Goal: Task Accomplishment & Management: Manage account settings

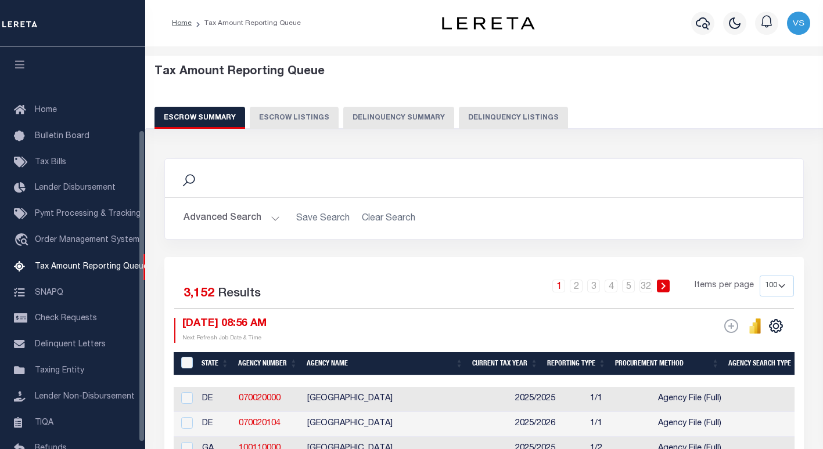
select select "100"
click at [468, 122] on button "Delinquency Listings" at bounding box center [513, 118] width 109 height 22
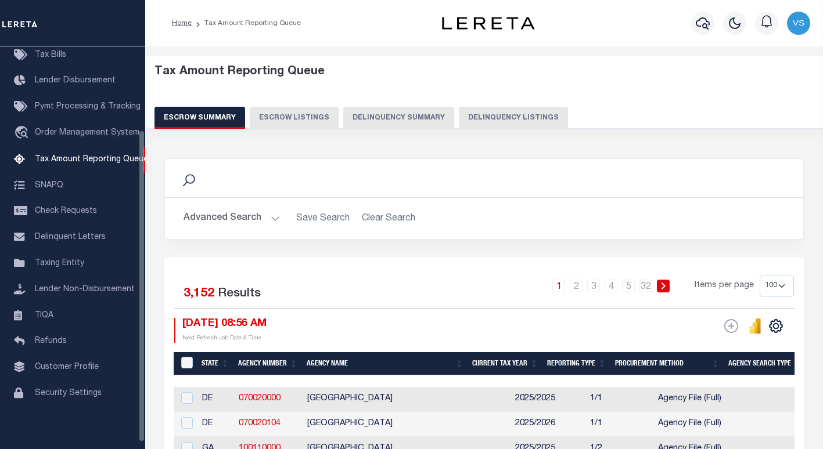
select select "FL"
select select "100"
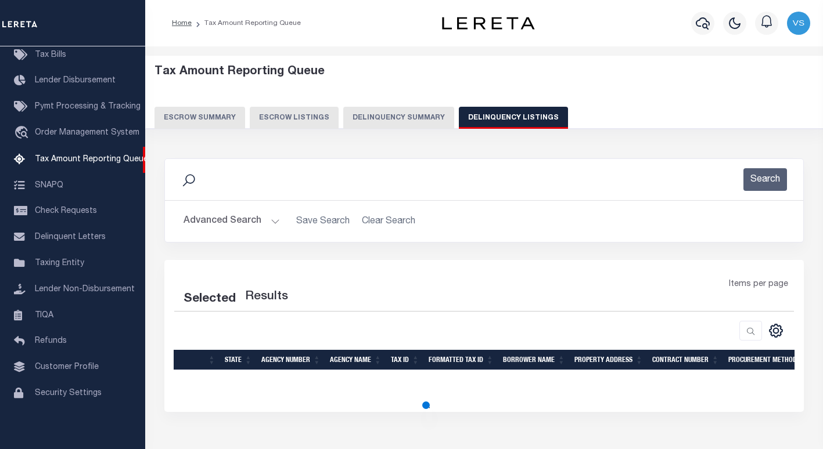
select select "100"
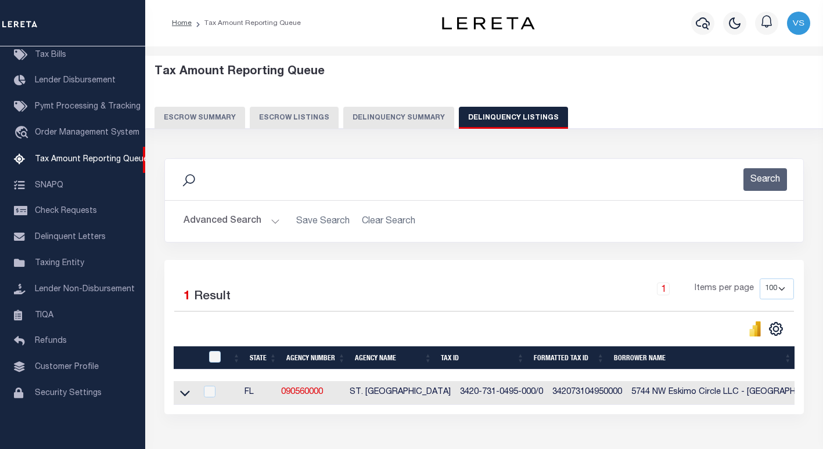
click at [223, 218] on button "Advanced Search" at bounding box center [231, 221] width 96 height 23
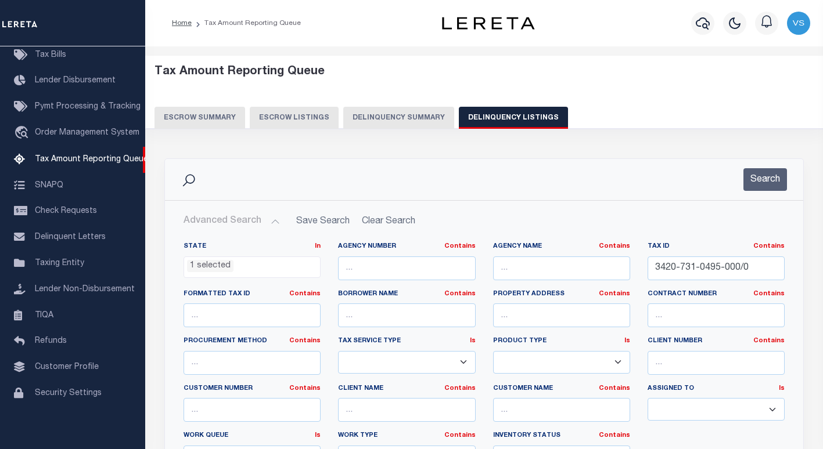
click at [204, 263] on li "1 selected" at bounding box center [210, 266] width 46 height 13
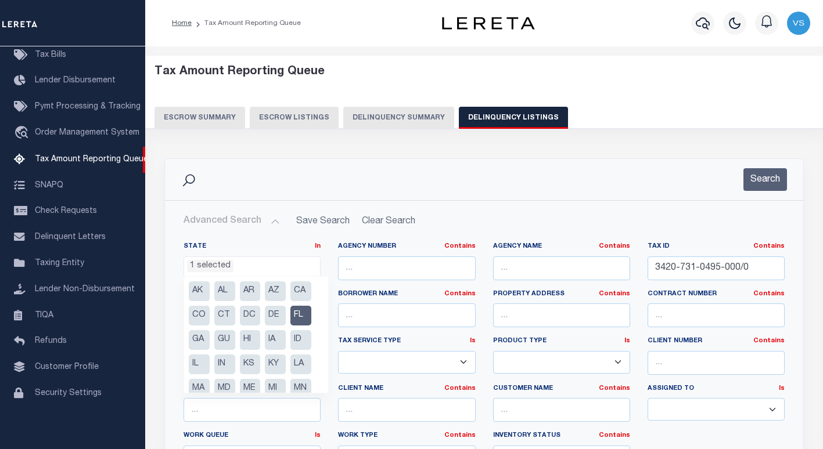
click at [302, 316] on li "FL" at bounding box center [300, 316] width 21 height 20
click at [300, 389] on li "MN" at bounding box center [300, 389] width 21 height 20
select select "MN"
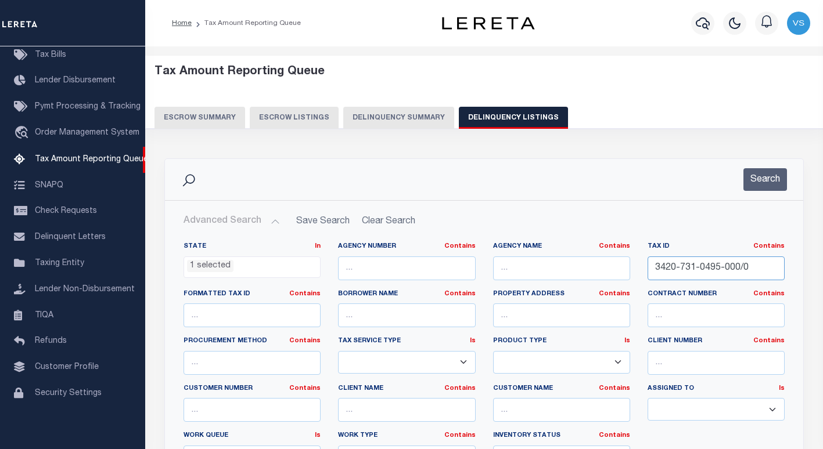
drag, startPoint x: 756, startPoint y: 271, endPoint x: 606, endPoint y: 274, distance: 150.4
click at [614, 274] on div "State In In AK AL AR AZ CA CO CT DC DE FL GA GU HI IA ID IL IN KS KY LA MA MD M…" at bounding box center [484, 360] width 618 height 237
paste input "1412573"
click at [676, 265] on input "1412573" at bounding box center [715, 269] width 137 height 24
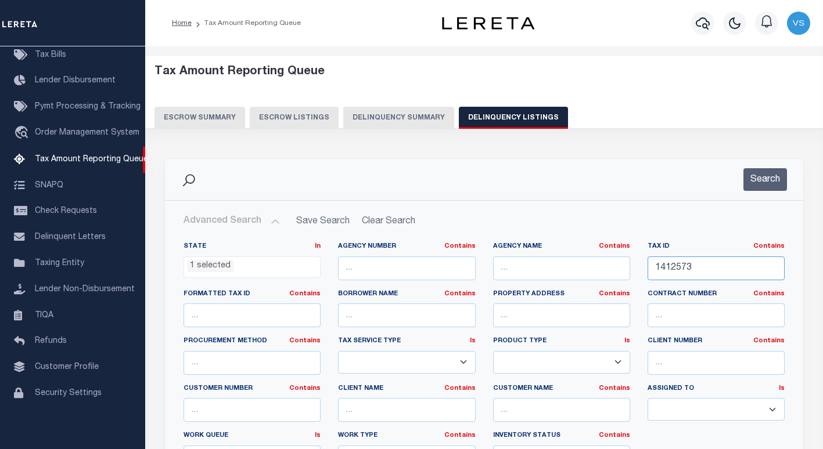
paste input "7032140161025"
type input "17032140161025"
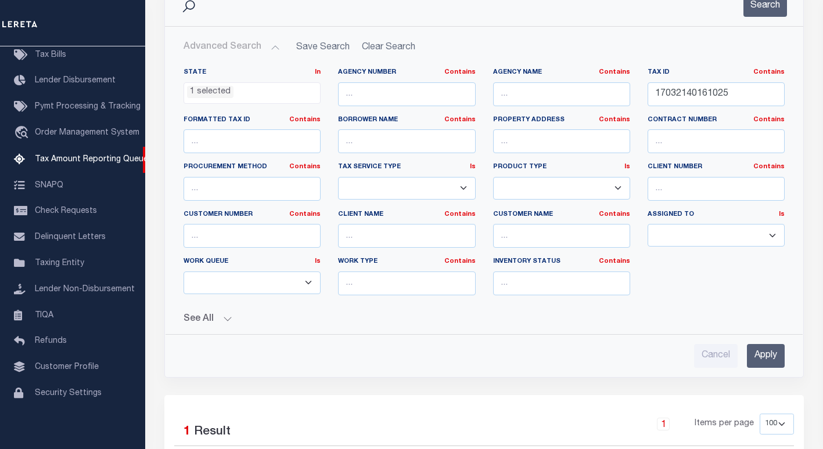
click at [756, 360] on input "Apply" at bounding box center [765, 356] width 38 height 24
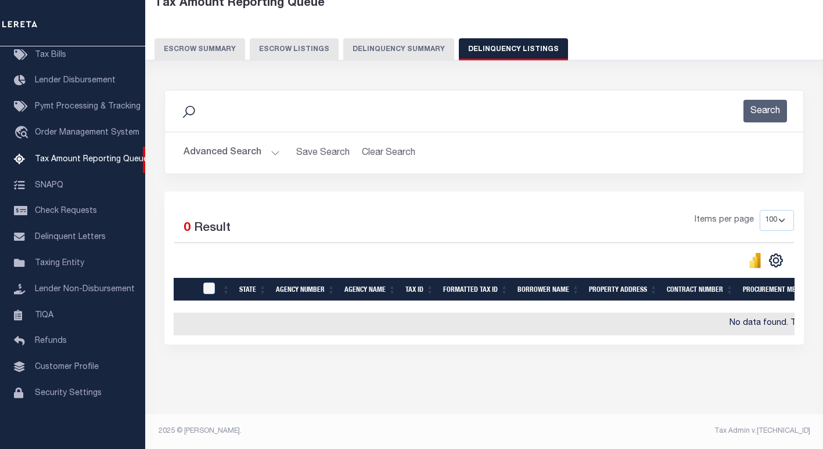
scroll to position [78, 0]
click at [222, 150] on button "Advanced Search" at bounding box center [231, 153] width 96 height 23
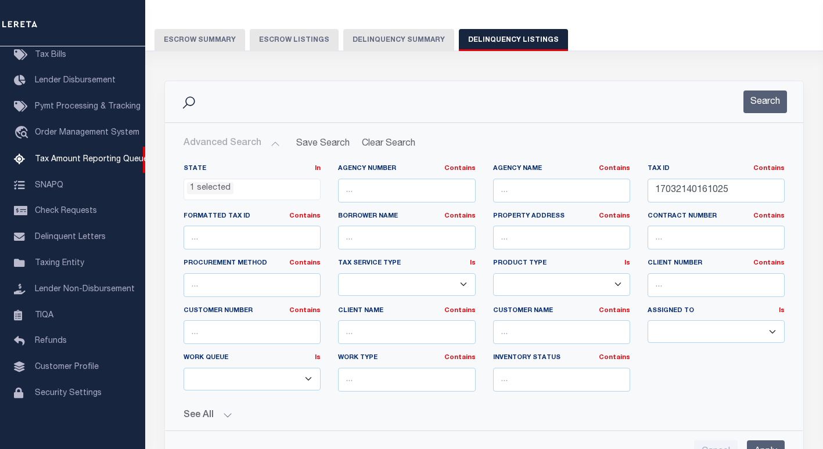
scroll to position [194, 0]
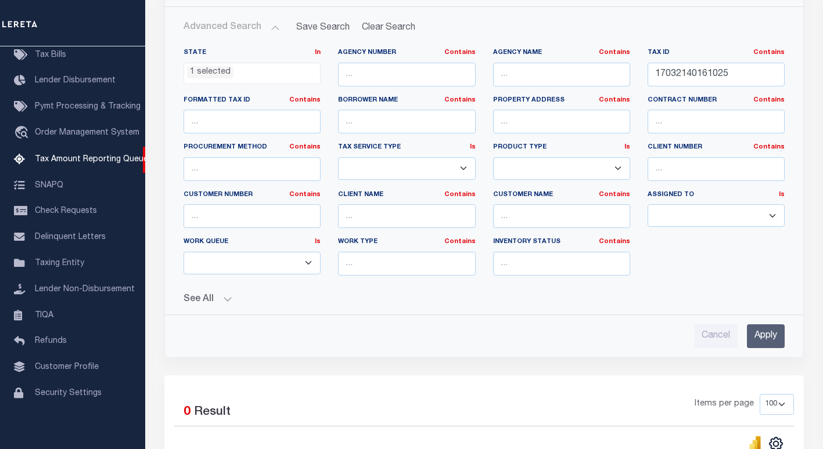
click at [769, 342] on input "Apply" at bounding box center [765, 336] width 38 height 24
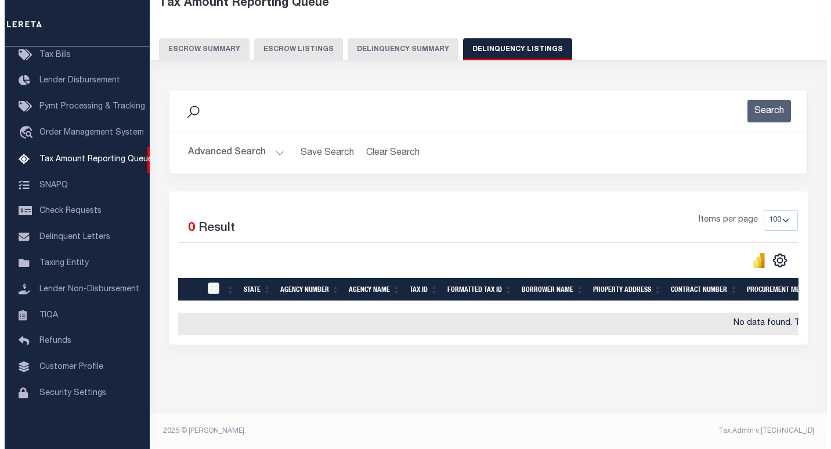
scroll to position [0, 0]
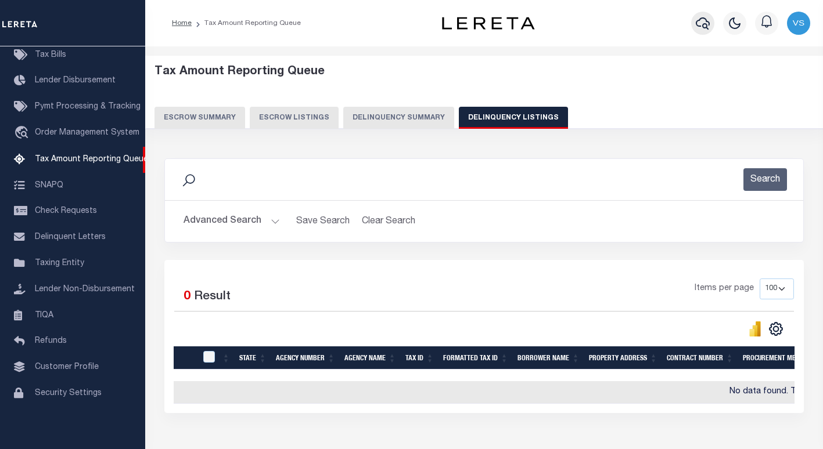
click at [702, 24] on icon "button" at bounding box center [702, 23] width 14 height 14
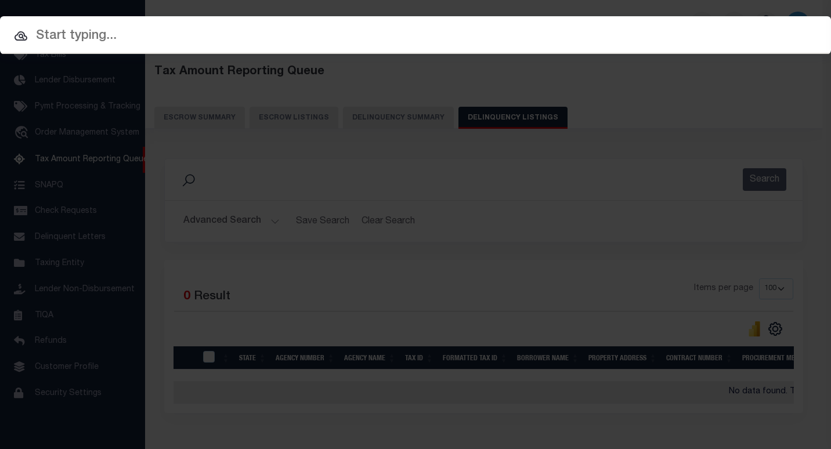
paste input "17032140161025"
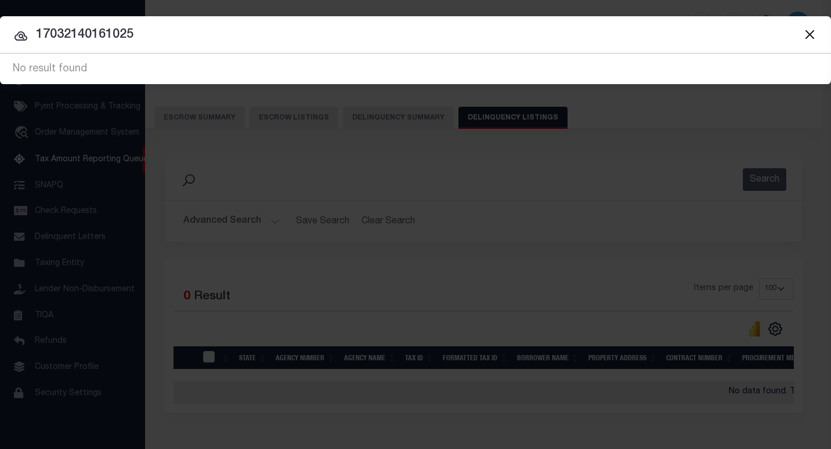
type input "17032140161025"
click at [806, 37] on button "Close" at bounding box center [809, 34] width 15 height 15
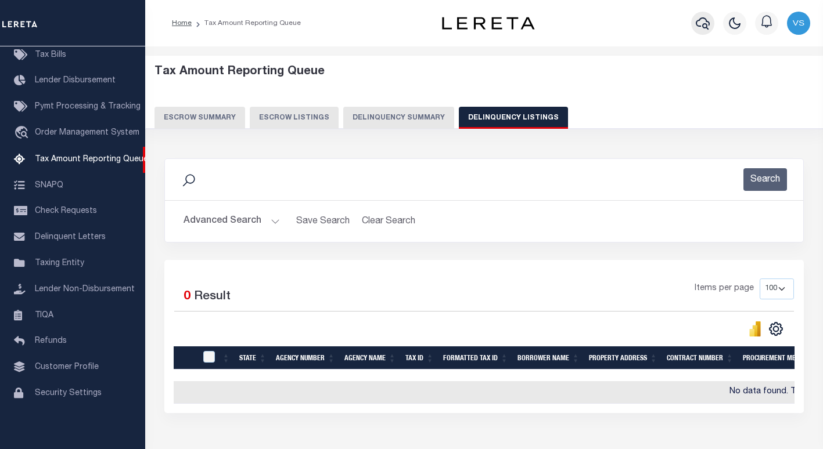
click at [694, 25] on button "button" at bounding box center [702, 23] width 23 height 23
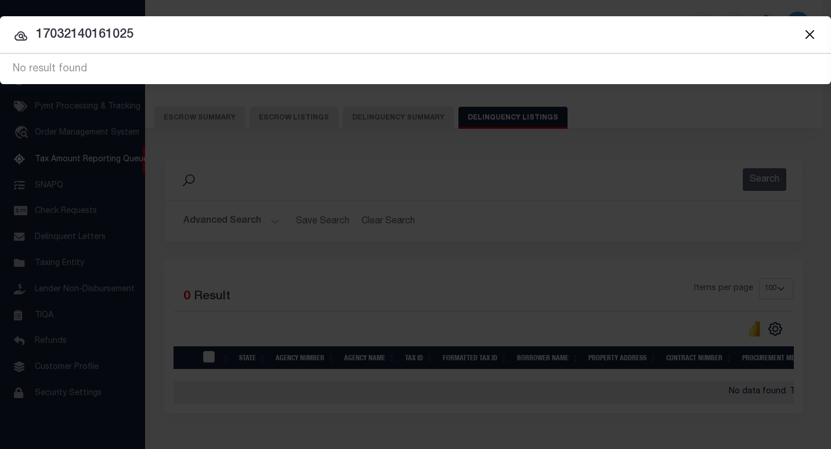
paste input "412573"
type input "1412573"
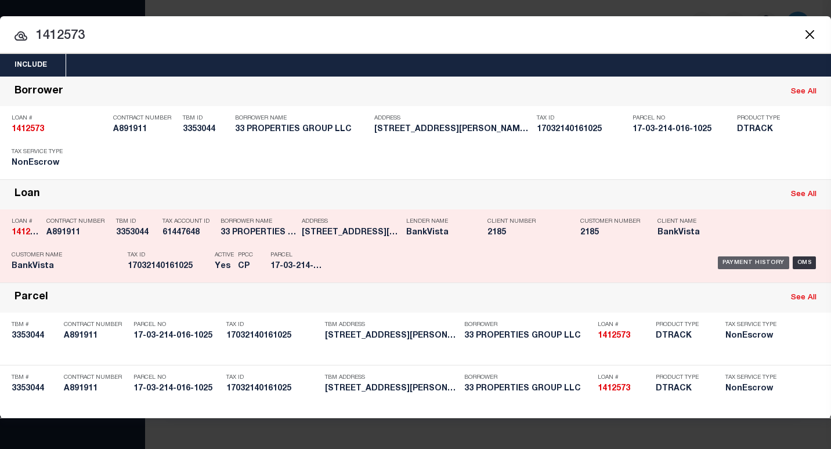
click at [738, 265] on div "Payment History" at bounding box center [753, 263] width 71 height 13
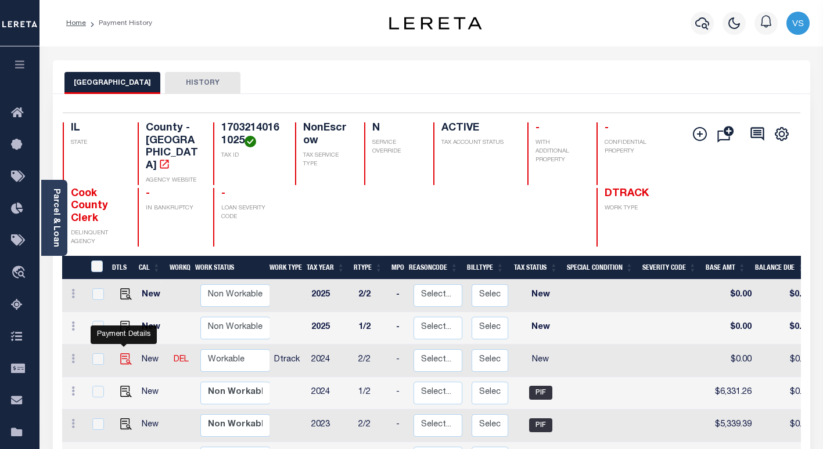
click at [122, 354] on img "" at bounding box center [126, 360] width 12 height 12
checkbox input "true"
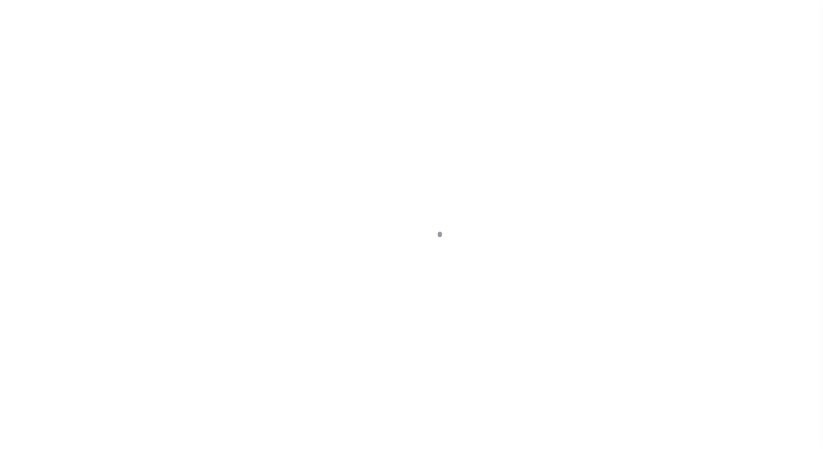
select select "NW2"
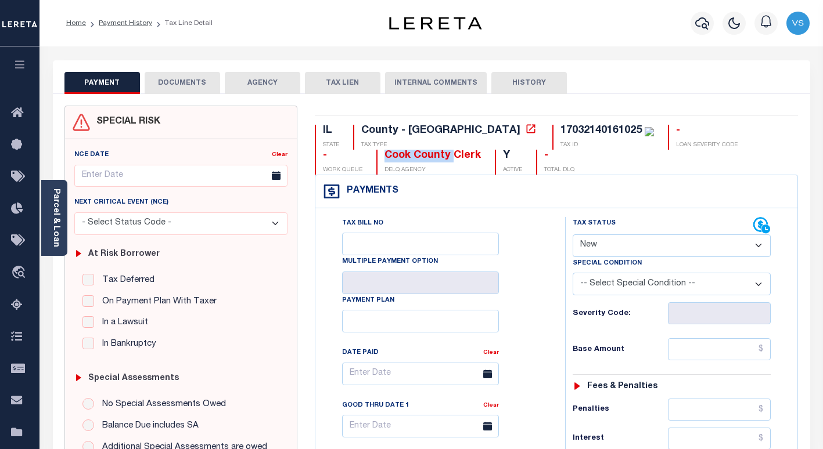
drag, startPoint x: 391, startPoint y: 159, endPoint x: 318, endPoint y: 160, distance: 73.1
click at [376, 160] on div "Cook County Clerk DELQ AGENCY" at bounding box center [428, 162] width 104 height 25
click at [525, 129] on icon at bounding box center [531, 129] width 12 height 12
click at [61, 233] on div "Parcel & Loan" at bounding box center [54, 218] width 26 height 76
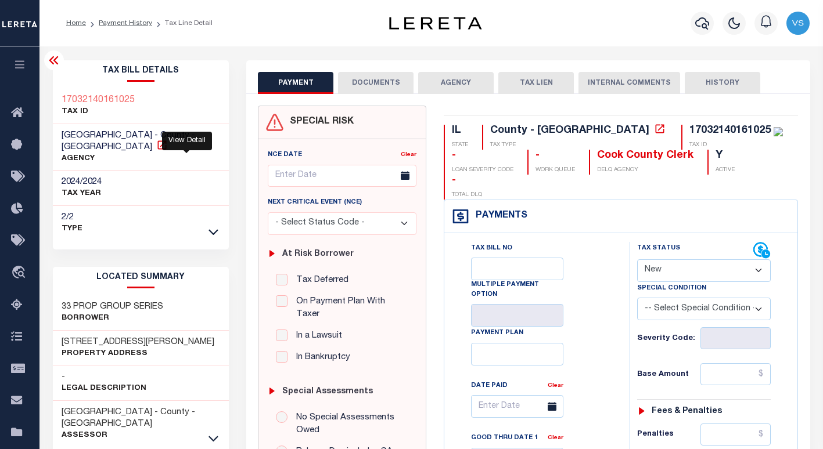
click at [168, 139] on icon at bounding box center [162, 145] width 12 height 12
click at [655, 131] on icon at bounding box center [659, 128] width 9 height 9
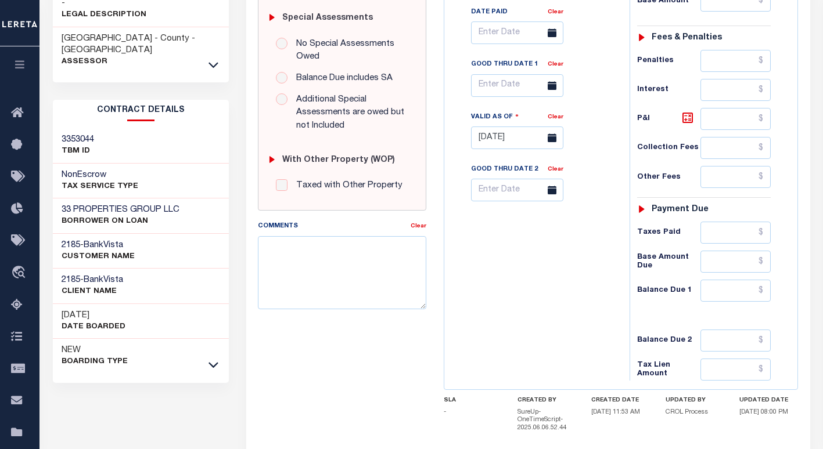
scroll to position [376, 0]
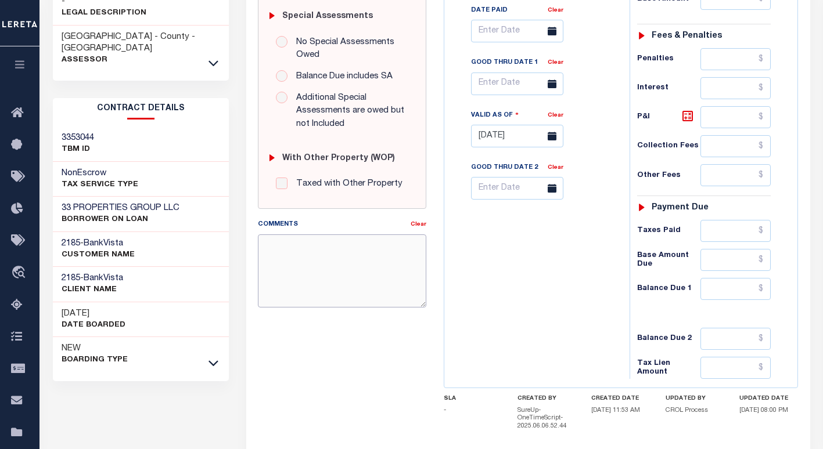
click at [298, 283] on textarea "Comments" at bounding box center [342, 271] width 168 height 73
type textarea "march 4th 6331.26"
type input "09/29/2025"
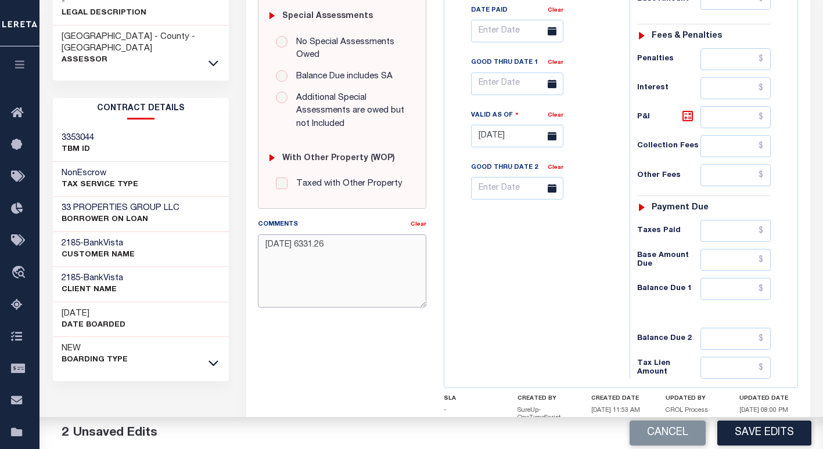
click at [359, 235] on textarea "March 4th 6331.26" at bounding box center [342, 271] width 168 height 73
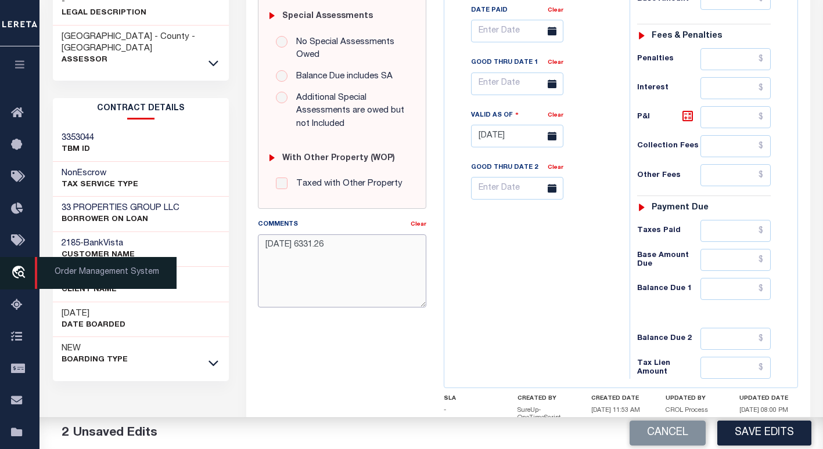
type textarea "March 4th 6331.26"
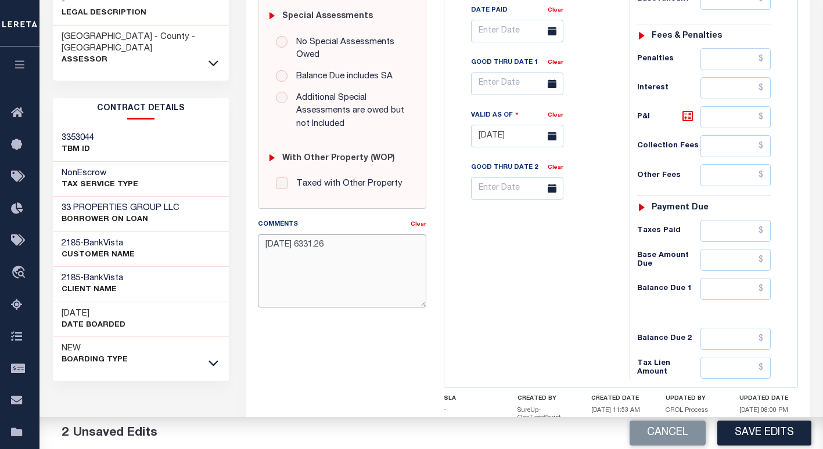
drag, startPoint x: 365, startPoint y: 234, endPoint x: 259, endPoint y: 232, distance: 105.1
click at [259, 235] on textarea "March 4th 6331.26" at bounding box center [342, 271] width 168 height 73
type textarea "6331.26"
click at [273, 235] on textarea "6331.26" at bounding box center [342, 271] width 168 height 73
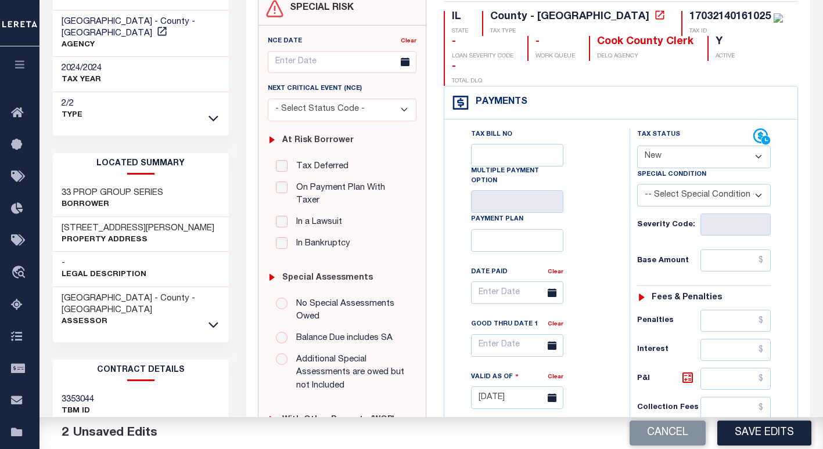
scroll to position [24, 0]
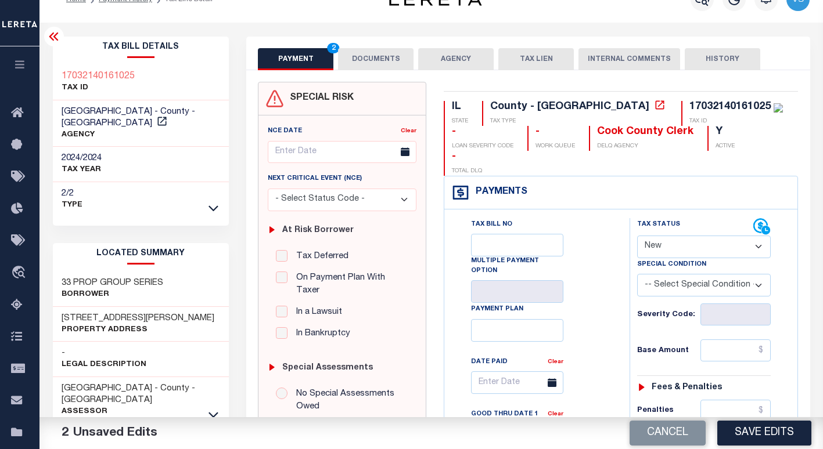
type input "06/06/2025"
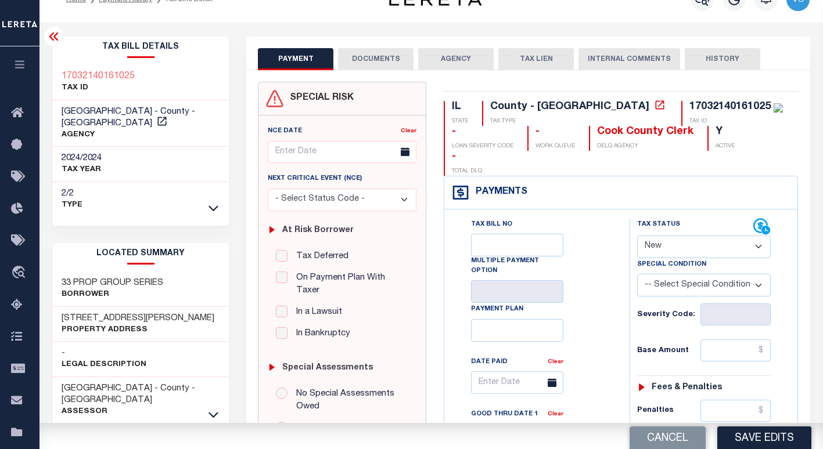
click at [691, 236] on select "- Select Status Code - Open Due/Unpaid Paid Incomplete No Tax Due Internal Refu…" at bounding box center [704, 247] width 134 height 23
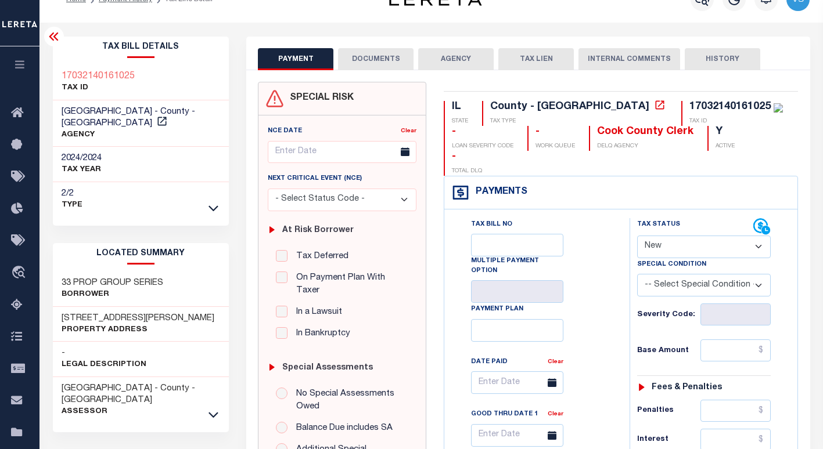
select select "PYD"
click at [637, 236] on select "- Select Status Code - Open Due/Unpaid Paid Incomplete No Tax Due Internal Refu…" at bounding box center [704, 247] width 134 height 23
type input "09/29/2025"
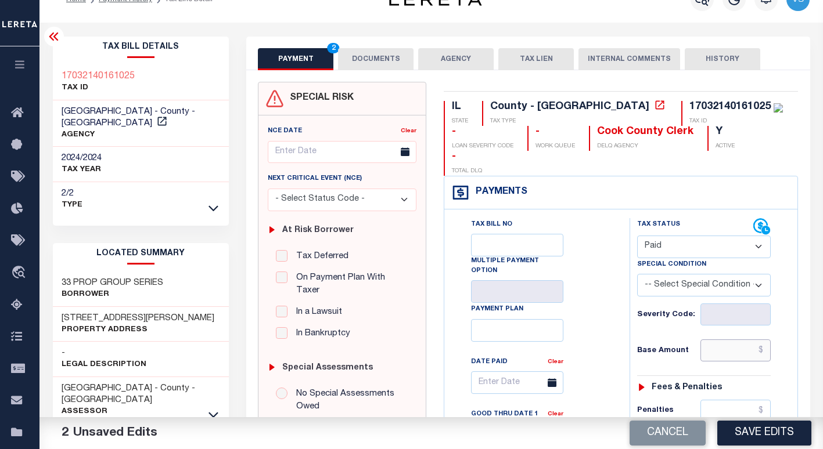
click at [719, 340] on input "text" at bounding box center [735, 351] width 71 height 22
paste input "6331.26"
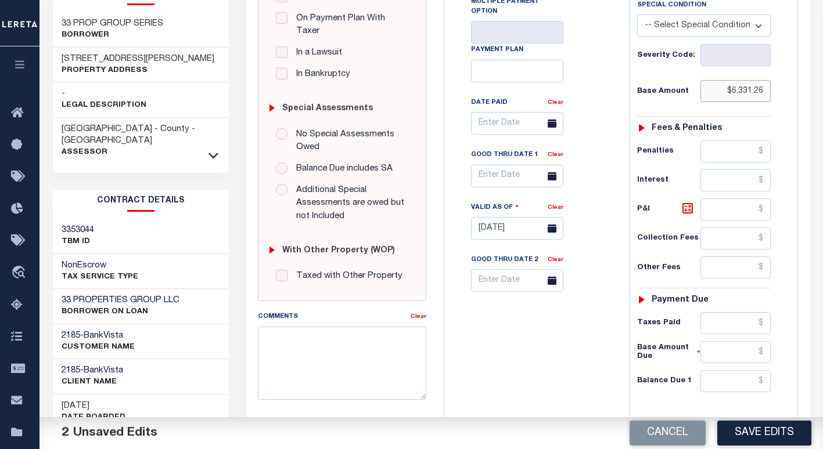
scroll to position [287, 0]
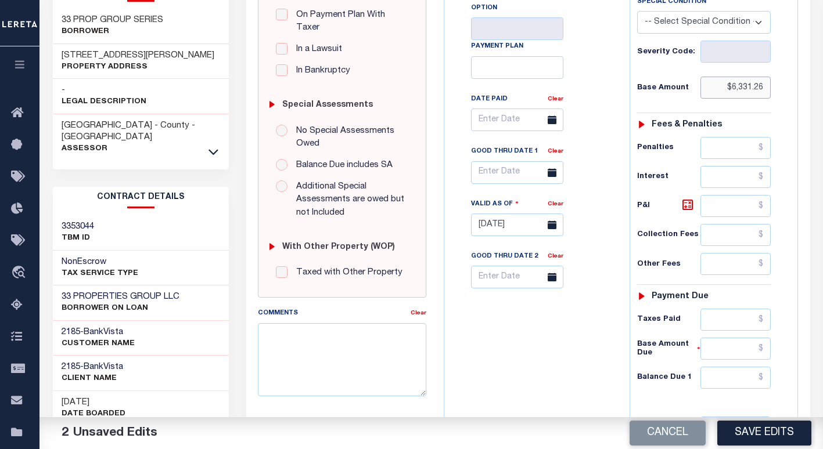
type input "$6,331.26"
click at [330, 329] on textarea "Comments" at bounding box center [342, 359] width 168 height 73
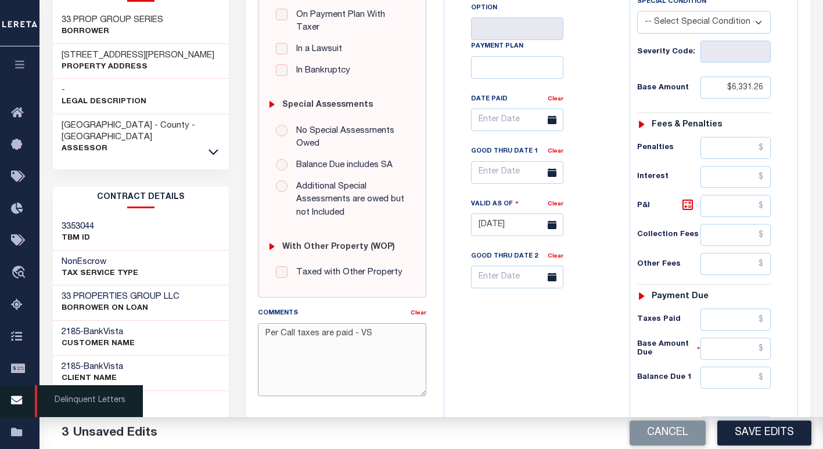
type textarea "Per Call taxes are paid - VS"
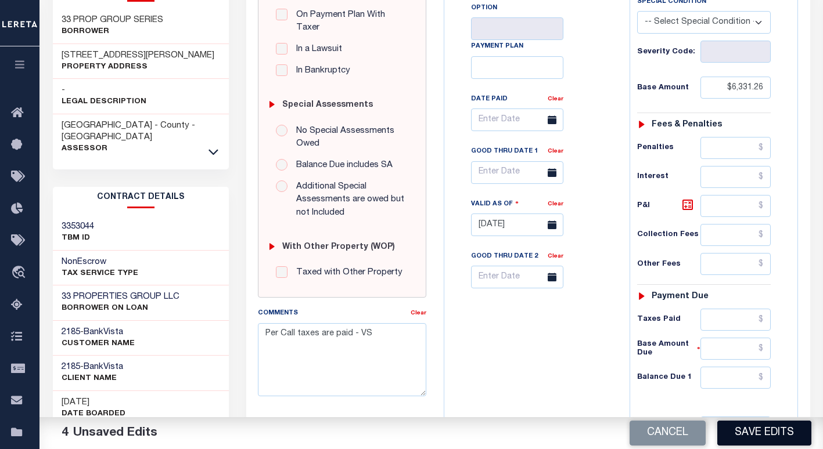
click at [741, 430] on button "Save Edits" at bounding box center [764, 433] width 94 height 25
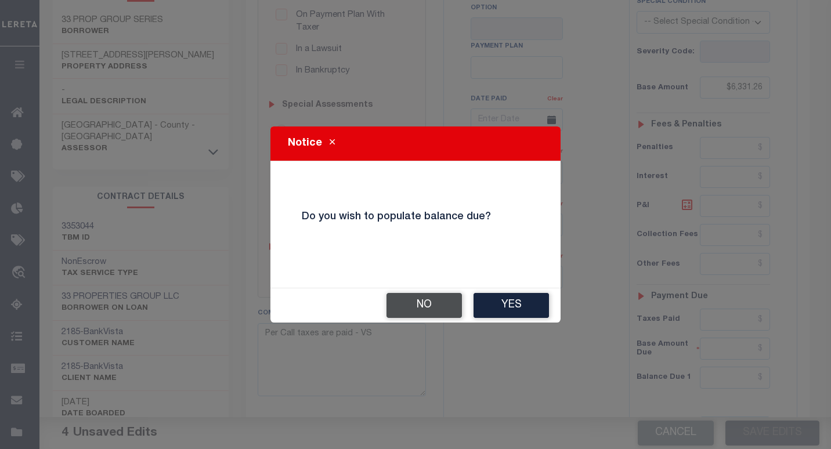
click at [438, 306] on button "No" at bounding box center [424, 305] width 75 height 25
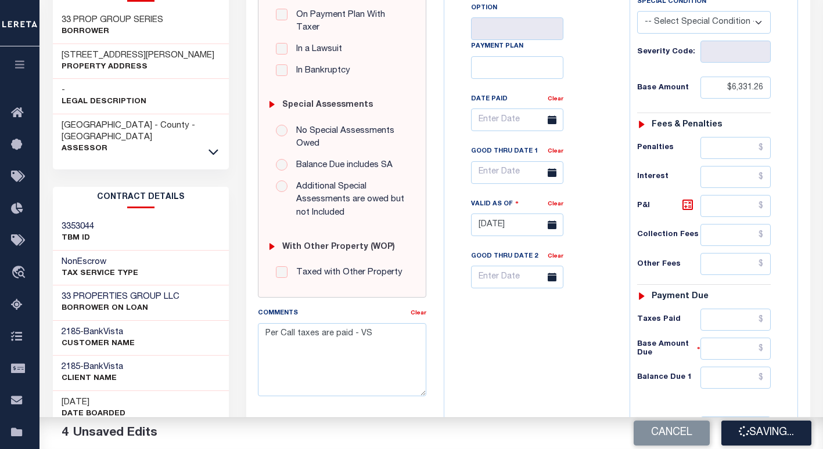
checkbox input "false"
type input "$6,331.26"
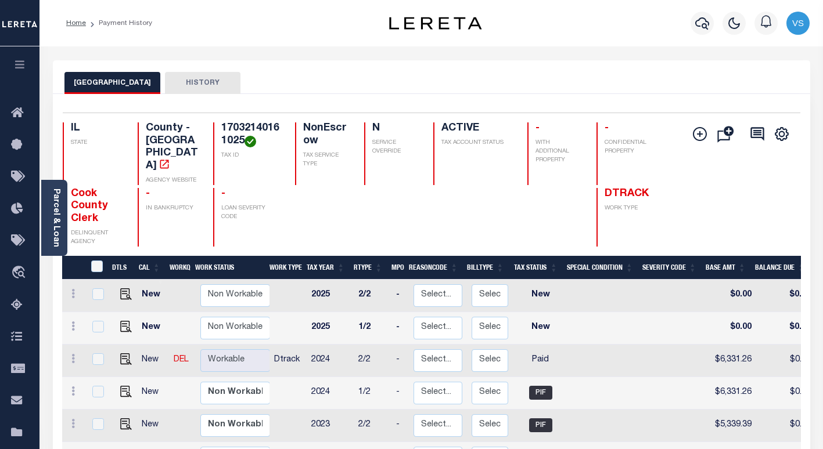
drag, startPoint x: 699, startPoint y: 25, endPoint x: 625, endPoint y: 56, distance: 80.1
click at [698, 25] on icon "button" at bounding box center [702, 23] width 14 height 14
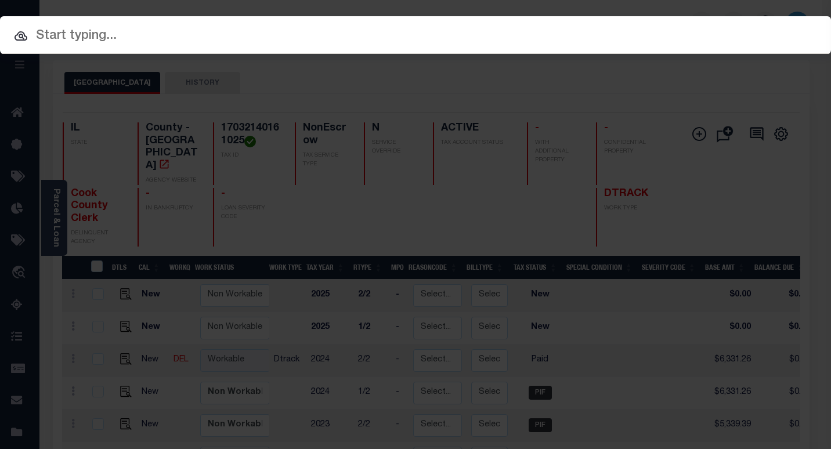
paste input "3803222095125"
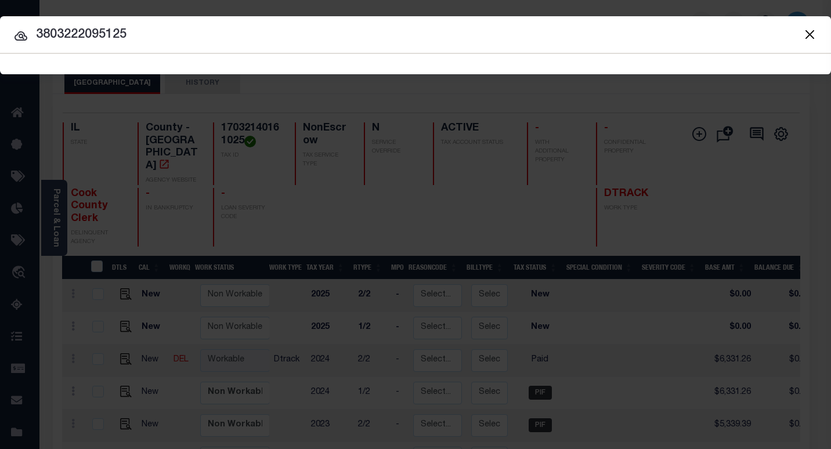
type input "3803222095125"
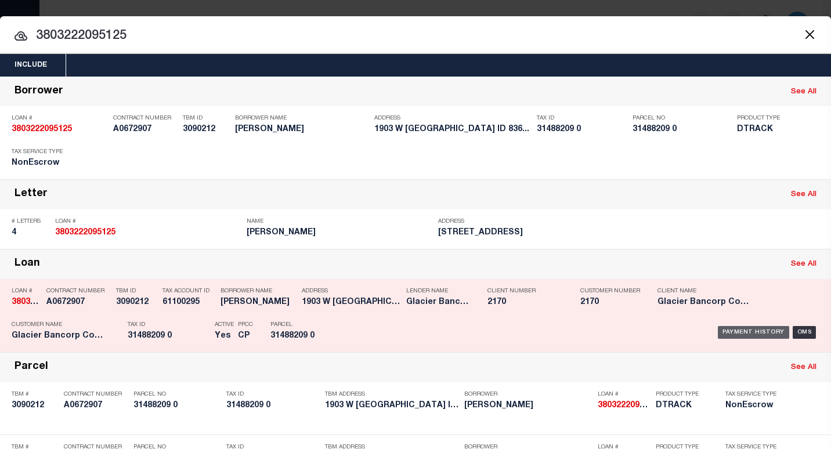
click at [722, 333] on div "Payment History" at bounding box center [753, 332] width 71 height 13
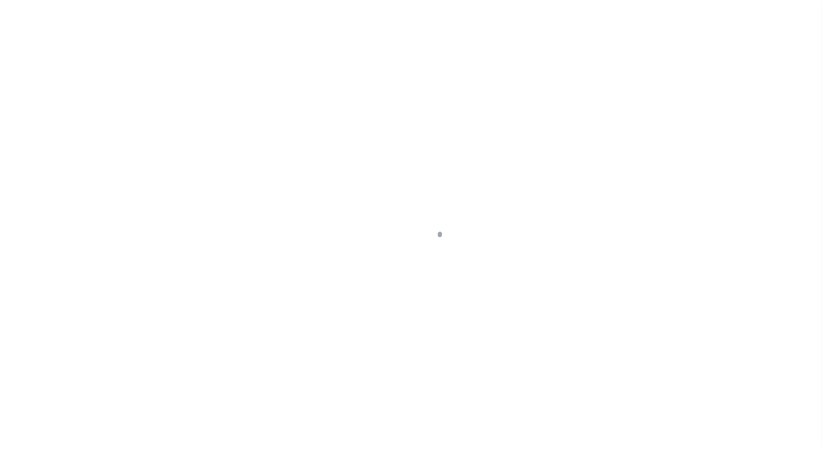
select select "DUE"
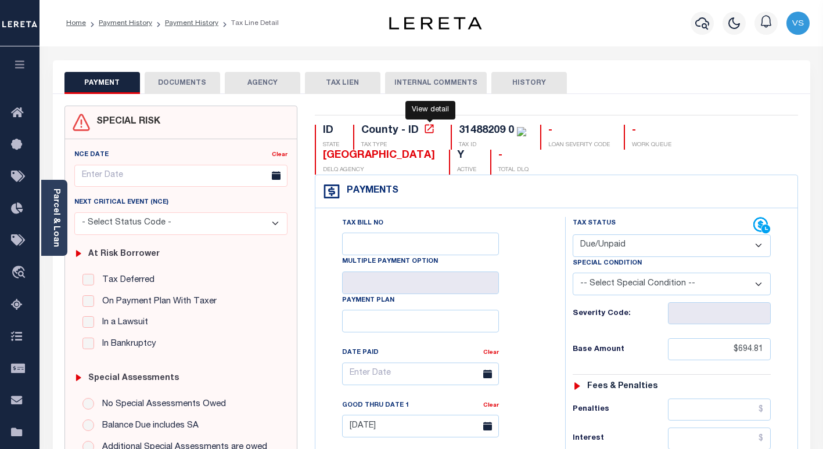
click at [428, 129] on icon at bounding box center [429, 129] width 12 height 12
drag, startPoint x: 515, startPoint y: 132, endPoint x: 460, endPoint y: 132, distance: 54.6
click at [460, 132] on div "31488209 0" at bounding box center [492, 131] width 67 height 13
click at [58, 225] on link "Parcel & Loan" at bounding box center [56, 218] width 8 height 59
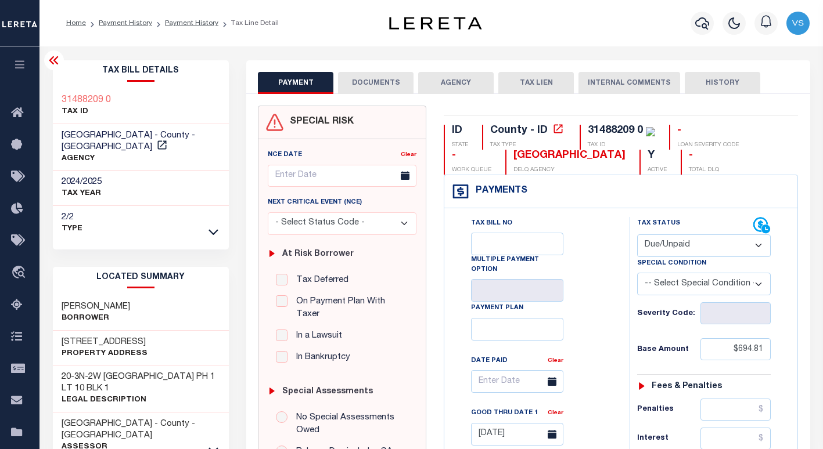
click at [114, 337] on h3 "[STREET_ADDRESS]" at bounding box center [105, 343] width 86 height 12
copy h3 "BLOSSOM"
drag, startPoint x: 168, startPoint y: 330, endPoint x: 59, endPoint y: 326, distance: 109.2
click at [59, 331] on div "1903 W BLOSSOM AVE Property Address" at bounding box center [141, 348] width 176 height 35
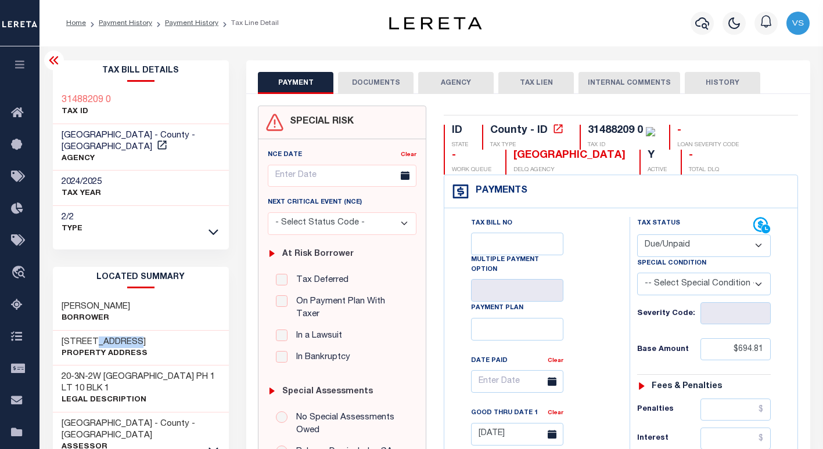
copy h3 "[STREET_ADDRESS]"
click at [377, 87] on button "DOCUMENTS" at bounding box center [375, 83] width 75 height 22
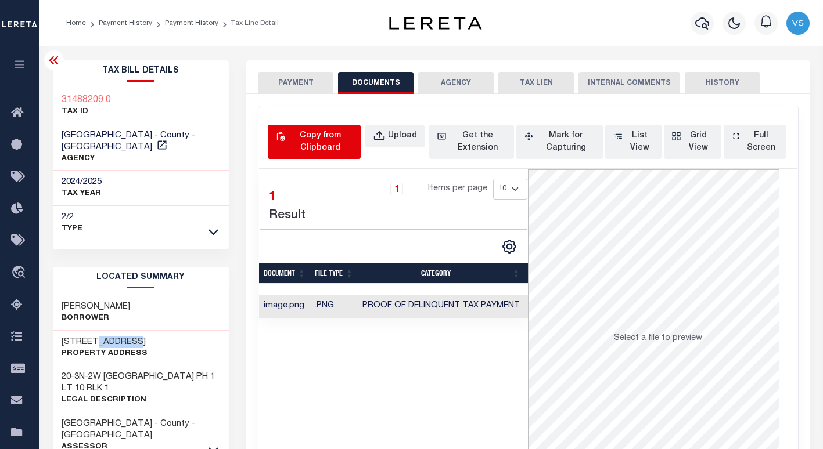
click at [325, 142] on div "Copy from Clipboard" at bounding box center [320, 142] width 66 height 24
select select "POP"
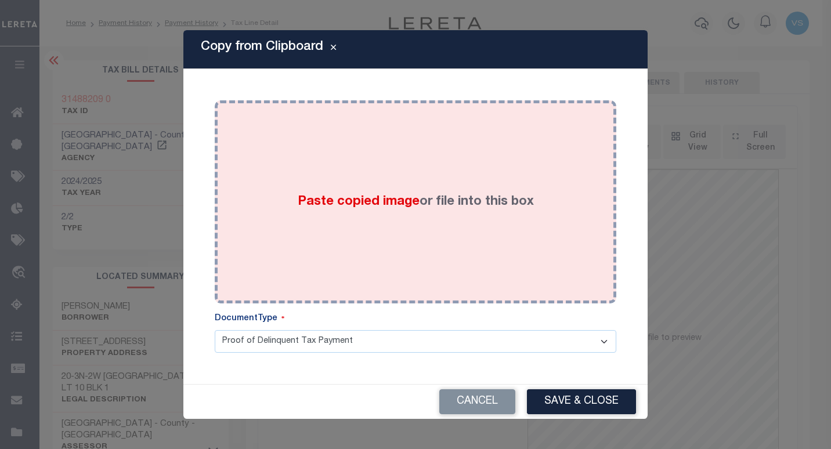
click at [374, 229] on div "Paste copied image or file into this box" at bounding box center [415, 202] width 384 height 186
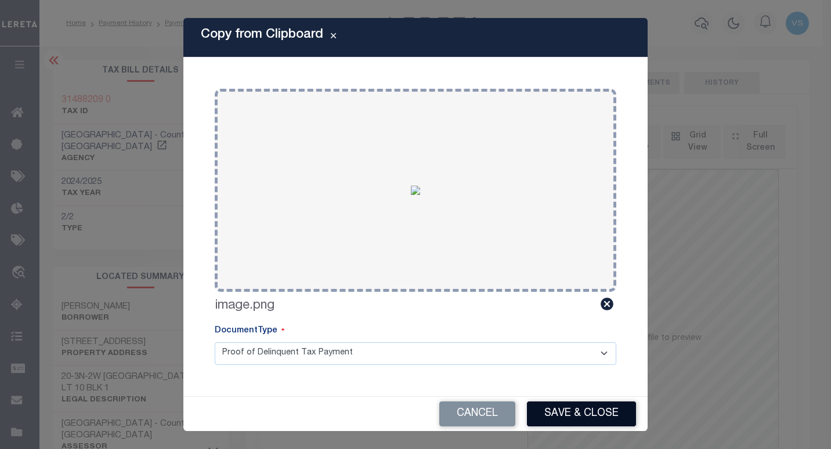
click at [556, 418] on button "Save & Close" at bounding box center [581, 414] width 109 height 25
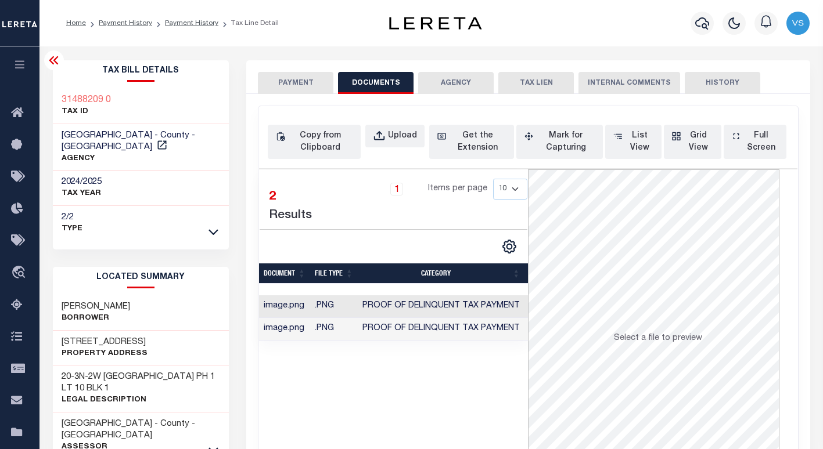
click at [295, 83] on button "PAYMENT" at bounding box center [295, 83] width 75 height 22
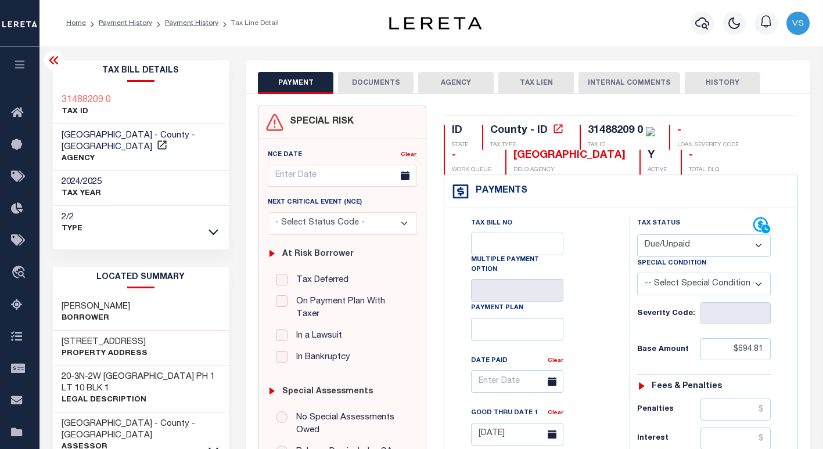
drag, startPoint x: 665, startPoint y: 249, endPoint x: 679, endPoint y: 254, distance: 15.4
click at [665, 249] on select "- Select Status Code - Open Due/Unpaid Paid Incomplete No Tax Due Internal Refu…" at bounding box center [704, 246] width 134 height 23
select select "PYD"
click at [637, 235] on select "- Select Status Code - Open Due/Unpaid Paid Incomplete No Tax Due Internal Refu…" at bounding box center [704, 246] width 134 height 23
type input "09/29/2025"
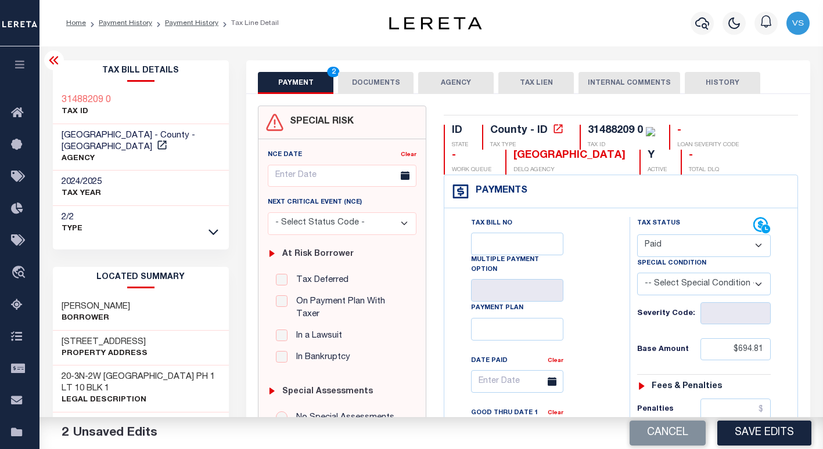
scroll to position [344, 0]
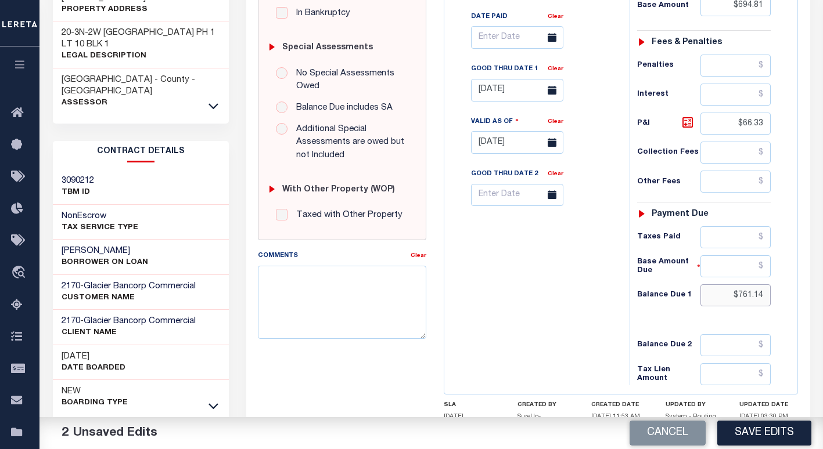
drag, startPoint x: 767, startPoint y: 295, endPoint x: 699, endPoint y: 302, distance: 68.3
click at [700, 302] on input "$761.14" at bounding box center [735, 295] width 71 height 22
drag, startPoint x: 769, startPoint y: 123, endPoint x: 714, endPoint y: 124, distance: 54.6
click at [714, 124] on input "$66.33" at bounding box center [735, 124] width 71 height 22
click at [557, 66] on link "Clear" at bounding box center [555, 69] width 16 height 6
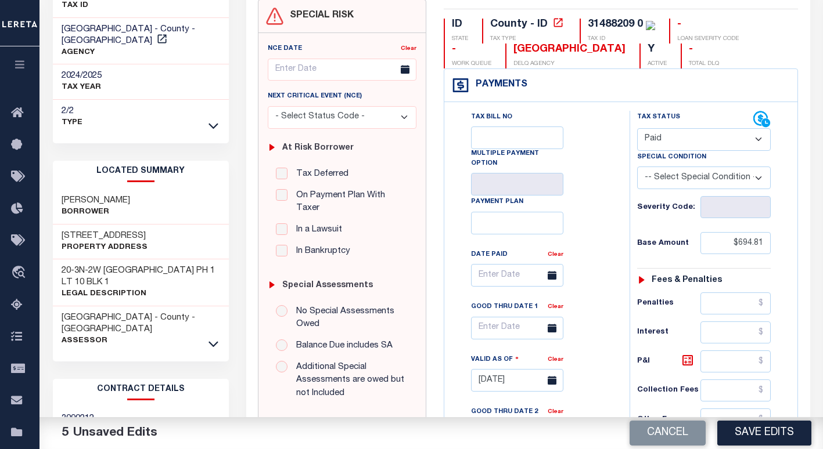
scroll to position [67, 0]
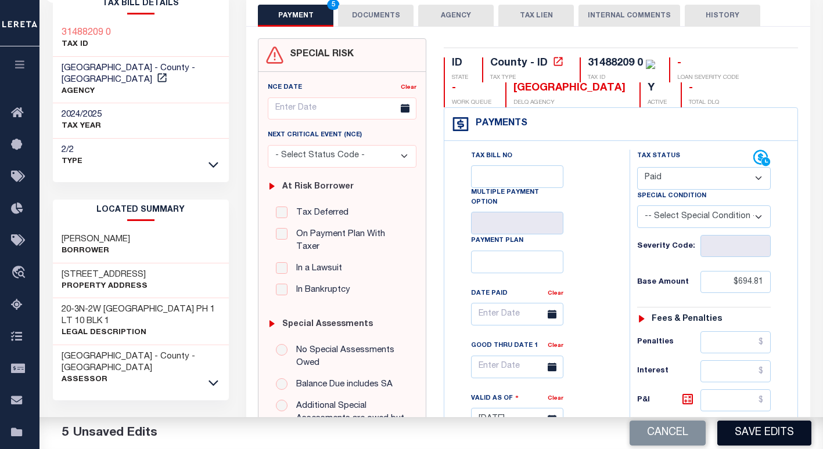
click at [766, 435] on button "Save Edits" at bounding box center [764, 433] width 94 height 25
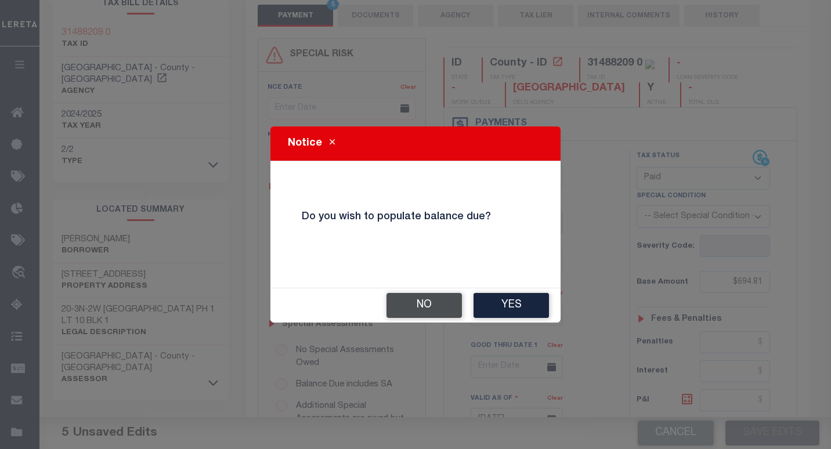
click at [434, 308] on button "No" at bounding box center [424, 305] width 75 height 25
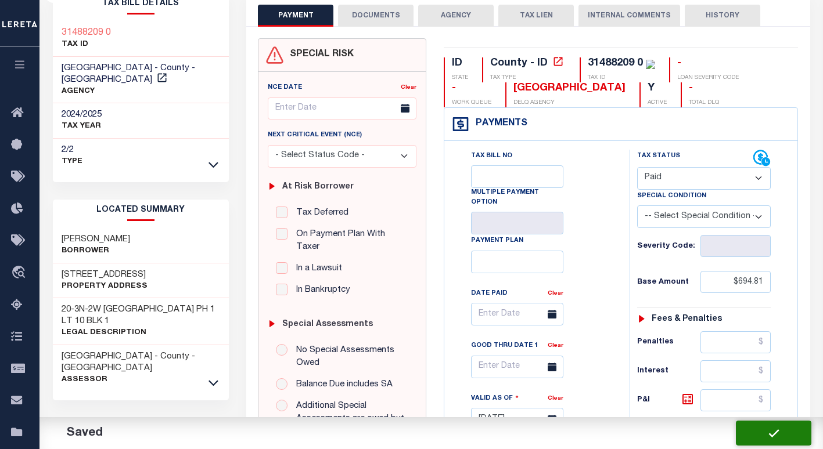
checkbox input "false"
type input "$694.81"
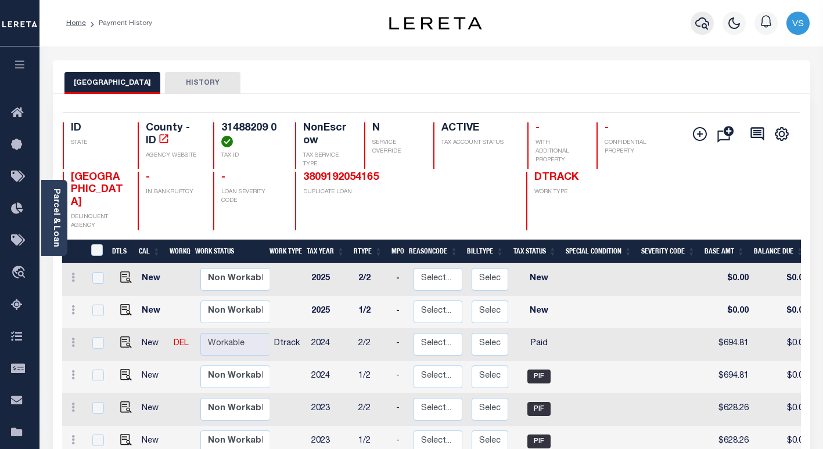
click at [700, 28] on icon "button" at bounding box center [702, 23] width 14 height 14
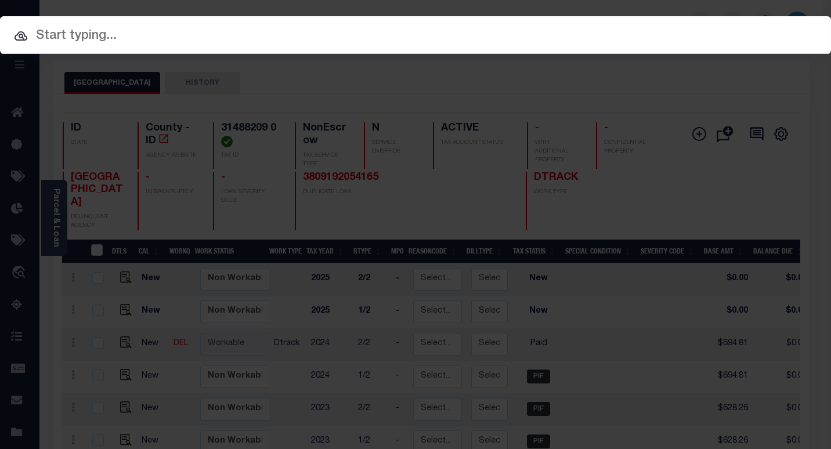
paste input "3803202062685"
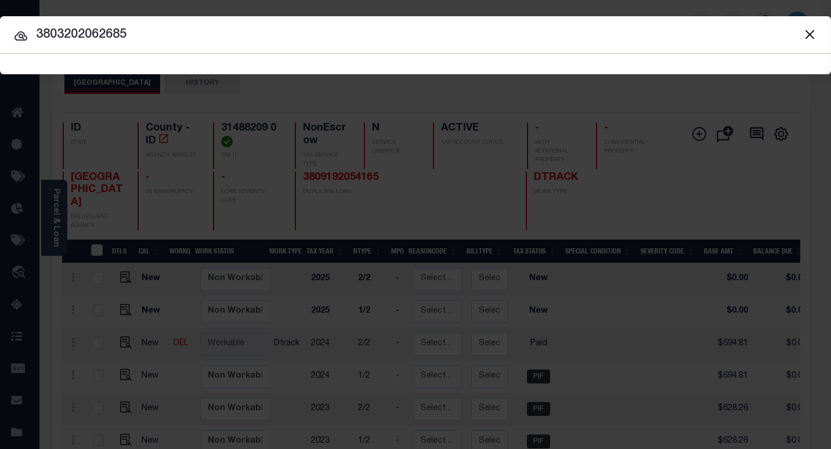
type input "3803202062685"
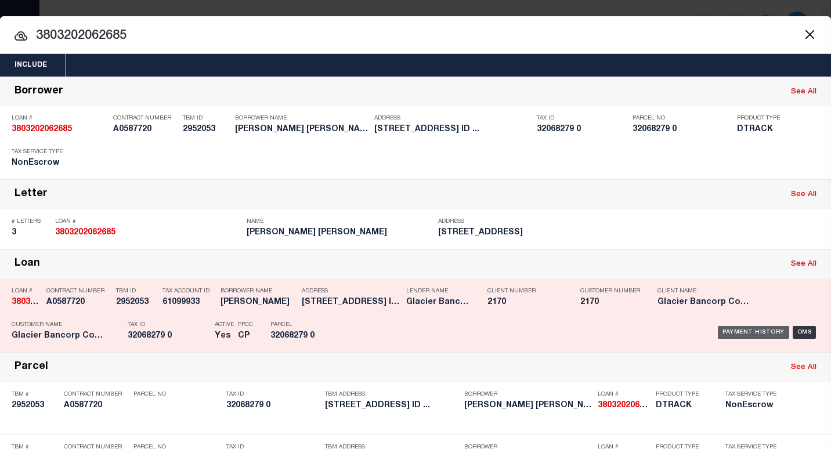
click at [741, 331] on div "Payment History" at bounding box center [753, 332] width 71 height 13
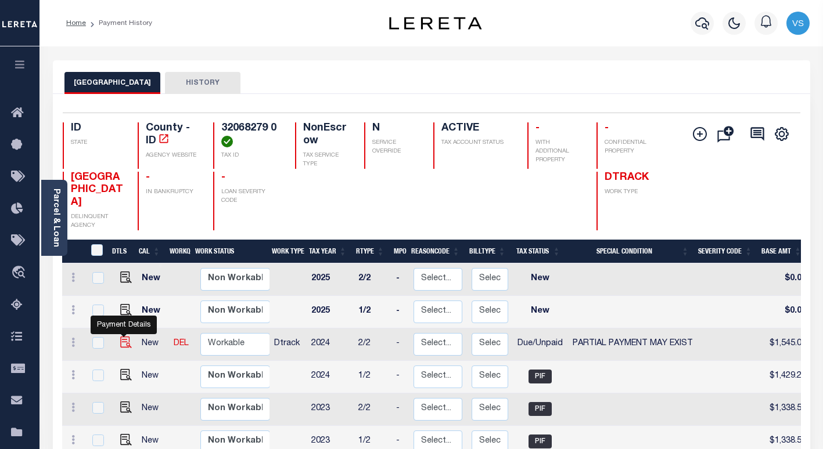
click at [120, 337] on img "" at bounding box center [126, 343] width 12 height 12
checkbox input "true"
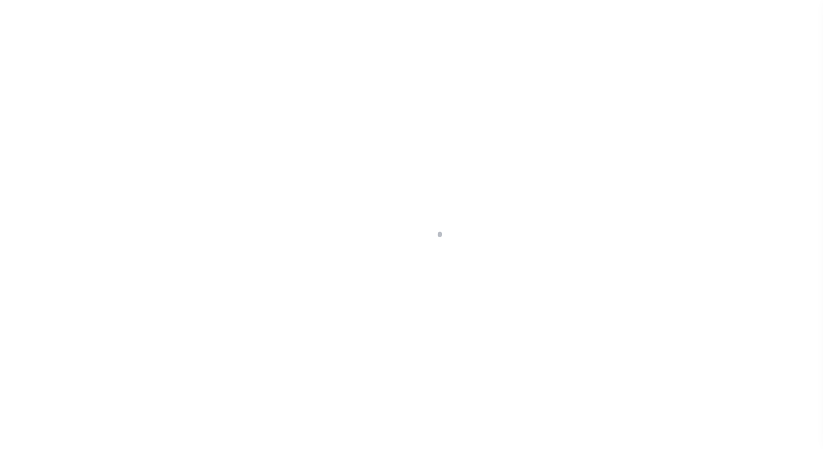
select select "DUE"
select select "15"
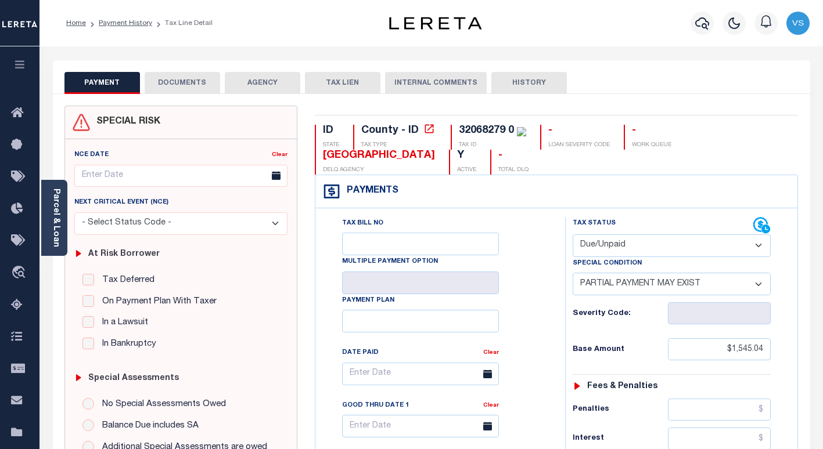
drag, startPoint x: 600, startPoint y: 247, endPoint x: 611, endPoint y: 251, distance: 11.8
click at [600, 247] on select "- Select Status Code - Open Due/Unpaid Paid Incomplete No Tax Due Internal Refu…" at bounding box center [671, 246] width 198 height 23
select select "PYD"
click at [572, 235] on select "- Select Status Code - Open Due/Unpaid Paid Incomplete No Tax Due Internal Refu…" at bounding box center [671, 246] width 198 height 23
select select "0"
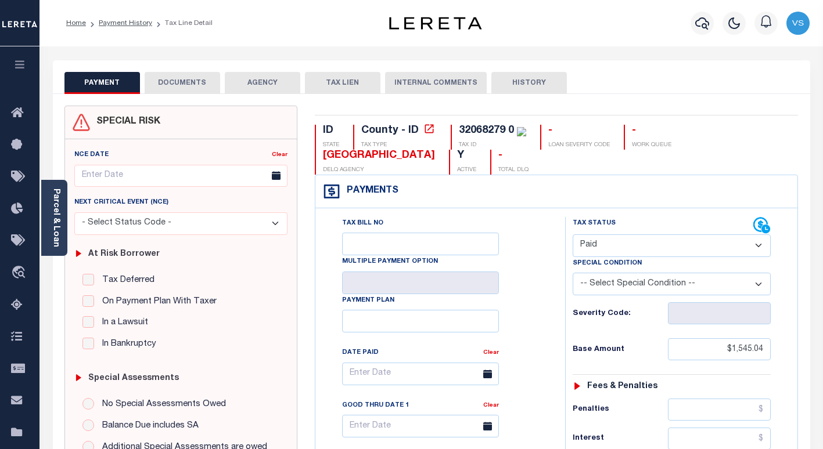
type input "[DATE]"
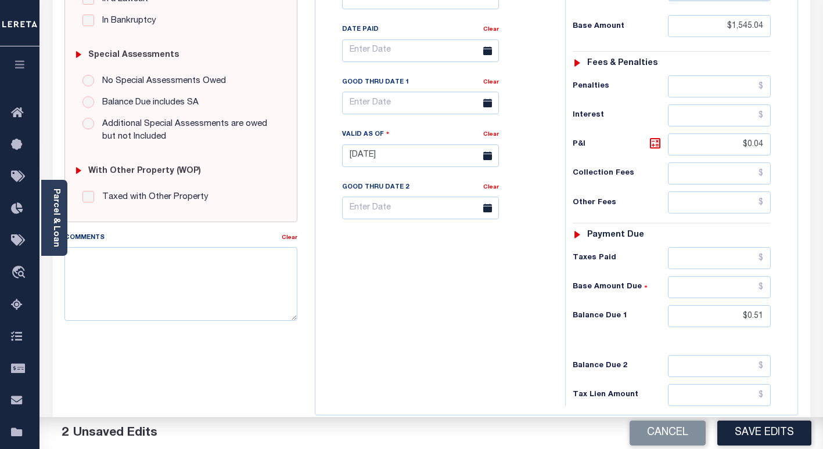
scroll to position [376, 0]
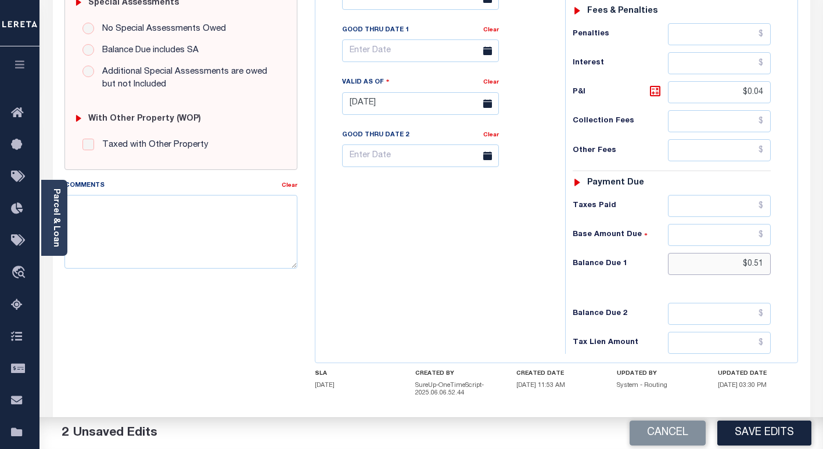
drag, startPoint x: 766, startPoint y: 267, endPoint x: 697, endPoint y: 275, distance: 70.1
click at [697, 275] on input "$0.51" at bounding box center [719, 264] width 103 height 22
drag, startPoint x: 767, startPoint y: 92, endPoint x: 681, endPoint y: 95, distance: 86.0
click at [681, 95] on input "$0.04" at bounding box center [719, 92] width 103 height 22
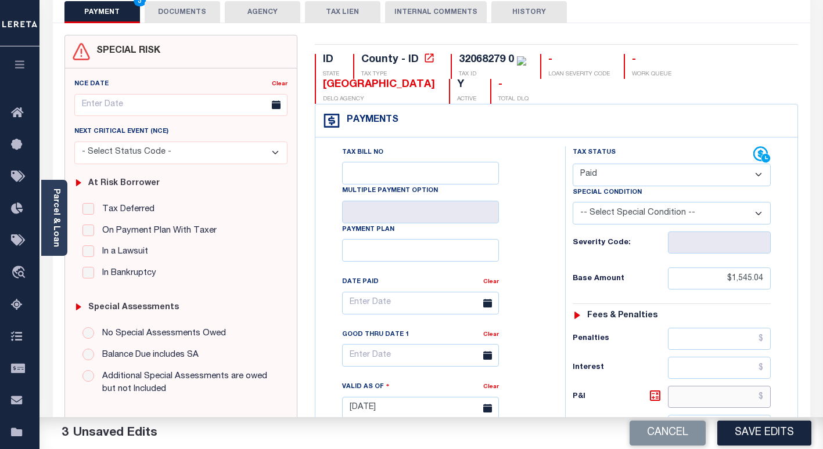
scroll to position [51, 0]
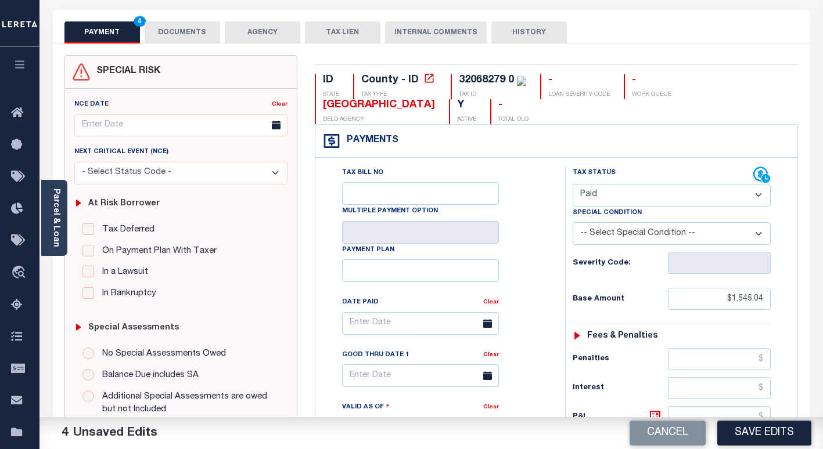
click at [175, 37] on button "DOCUMENTS" at bounding box center [182, 32] width 75 height 22
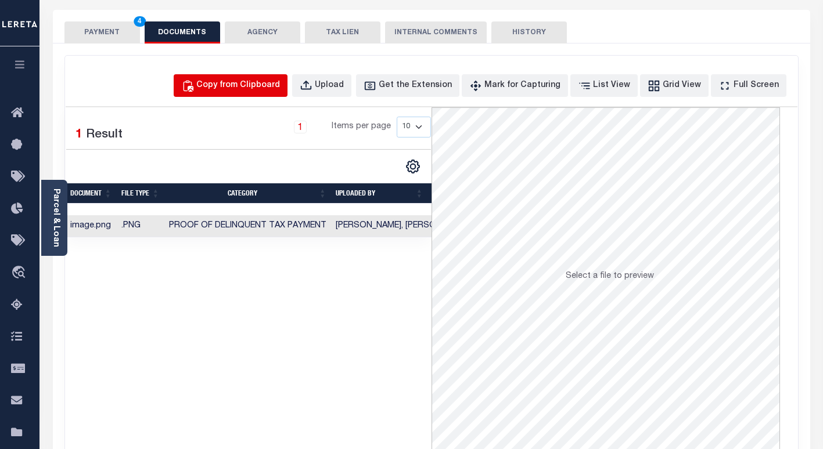
click at [271, 92] on button "Copy from Clipboard" at bounding box center [231, 85] width 114 height 23
select select "POP"
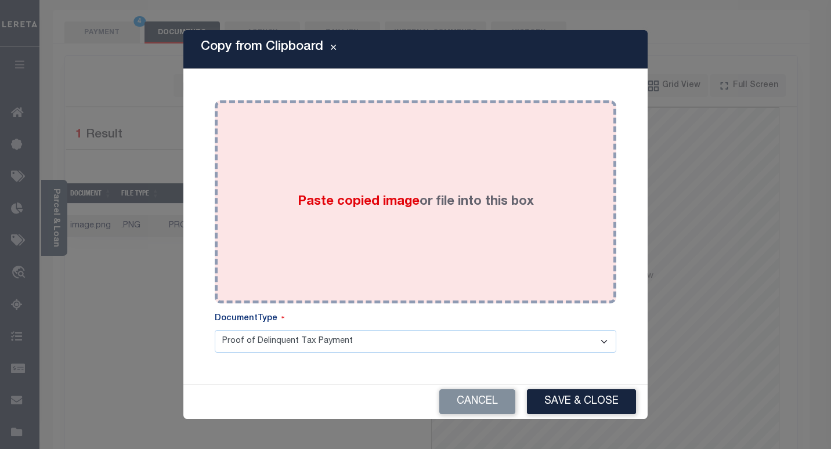
click at [347, 199] on span "Paste copied image" at bounding box center [359, 202] width 122 height 13
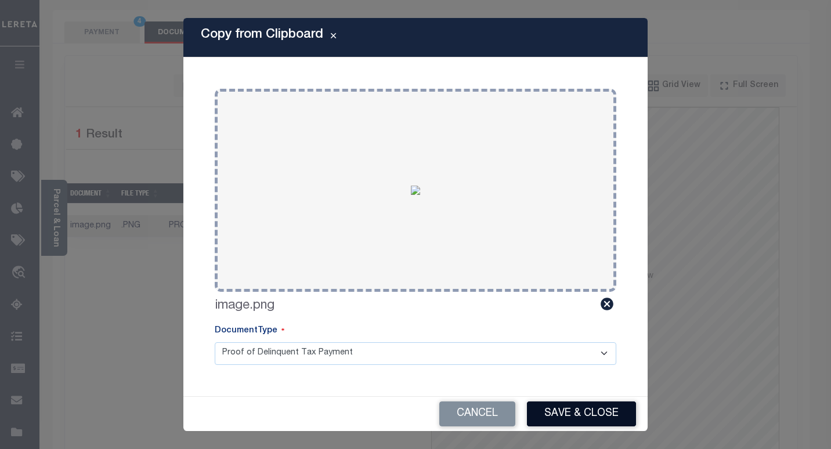
click at [554, 412] on button "Save & Close" at bounding box center [581, 414] width 109 height 25
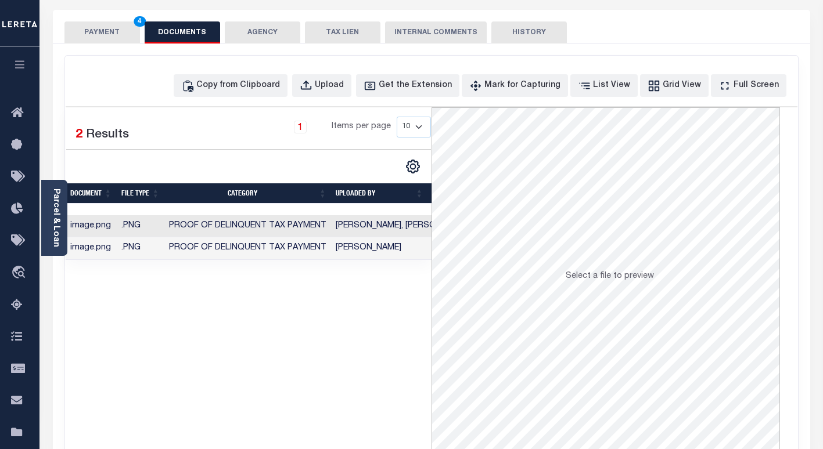
click at [106, 32] on button "PAYMENT 4" at bounding box center [101, 32] width 75 height 22
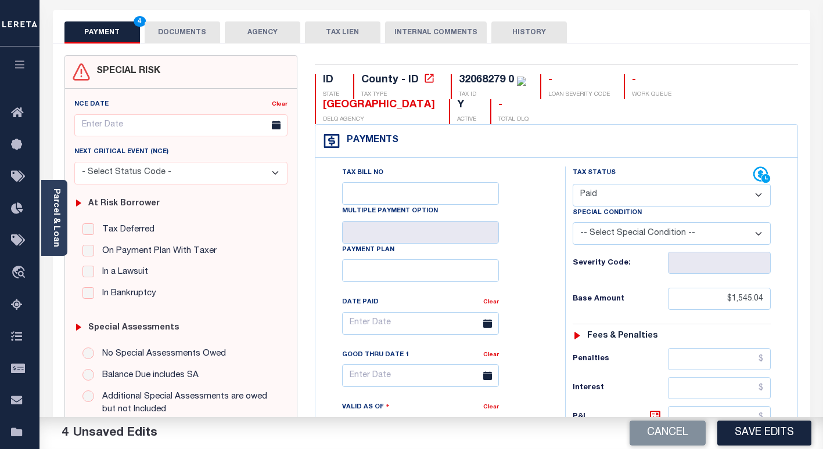
scroll to position [434, 0]
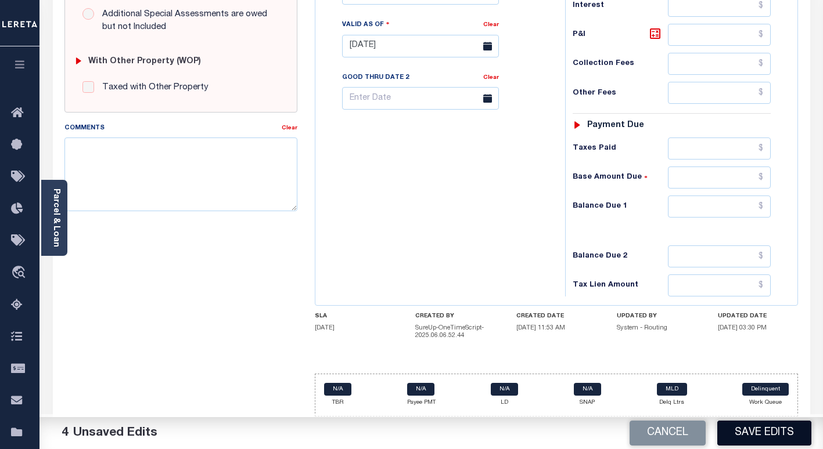
click at [754, 425] on button "Save Edits" at bounding box center [764, 433] width 94 height 25
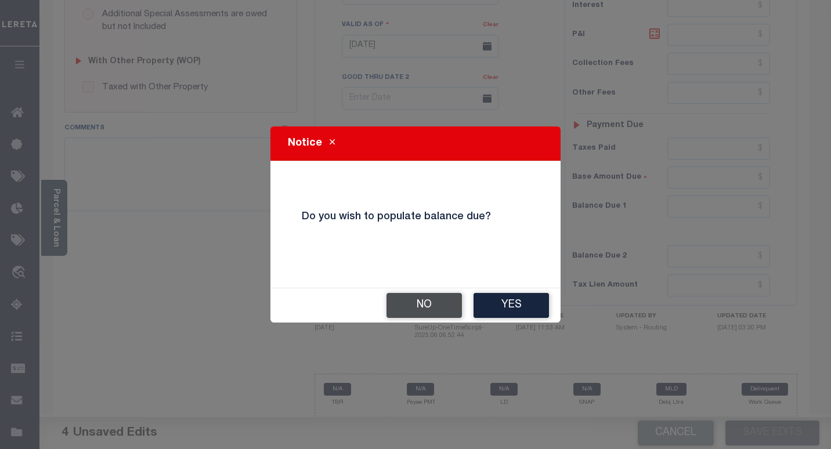
click at [421, 302] on button "No" at bounding box center [424, 305] width 75 height 25
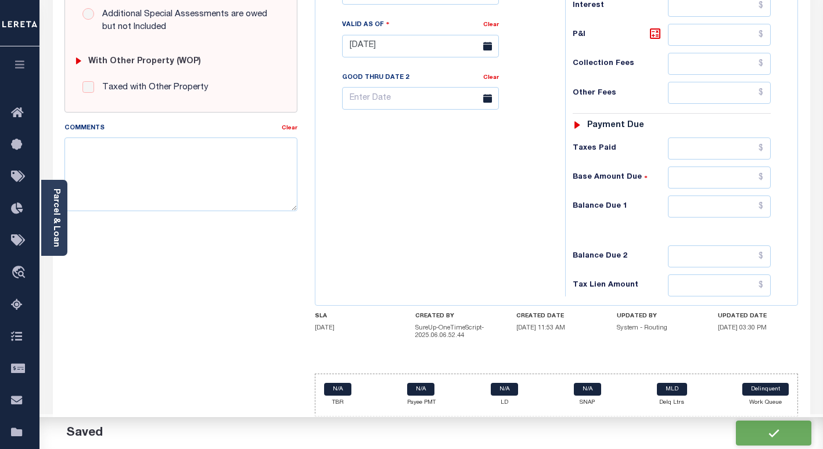
checkbox input "false"
type input "$1,545.04"
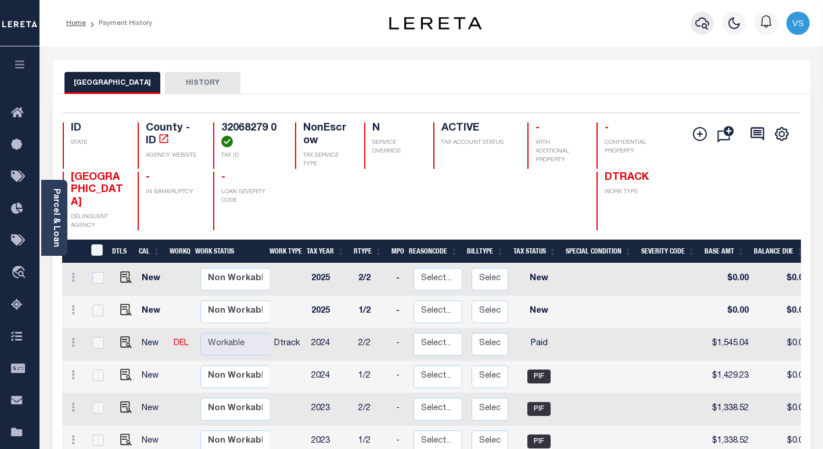
click at [702, 24] on icon "button" at bounding box center [702, 23] width 14 height 14
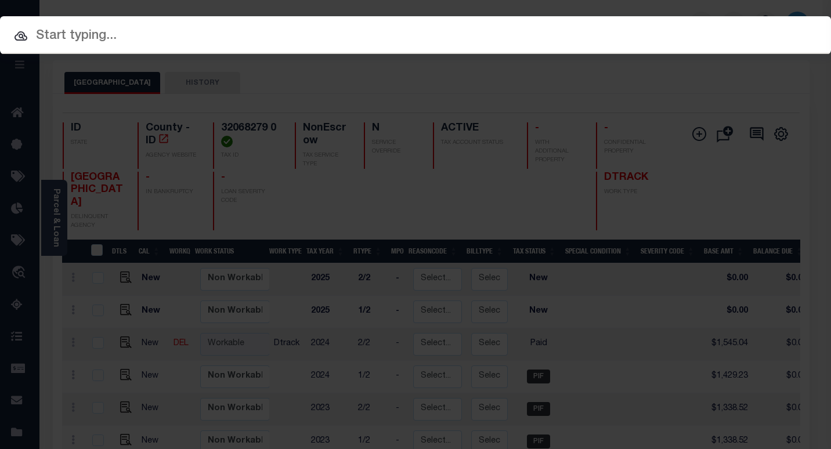
paste input "3831121022707"
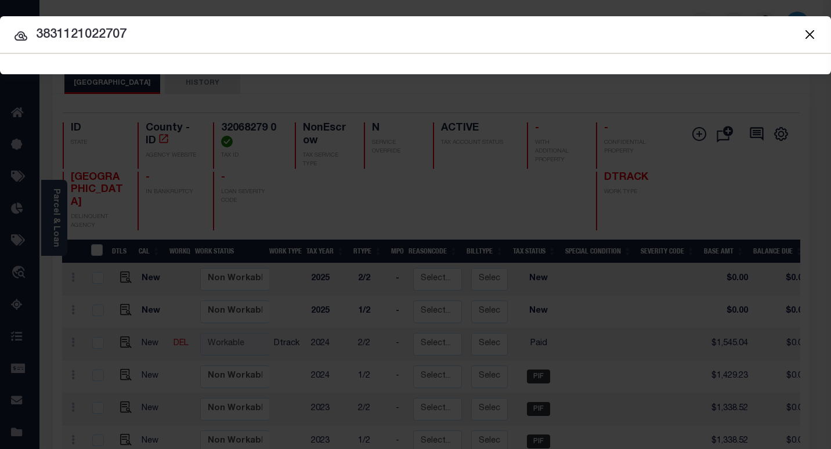
type input "3831121022707"
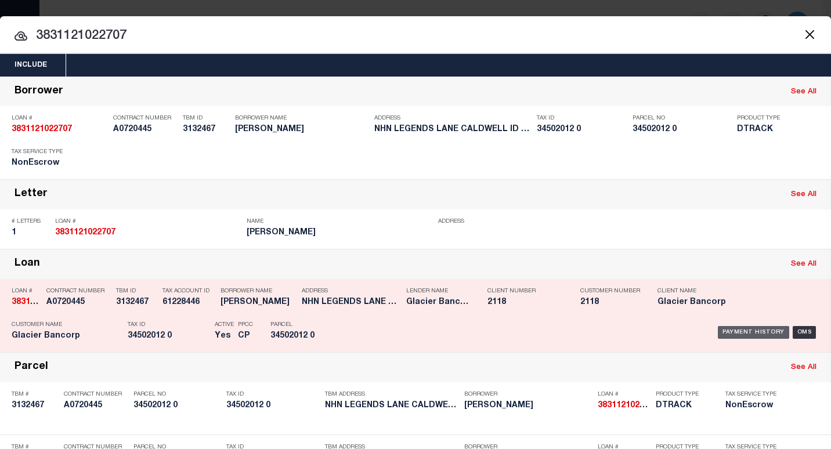
click at [733, 338] on div "Payment History" at bounding box center [753, 332] width 71 height 13
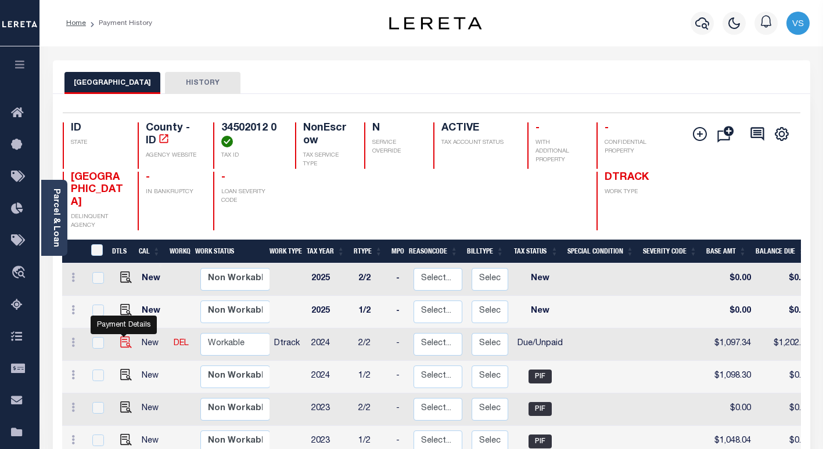
click at [122, 337] on img "" at bounding box center [126, 343] width 12 height 12
checkbox input "true"
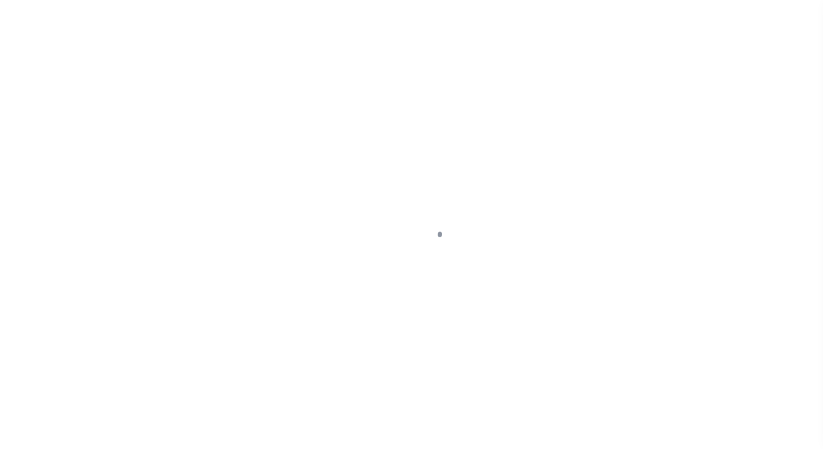
select select "DUE"
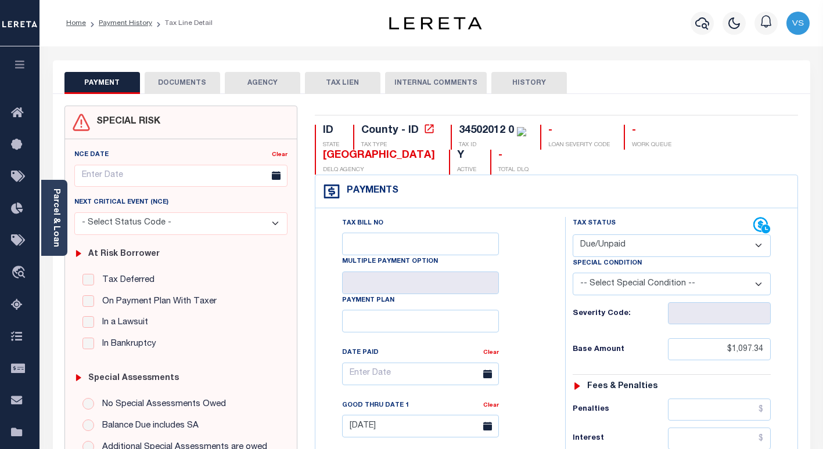
click at [189, 82] on button "DOCUMENTS" at bounding box center [182, 83] width 75 height 22
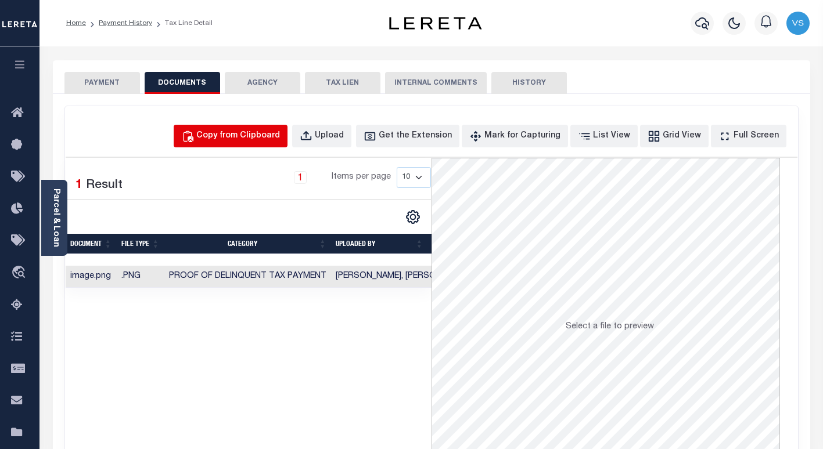
click at [248, 140] on div "Copy from Clipboard" at bounding box center [238, 136] width 84 height 13
select select "POP"
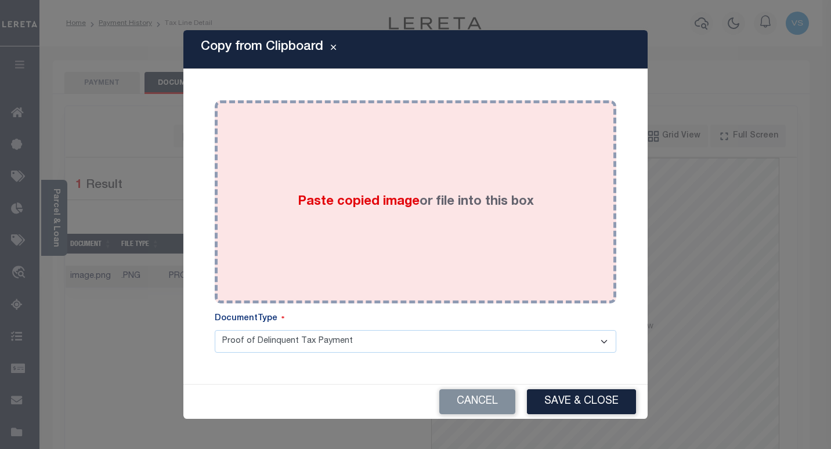
click at [299, 273] on div "Paste copied image or file into this box" at bounding box center [415, 202] width 384 height 186
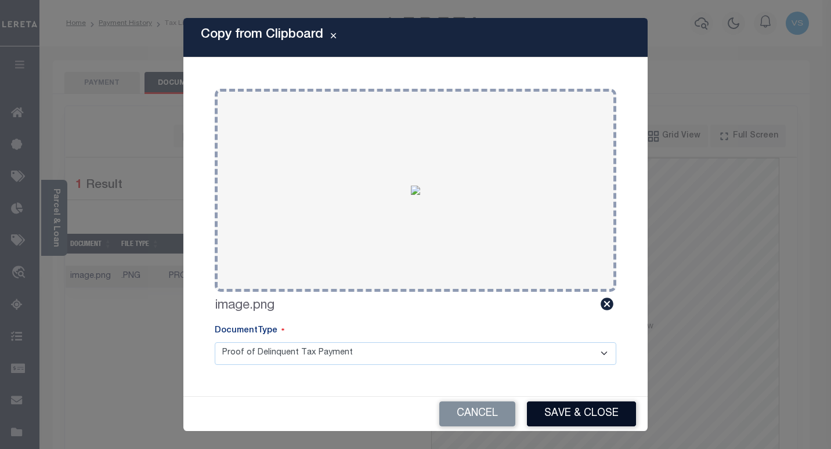
click at [543, 410] on button "Save & Close" at bounding box center [581, 414] width 109 height 25
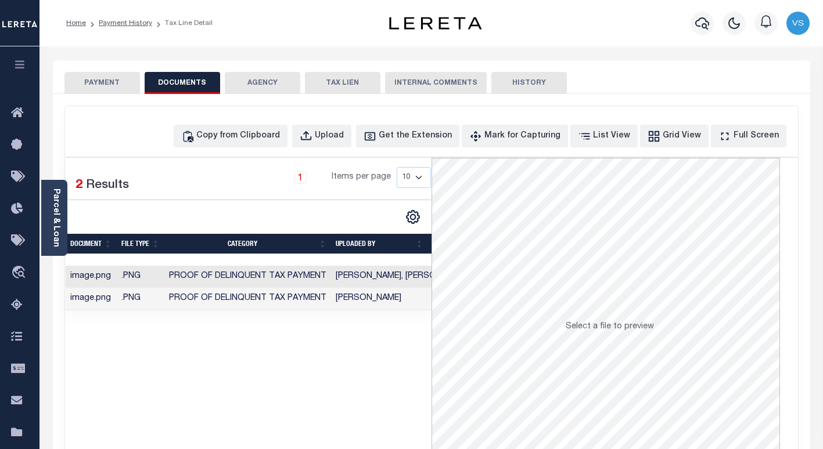
click at [117, 82] on button "PAYMENT" at bounding box center [101, 83] width 75 height 22
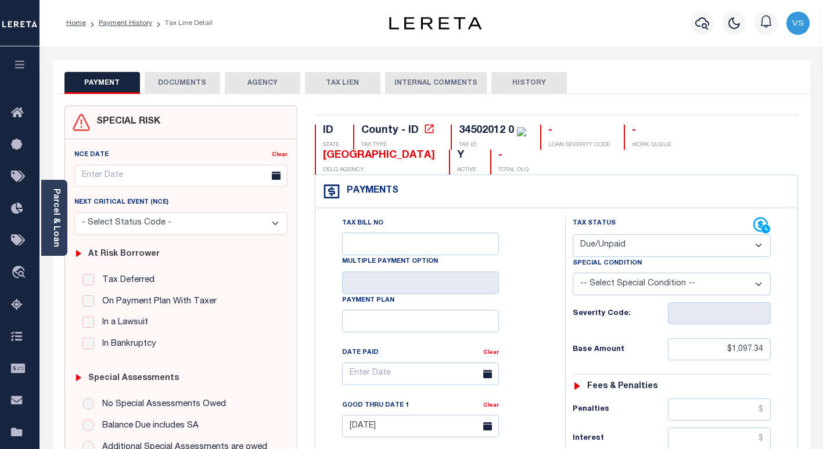
click at [614, 249] on select "- Select Status Code - Open Due/Unpaid Paid Incomplete No Tax Due Internal Refu…" at bounding box center [671, 246] width 198 height 23
select select "PYD"
click at [572, 235] on select "- Select Status Code - Open Due/Unpaid Paid Incomplete No Tax Due Internal Refu…" at bounding box center [671, 246] width 198 height 23
type input "[DATE]"
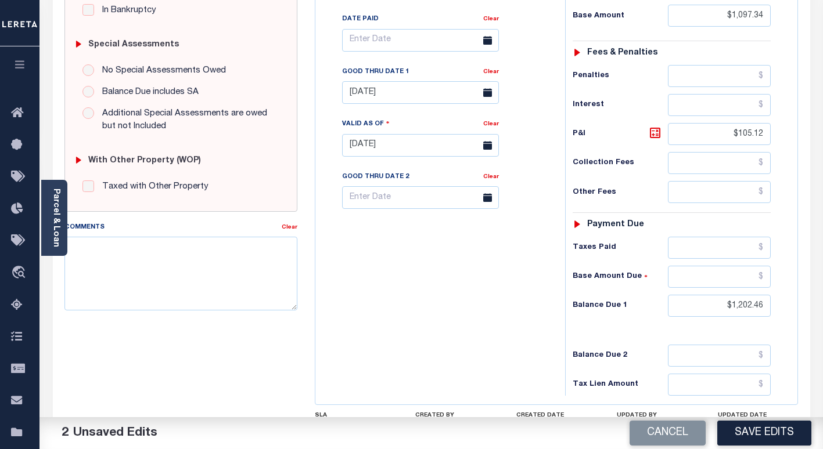
scroll to position [371, 0]
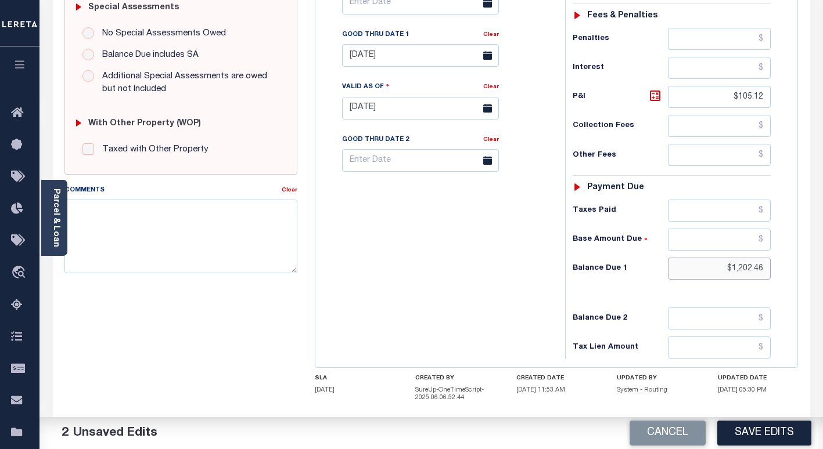
drag, startPoint x: 766, startPoint y: 268, endPoint x: 670, endPoint y: 266, distance: 95.2
click at [680, 264] on input "$1,202.46" at bounding box center [719, 269] width 103 height 22
drag, startPoint x: 766, startPoint y: 96, endPoint x: 726, endPoint y: 98, distance: 40.1
click at [726, 98] on input "$105.12" at bounding box center [719, 97] width 103 height 22
click at [486, 38] on link "Clear" at bounding box center [491, 35] width 16 height 6
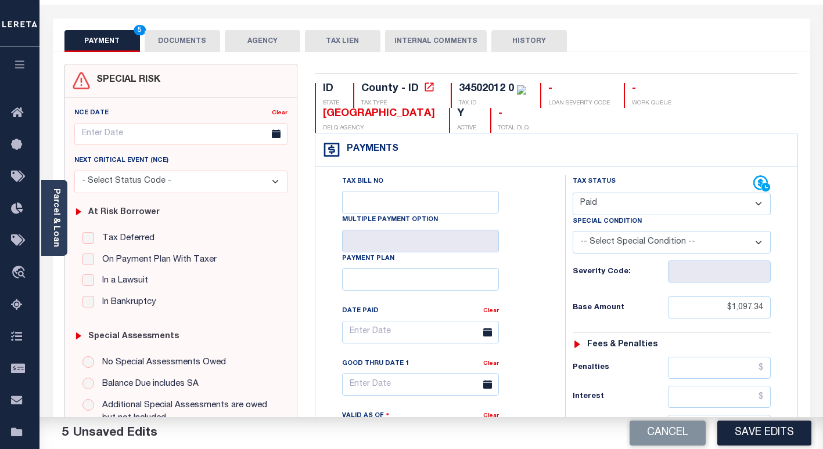
scroll to position [36, 0]
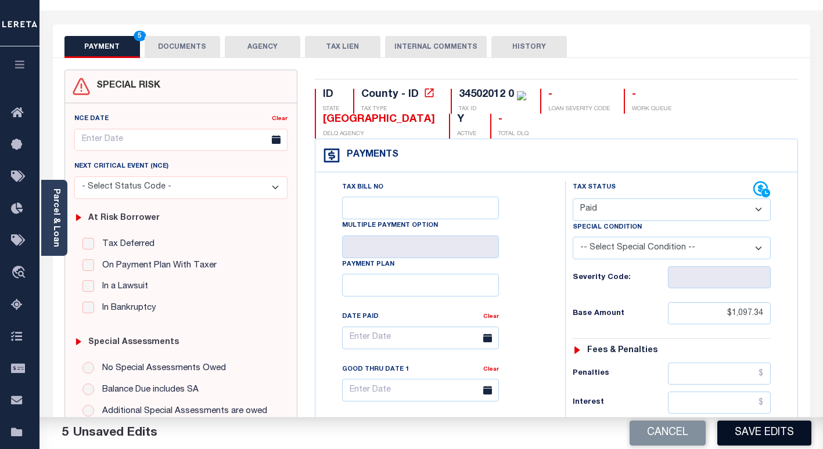
click at [749, 443] on button "Save Edits" at bounding box center [764, 433] width 94 height 25
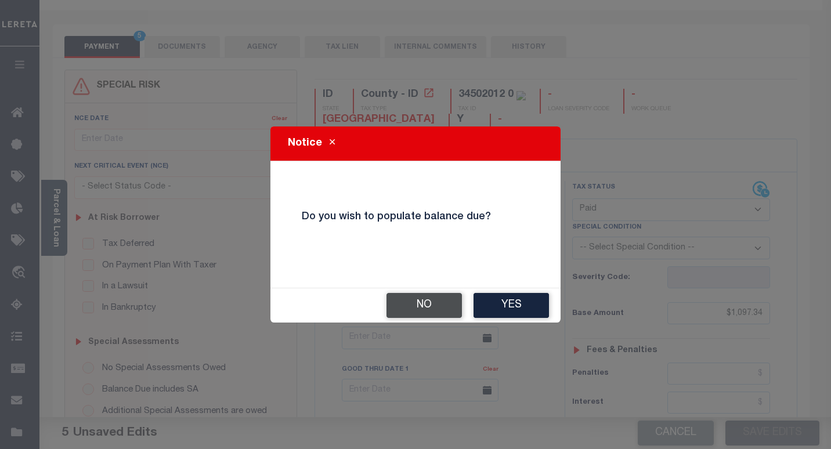
click at [414, 311] on button "No" at bounding box center [424, 305] width 75 height 25
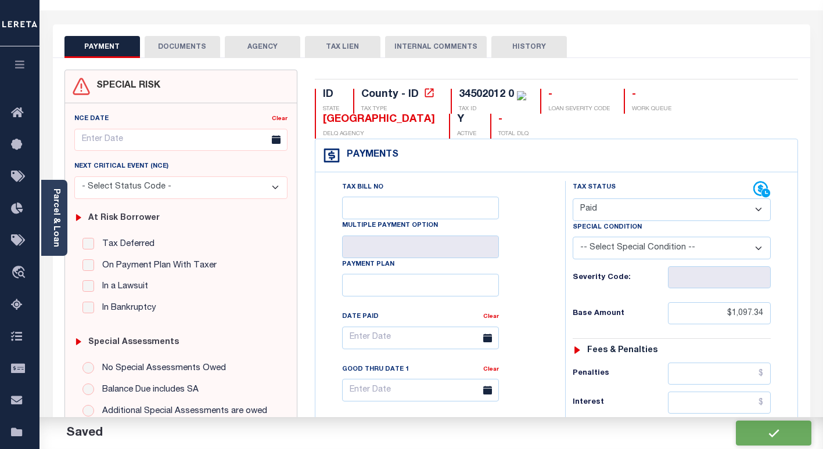
checkbox input "false"
type input "$1,097.34"
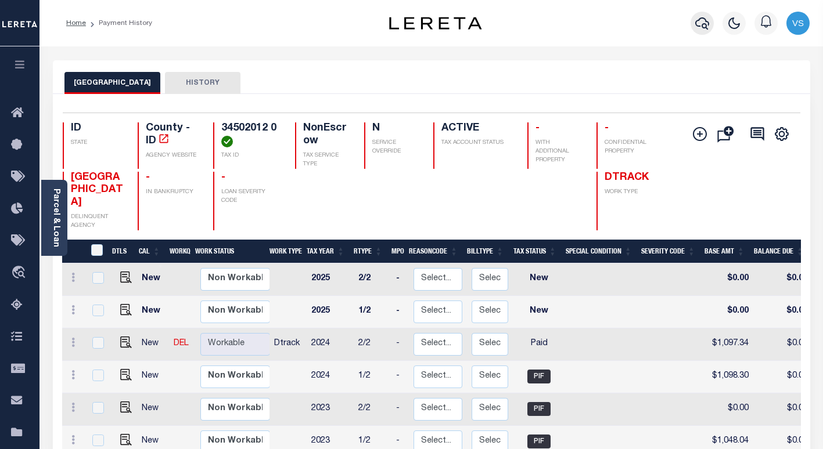
click at [694, 25] on button "button" at bounding box center [701, 23] width 23 height 23
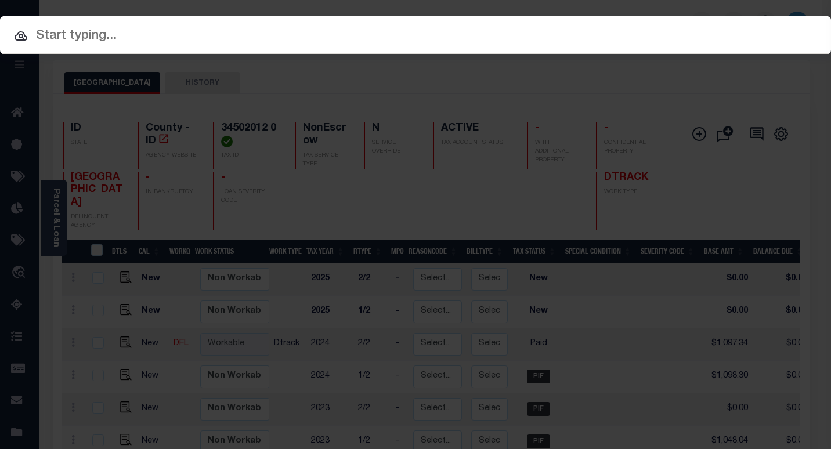
paste input "4011200031707"
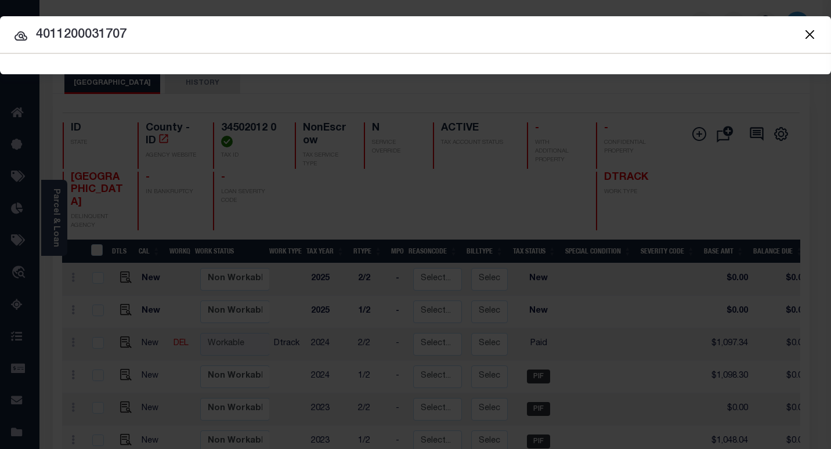
type input "4011200031707"
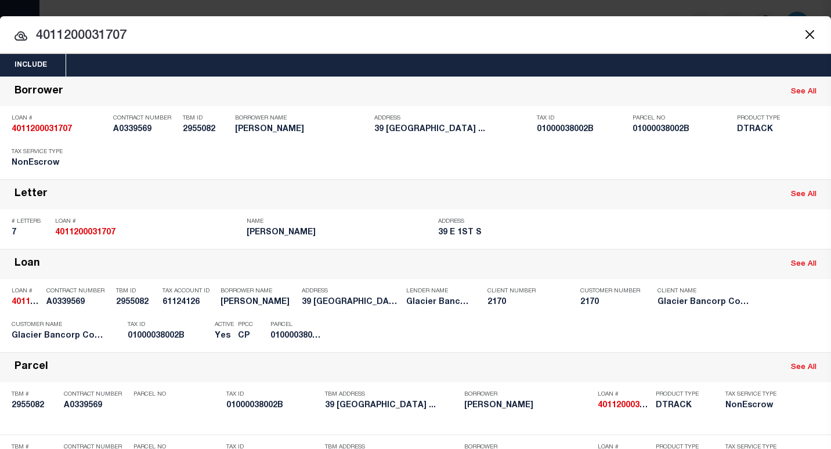
drag, startPoint x: 744, startPoint y: 333, endPoint x: 736, endPoint y: 333, distance: 8.1
click at [744, 334] on div "Payment History" at bounding box center [753, 332] width 71 height 13
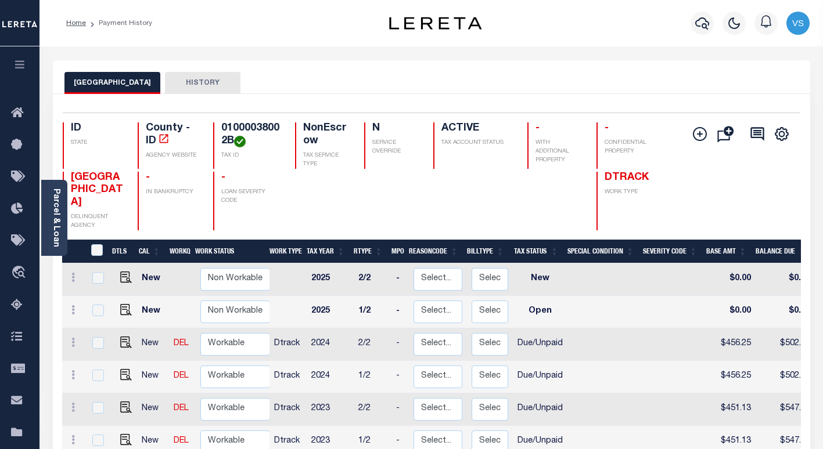
scroll to position [232, 0]
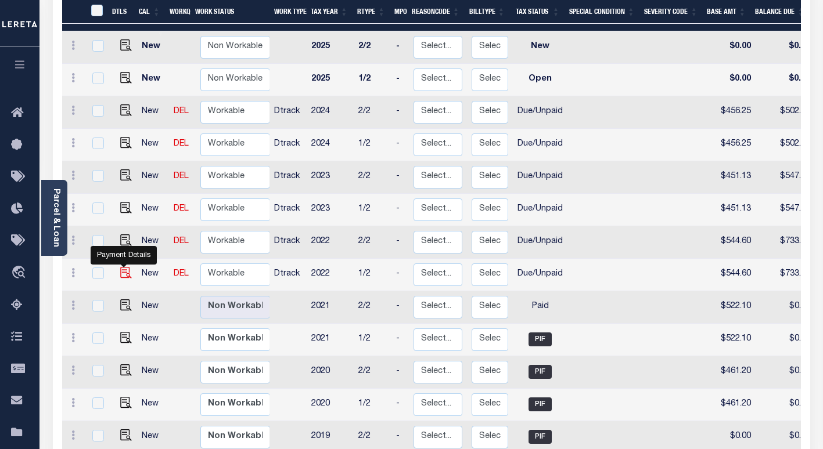
click at [122, 267] on img "" at bounding box center [126, 273] width 12 height 12
checkbox input "true"
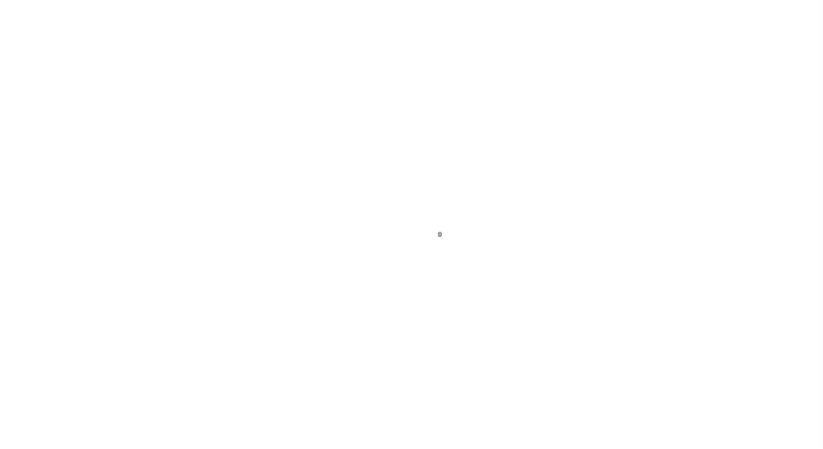
select select "DUE"
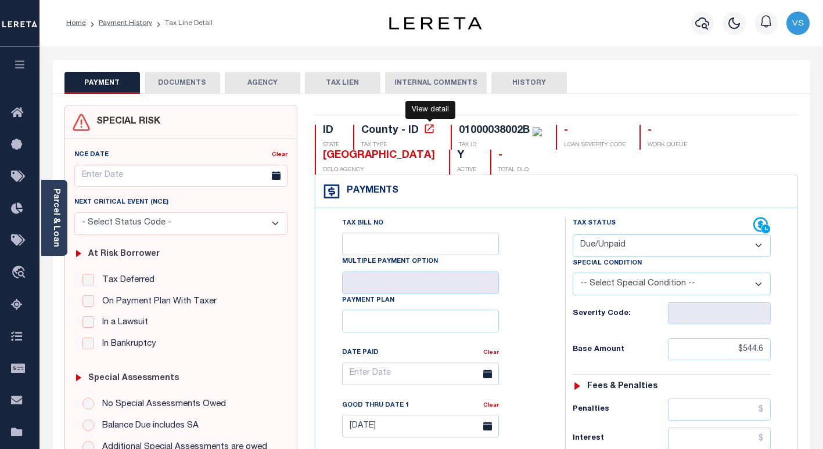
click at [428, 129] on icon at bounding box center [429, 129] width 12 height 12
drag, startPoint x: 356, startPoint y: 156, endPoint x: 324, endPoint y: 157, distance: 31.9
click at [324, 157] on div "ID STATE County - ID TAX TYPE 01000038002B TAX ID - LOAN SEVERITY CODE - WORK Q…" at bounding box center [557, 150] width 484 height 50
click at [444, 200] on div "Payments Warning! Search Status is not "Completed", amounts can not be keyed." at bounding box center [556, 191] width 482 height 33
drag, startPoint x: 418, startPoint y: 160, endPoint x: 320, endPoint y: 163, distance: 97.6
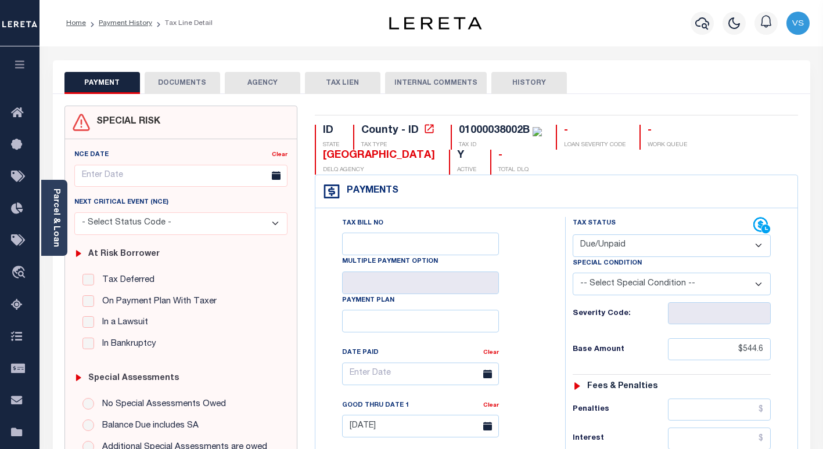
click at [320, 163] on div "CARIBOU COUNTY DELQ AGENCY" at bounding box center [375, 162] width 120 height 25
drag, startPoint x: 55, startPoint y: 224, endPoint x: 63, endPoint y: 244, distance: 22.1
click at [55, 224] on link "Parcel & Loan" at bounding box center [56, 218] width 8 height 59
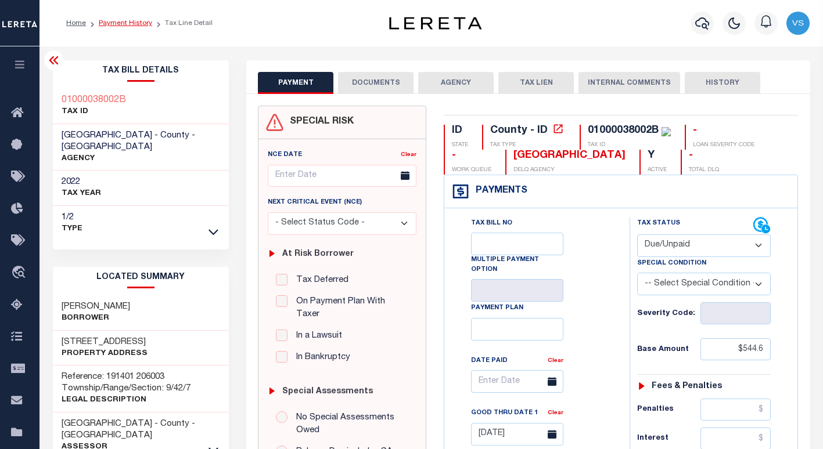
click at [116, 24] on link "Payment History" at bounding box center [125, 23] width 53 height 7
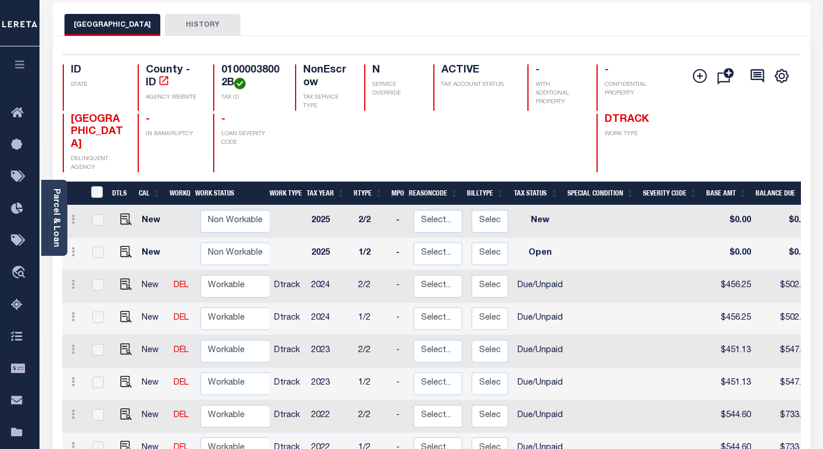
scroll to position [174, 0]
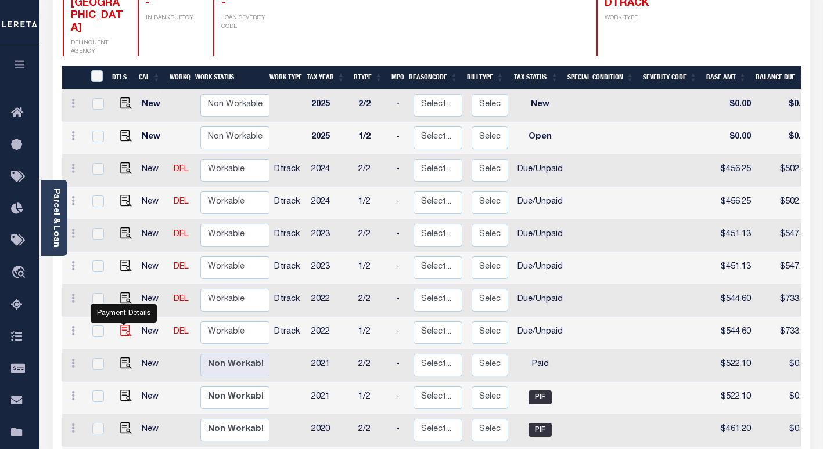
click at [125, 325] on img "" at bounding box center [126, 331] width 12 height 12
checkbox input "true"
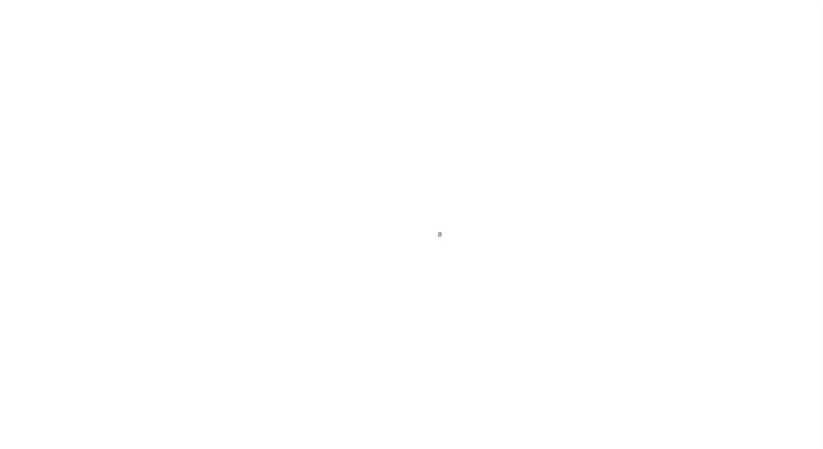
select select "DUE"
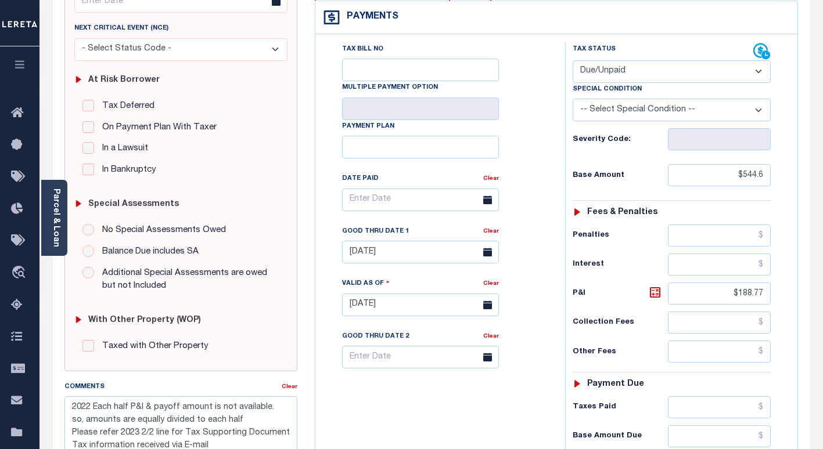
scroll to position [290, 0]
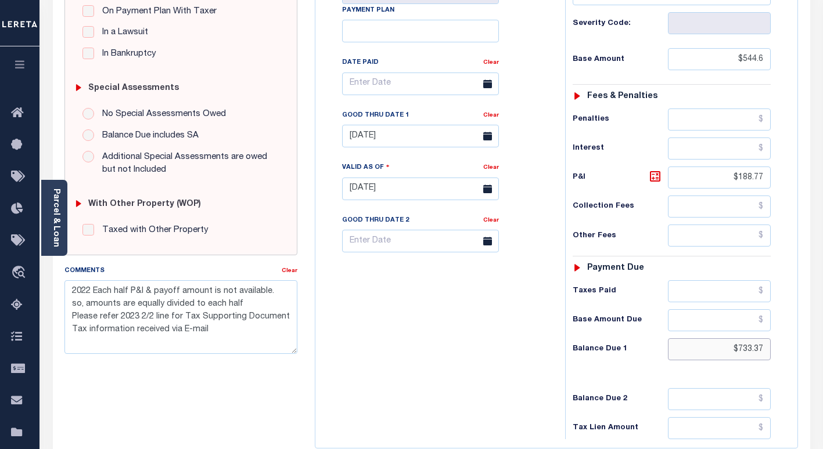
drag, startPoint x: 765, startPoint y: 349, endPoint x: 696, endPoint y: 355, distance: 69.3
click at [693, 349] on input "$733.37" at bounding box center [719, 349] width 103 height 22
paste input "744.51"
type input "$744.5"
type input "09/29/2025"
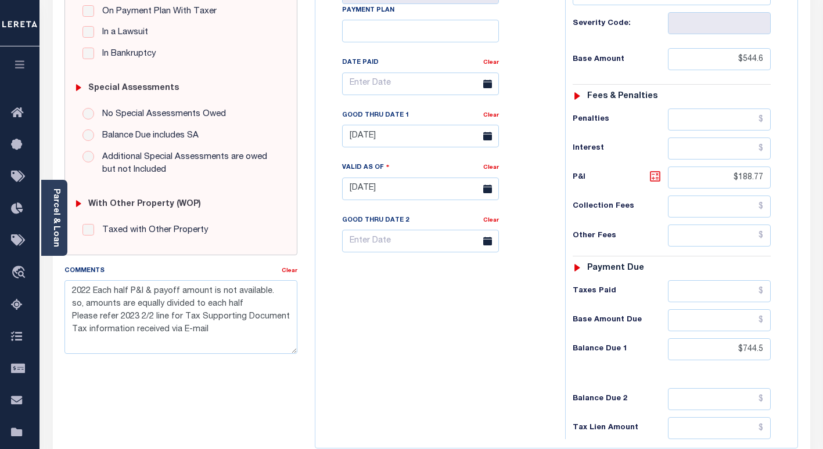
type input "$744.50"
click at [655, 176] on icon at bounding box center [655, 176] width 14 height 14
type input "$199.90"
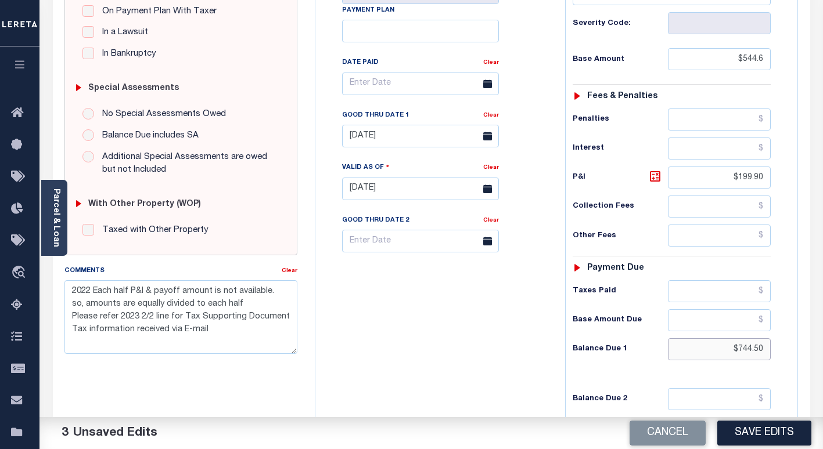
click at [767, 349] on input "$744.50" at bounding box center [719, 349] width 103 height 22
type input "$744.51"
click at [654, 178] on icon at bounding box center [655, 176] width 14 height 14
type input "$199.91"
click at [367, 140] on input "[DATE]" at bounding box center [420, 136] width 157 height 23
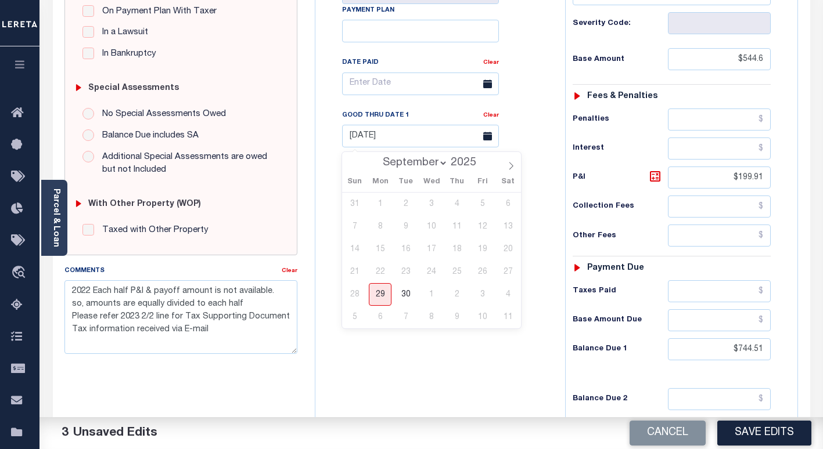
drag, startPoint x: 419, startPoint y: 164, endPoint x: 423, endPoint y: 169, distance: 6.6
click at [419, 164] on select "September October November December" at bounding box center [412, 163] width 71 height 12
select select "9"
click at [378, 157] on select "September October November December" at bounding box center [412, 163] width 71 height 12
click at [477, 291] on span "31" at bounding box center [482, 294] width 23 height 23
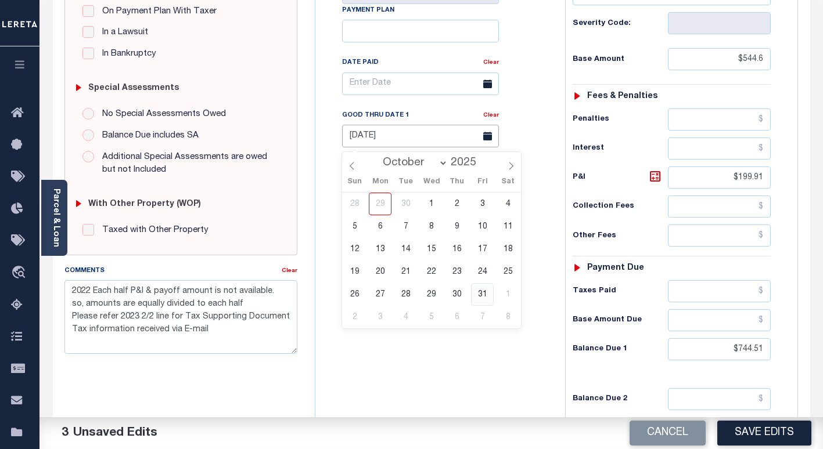
type input "10/31/2025"
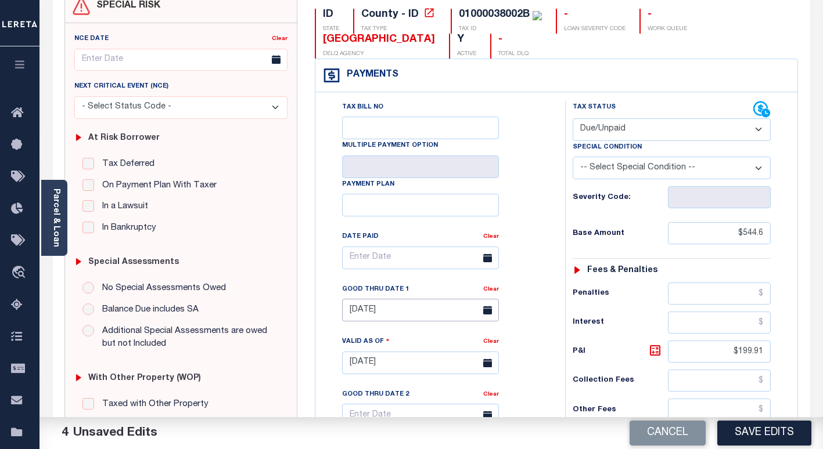
scroll to position [348, 0]
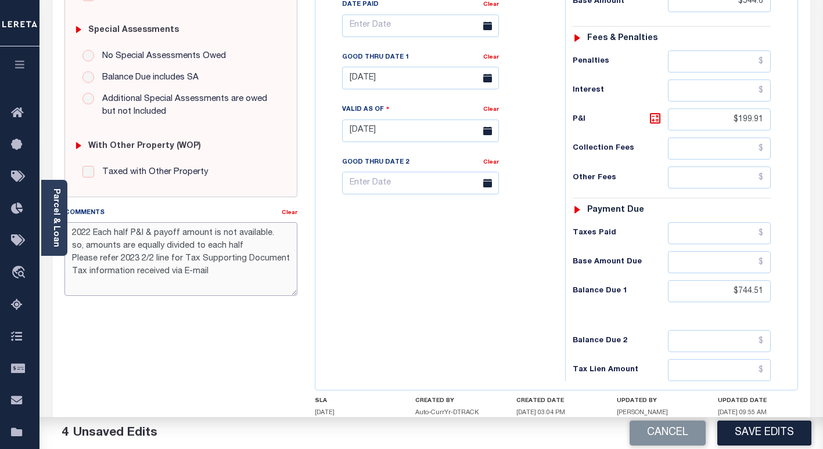
click at [75, 239] on textarea "2022 Each half P&I & payoff amount is not available. so, amounts are equally di…" at bounding box center [180, 258] width 233 height 73
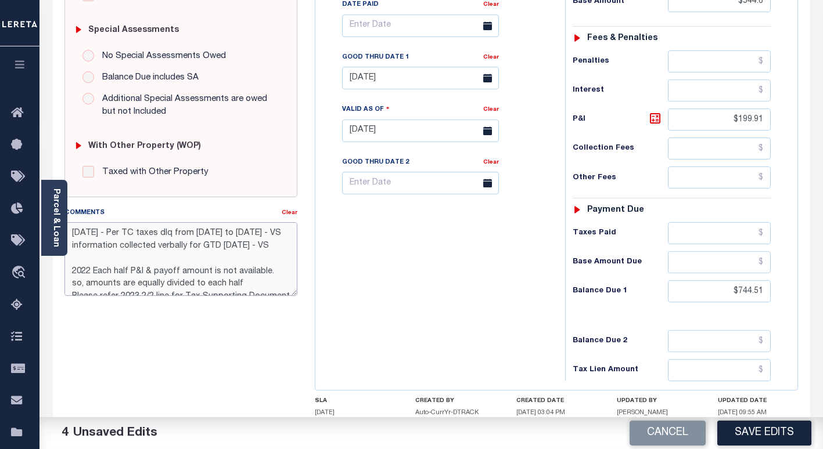
drag, startPoint x: 274, startPoint y: 248, endPoint x: 75, endPoint y: 224, distance: 199.9
click at [73, 225] on textarea "9/29/25 - Per TC taxes dlq from 2022 to 2024 - VS information collected verball…" at bounding box center [180, 258] width 233 height 73
click at [262, 230] on textarea "9/29/25 - Per TC taxes dlq from 2022 to 2024 - VS information collected verball…" at bounding box center [180, 258] width 233 height 73
click at [268, 232] on textarea "9/29/25 - Per TC taxes dlq from 2022 to 2024 - VS information collected verball…" at bounding box center [180, 258] width 233 height 73
drag, startPoint x: 276, startPoint y: 246, endPoint x: 65, endPoint y: 226, distance: 211.6
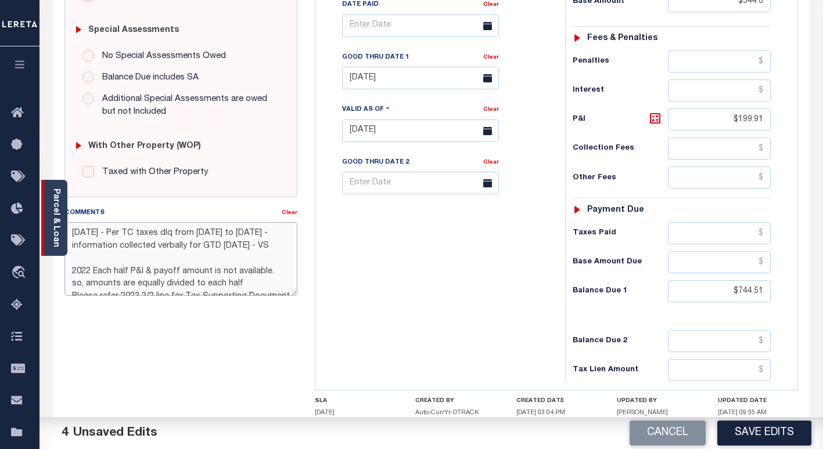
click at [65, 226] on div "Parcel & Loan Tax Bill Details 01000038002B TAX ID AGENCY 2022 TAX YEAR 2025" at bounding box center [431, 113] width 774 height 831
type textarea "9/29/25 - Per TC taxes dlq from 2022 to 2024 -information collected verbally fo…"
click at [752, 433] on button "Save Edits" at bounding box center [764, 433] width 94 height 25
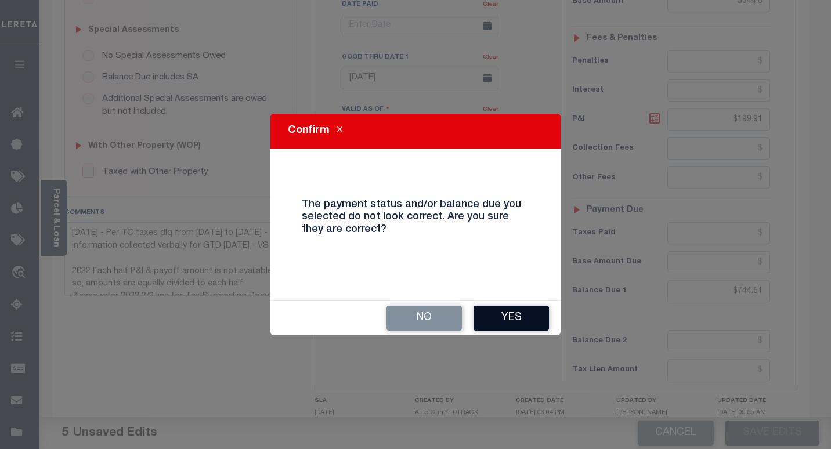
click at [502, 315] on button "Yes" at bounding box center [511, 318] width 75 height 25
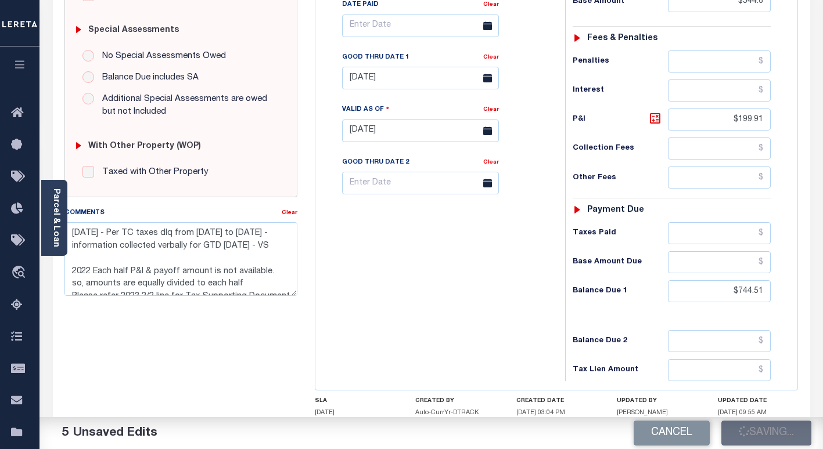
checkbox input "false"
type textarea "9/29/25 - Per TC taxes dlq from 2022 to 2024 -information collected verbally fo…"
type input "$544.6"
type input "$199.91"
type input "$744.51"
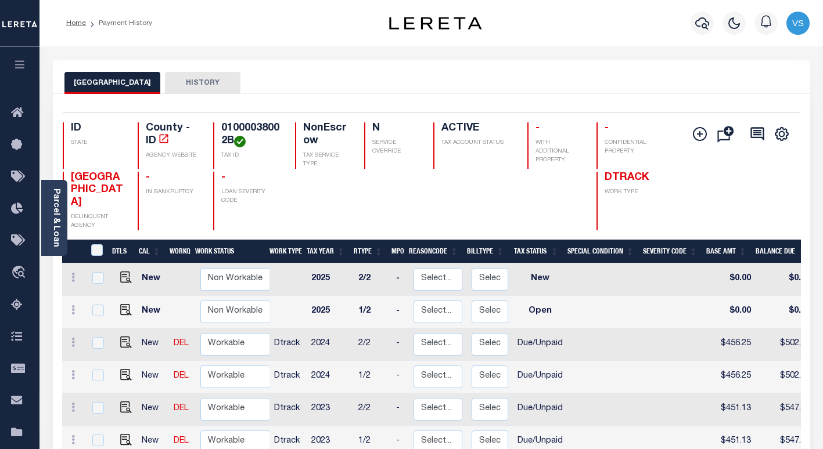
scroll to position [174, 0]
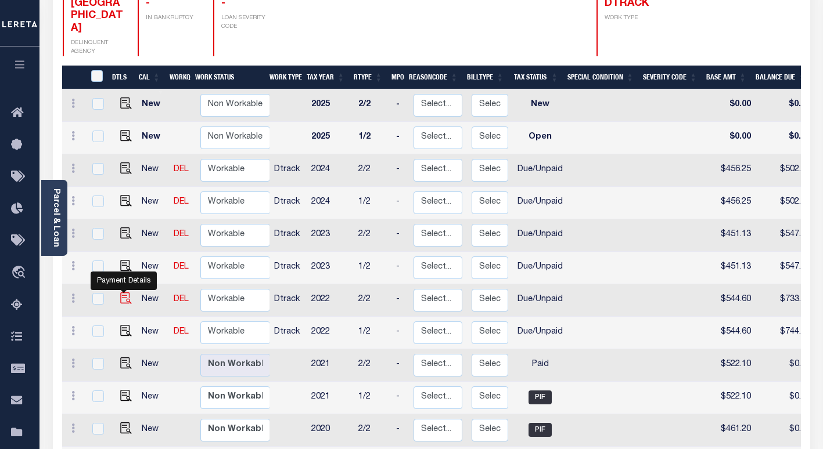
click at [120, 293] on img "" at bounding box center [126, 299] width 12 height 12
checkbox input "true"
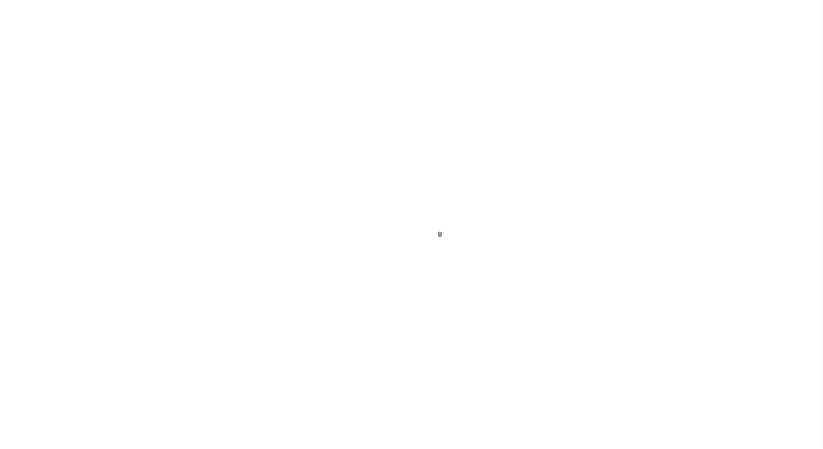
select select "DUE"
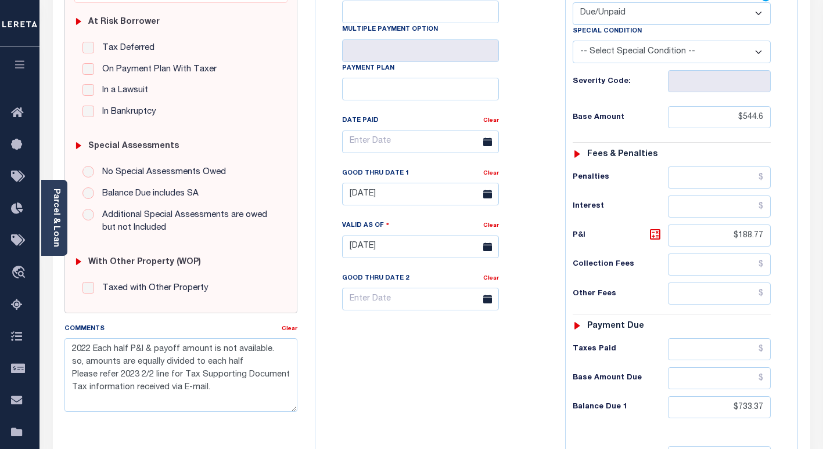
scroll to position [430, 0]
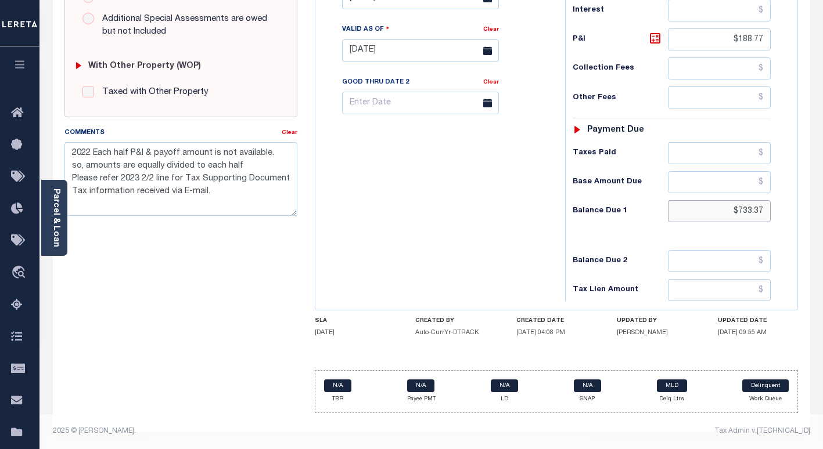
click at [764, 211] on input "$733.37" at bounding box center [719, 211] width 103 height 22
type input "$744.51"
type input "[DATE]"
click at [654, 35] on icon at bounding box center [655, 38] width 14 height 14
type input "$199.91"
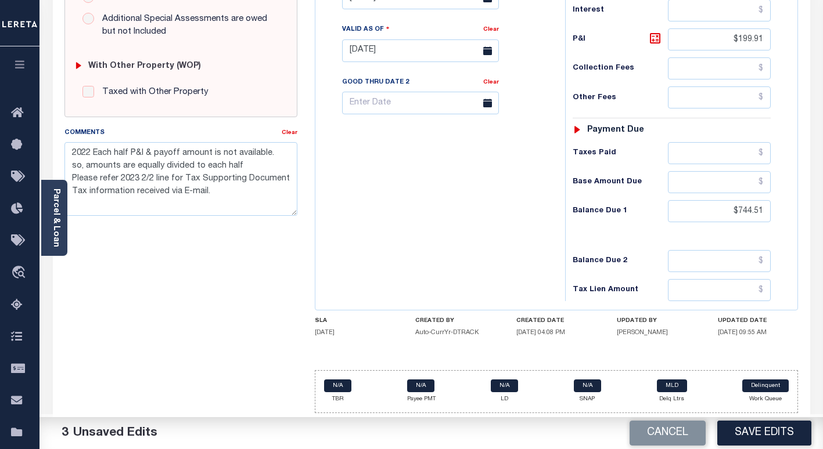
scroll to position [372, 0]
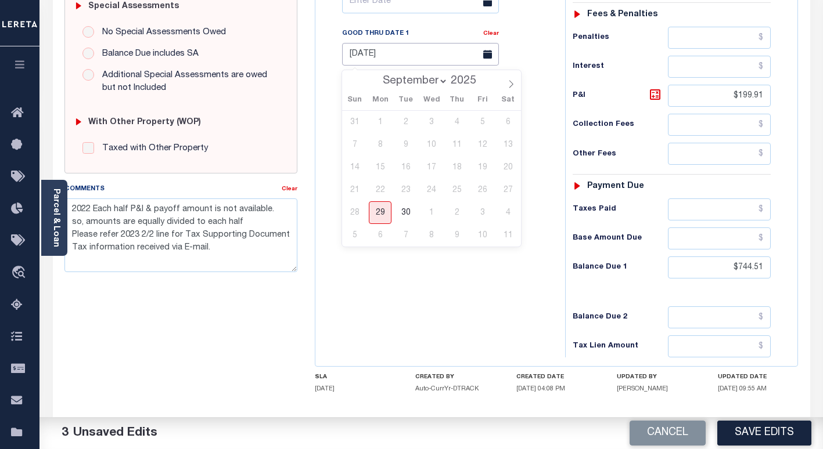
click at [368, 55] on input "[DATE]" at bounding box center [420, 54] width 157 height 23
drag, startPoint x: 412, startPoint y: 79, endPoint x: 417, endPoint y: 84, distance: 7.4
click at [413, 78] on select "September October November December" at bounding box center [412, 81] width 71 height 12
select select "9"
click at [378, 75] on select "September October November December" at bounding box center [412, 81] width 71 height 12
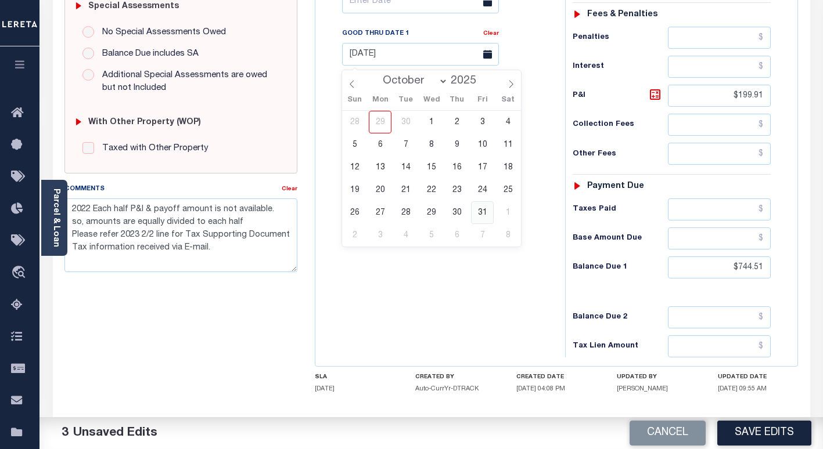
click at [484, 210] on span "31" at bounding box center [482, 212] width 23 height 23
type input "10/31/2025"
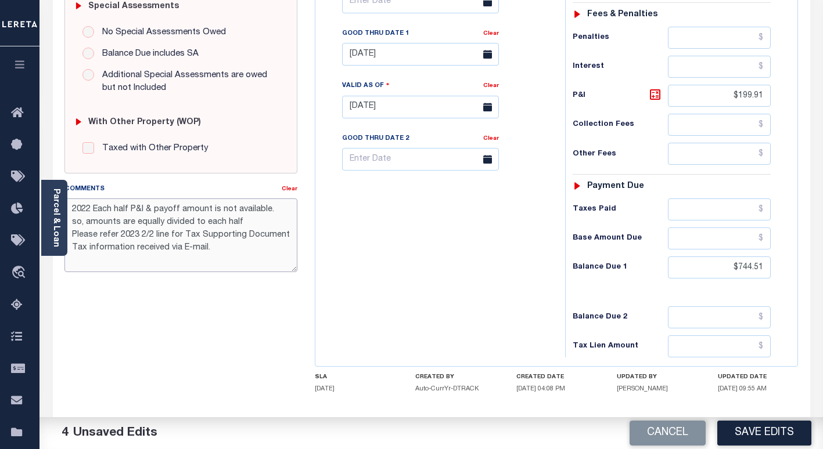
click at [71, 210] on textarea "2022 Each half P&I & payoff amount is not available. so, amounts are equally di…" at bounding box center [180, 235] width 233 height 73
paste textarea "9/29/25 - Per TC taxes dlq from 2022 to 2024 -information collected verbally fo…"
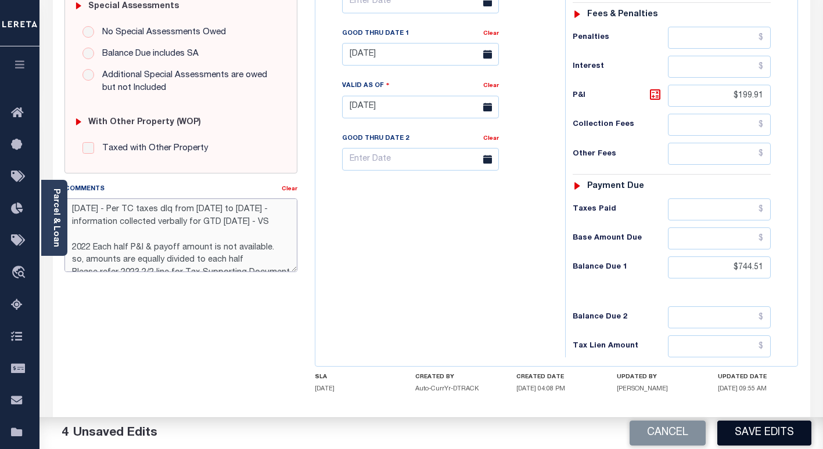
type textarea "9/29/25 - Per TC taxes dlq from 2022 to 2024 -information collected verbally fo…"
click at [760, 436] on button "Save Edits" at bounding box center [764, 433] width 94 height 25
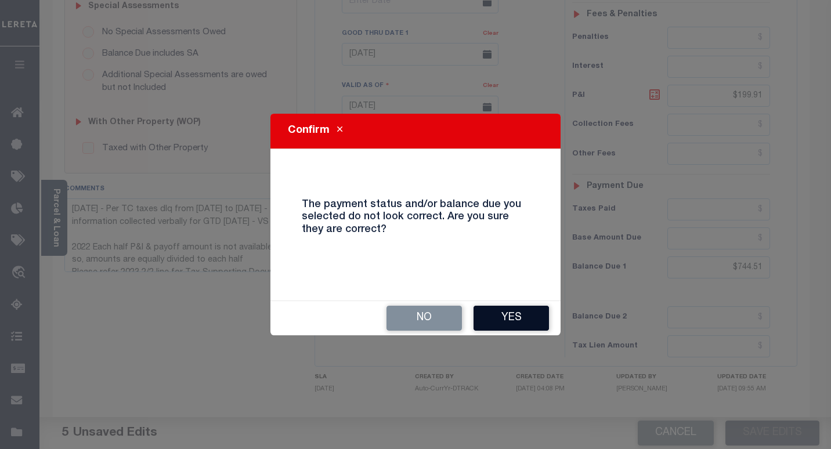
click at [505, 323] on button "Yes" at bounding box center [511, 318] width 75 height 25
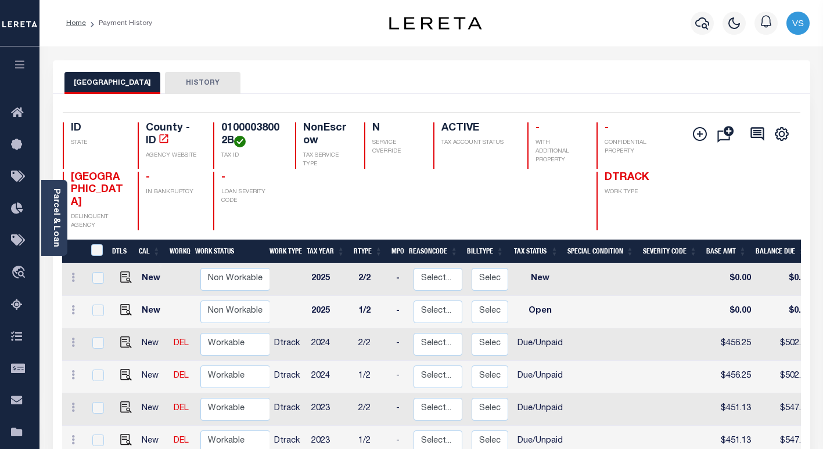
scroll to position [174, 0]
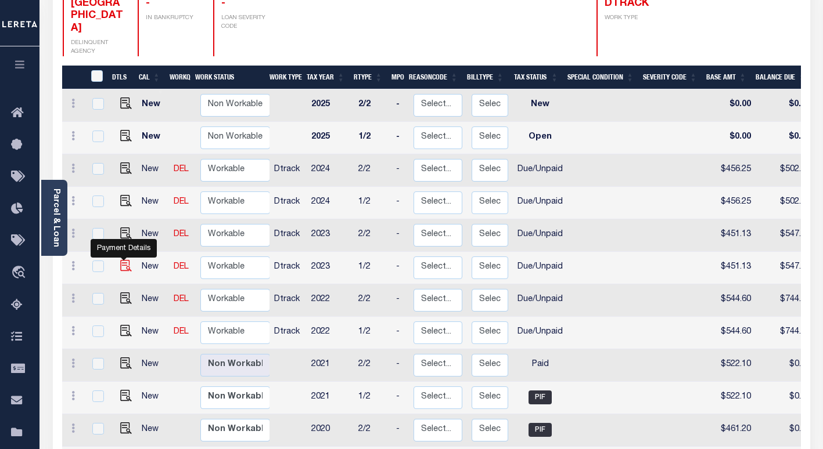
click at [122, 260] on img "" at bounding box center [126, 266] width 12 height 12
checkbox input "true"
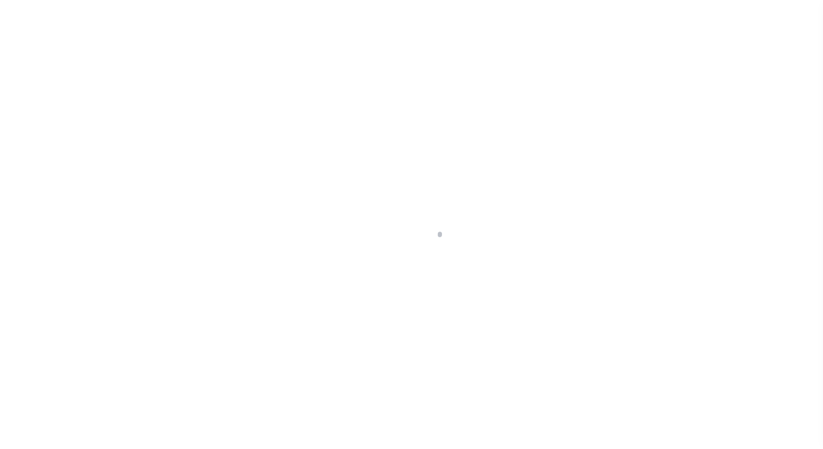
select select "DUE"
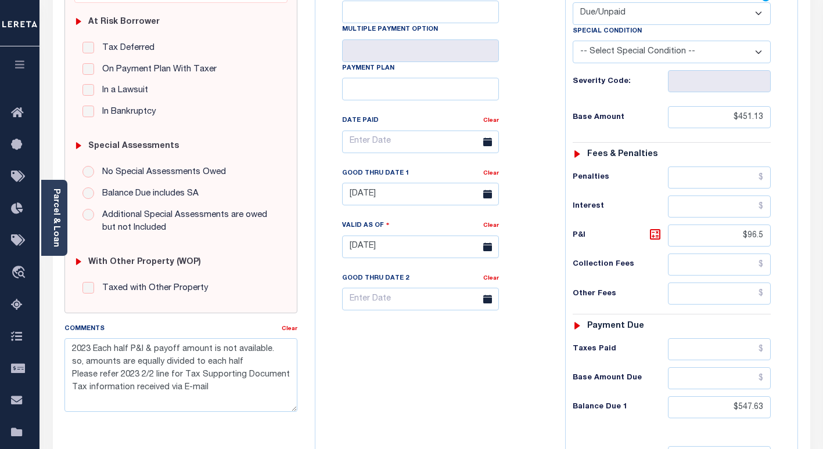
scroll to position [348, 0]
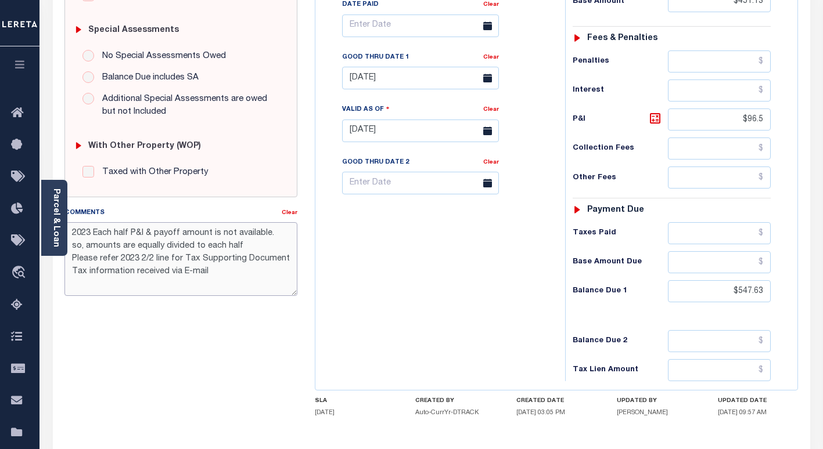
click at [69, 229] on textarea "2023 Each half P&I & payoff amount is not available. so, amounts are equally di…" at bounding box center [180, 258] width 233 height 73
paste textarea "9/29/25 - Per TC taxes dlq from 2022 to 2024 -information collected verbally fo…"
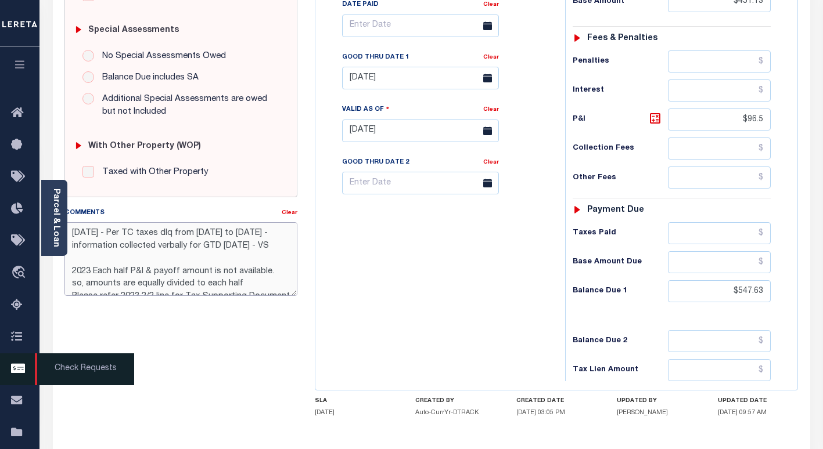
type textarea "9/29/25 - Per TC taxes dlq from 2022 to 2024 -information collected verbally fo…"
type input "[DATE]"
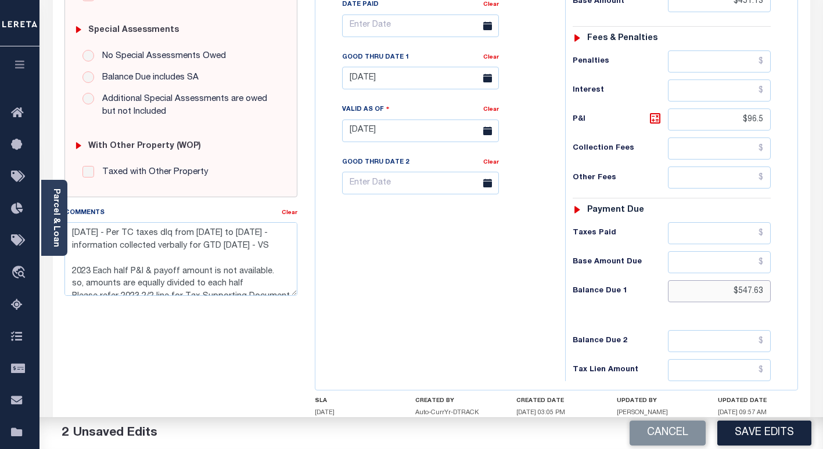
drag, startPoint x: 764, startPoint y: 297, endPoint x: 688, endPoint y: 299, distance: 76.1
click at [688, 299] on input "$547.63" at bounding box center [719, 291] width 103 height 22
paste input "556.78"
type input "$556.78"
click at [654, 122] on icon at bounding box center [654, 118] width 7 height 7
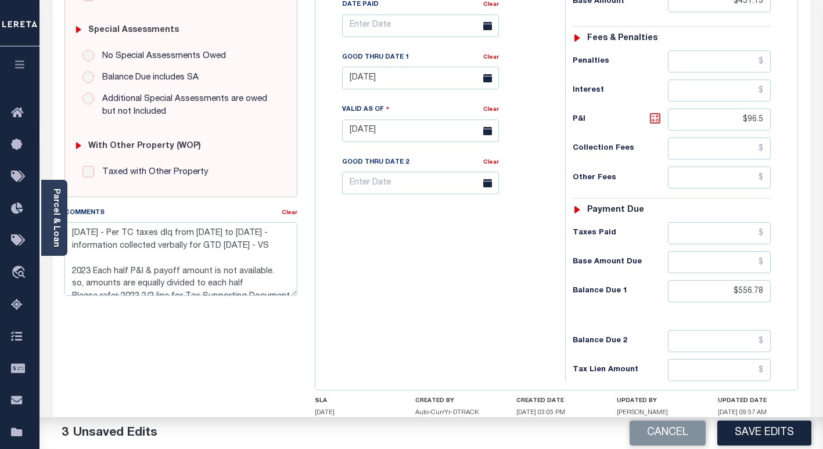
type input "$105.65"
click at [373, 82] on input "[DATE]" at bounding box center [420, 78] width 157 height 23
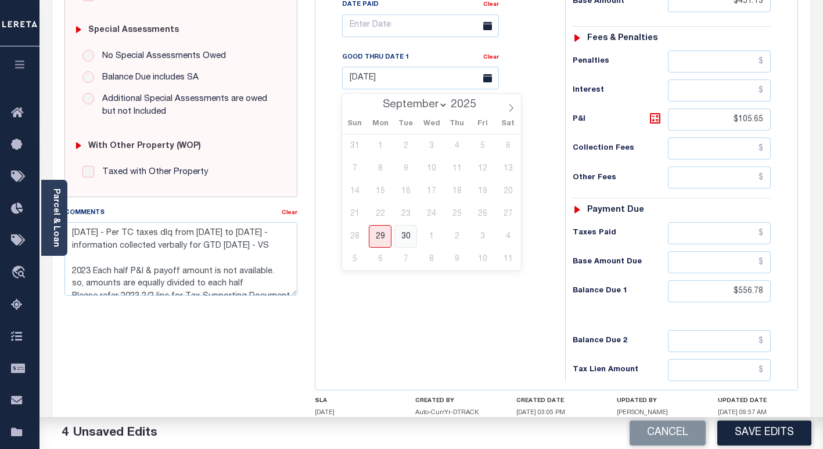
click at [407, 239] on span "30" at bounding box center [405, 236] width 23 height 23
type input "09/30/2025"
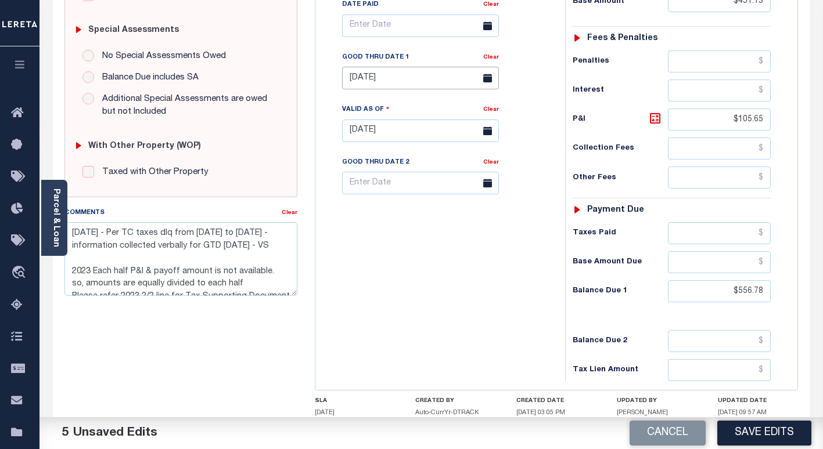
click at [367, 83] on input "09/30/2025" at bounding box center [420, 78] width 157 height 23
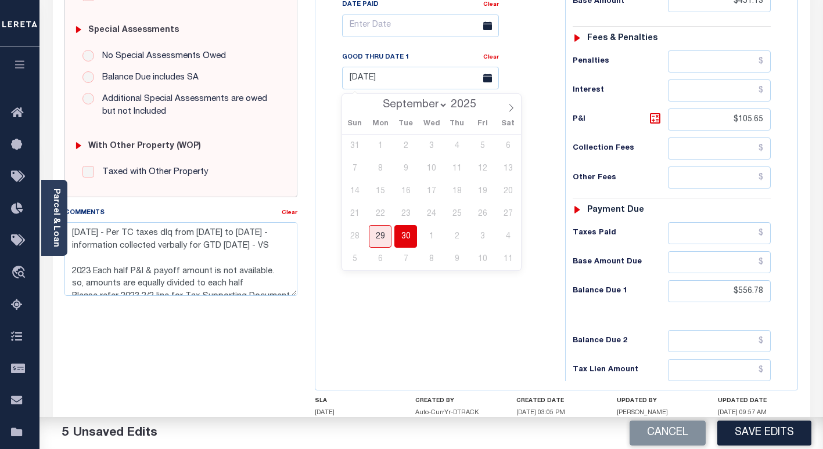
click at [413, 104] on select "September October November December" at bounding box center [412, 105] width 71 height 12
select select "9"
click at [378, 99] on select "September October November December" at bounding box center [412, 105] width 71 height 12
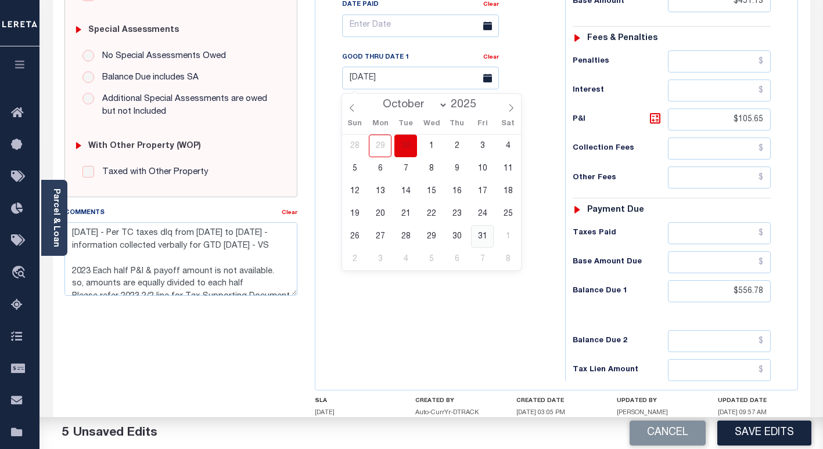
click at [478, 239] on span "31" at bounding box center [482, 236] width 23 height 23
type input "[DATE]"
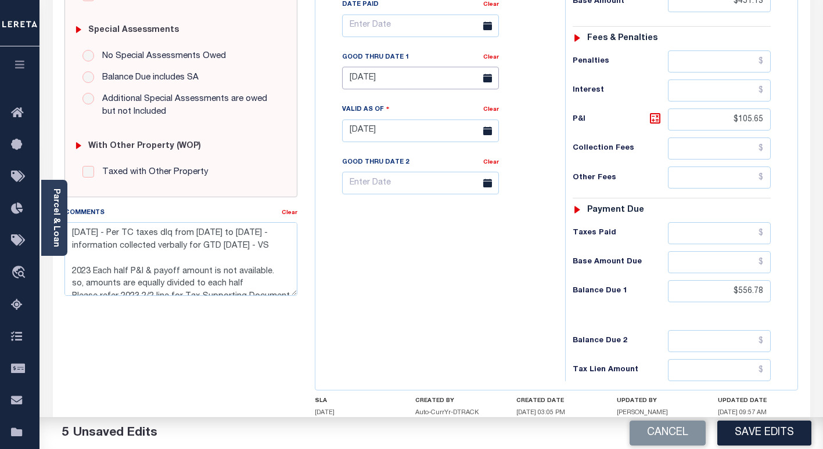
scroll to position [174, 0]
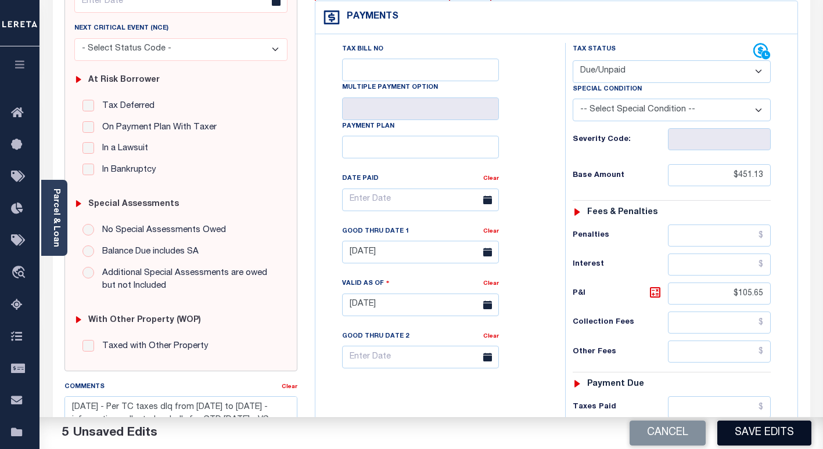
click at [741, 434] on button "Save Edits" at bounding box center [764, 433] width 94 height 25
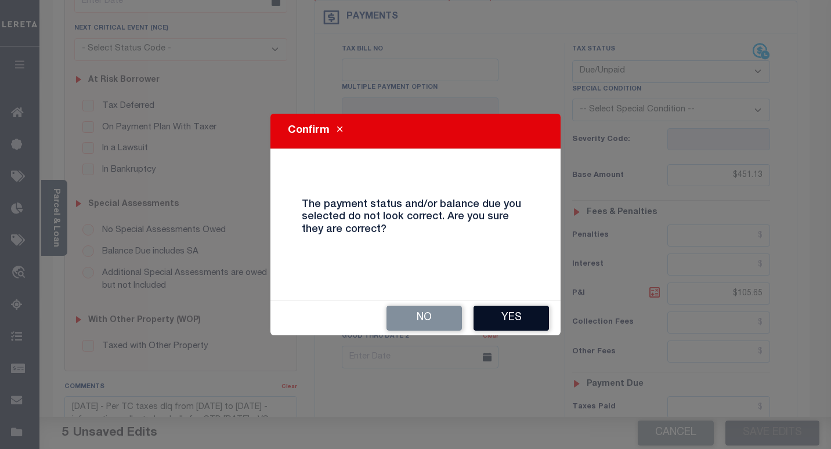
click at [507, 316] on button "Yes" at bounding box center [511, 318] width 75 height 25
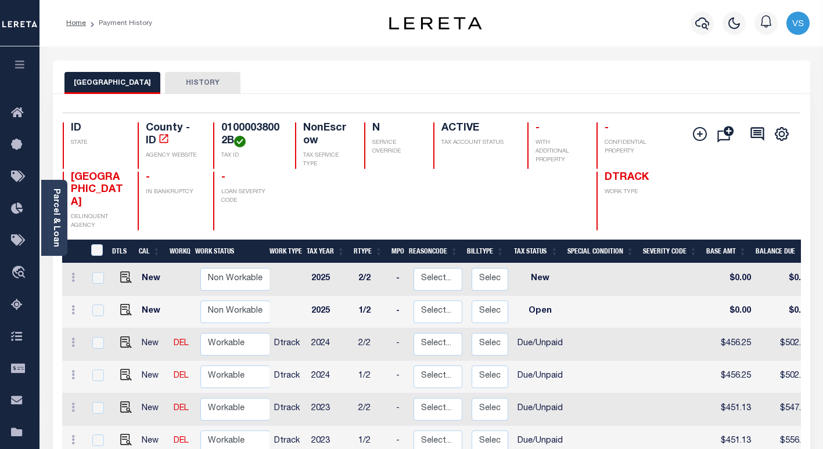
scroll to position [174, 0]
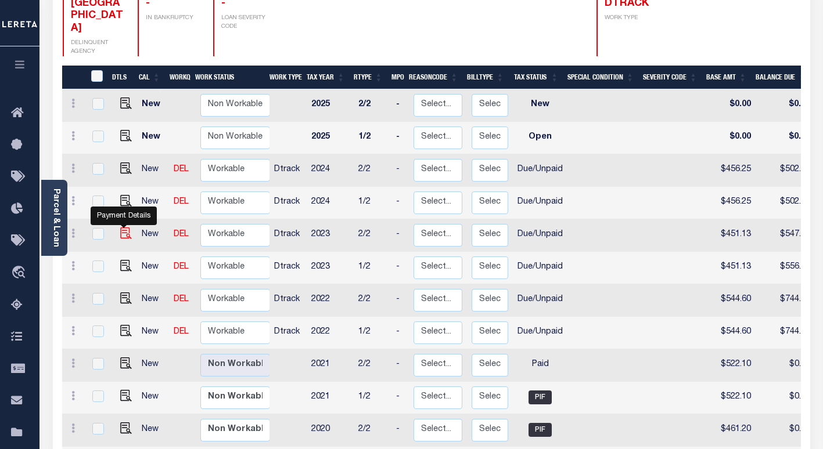
click at [120, 228] on img "" at bounding box center [126, 234] width 12 height 12
checkbox input "true"
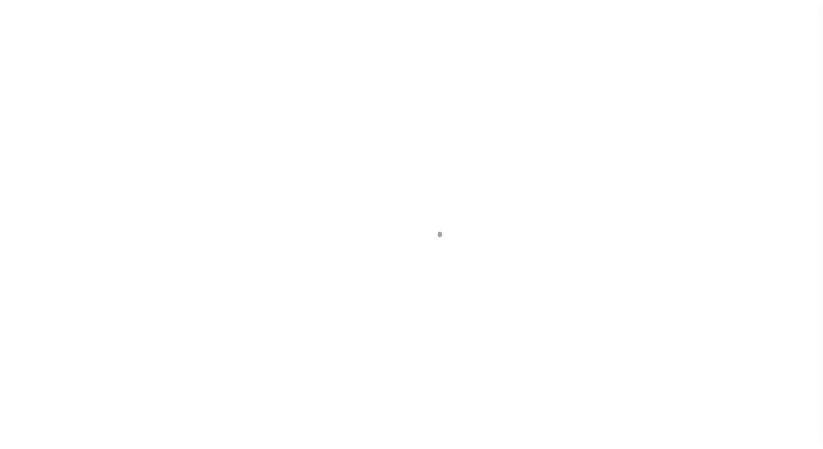
select select "DUE"
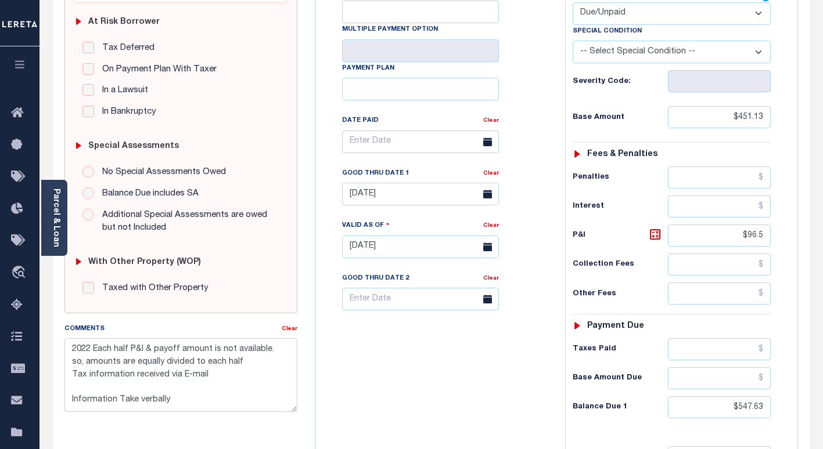
scroll to position [430, 0]
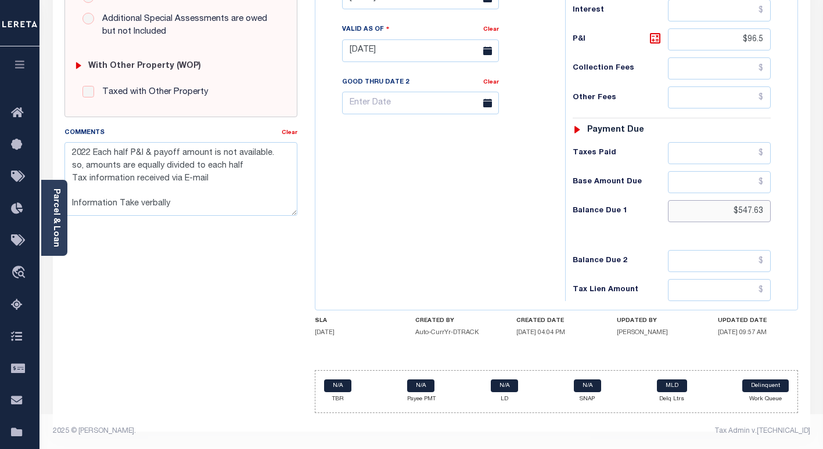
drag, startPoint x: 766, startPoint y: 214, endPoint x: 712, endPoint y: 212, distance: 53.4
click at [715, 214] on input "$547.63" at bounding box center [719, 211] width 103 height 22
paste input "558.78"
type input "$558.78"
type input "[DATE]"
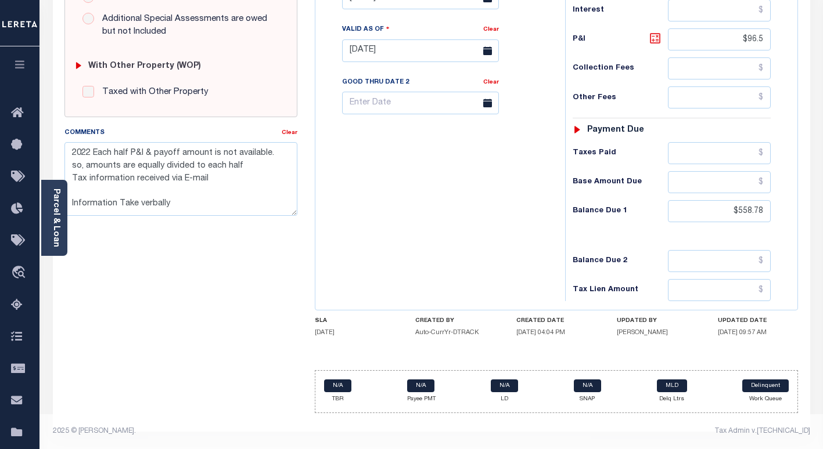
click at [656, 41] on icon at bounding box center [654, 38] width 7 height 7
type input "$107.65"
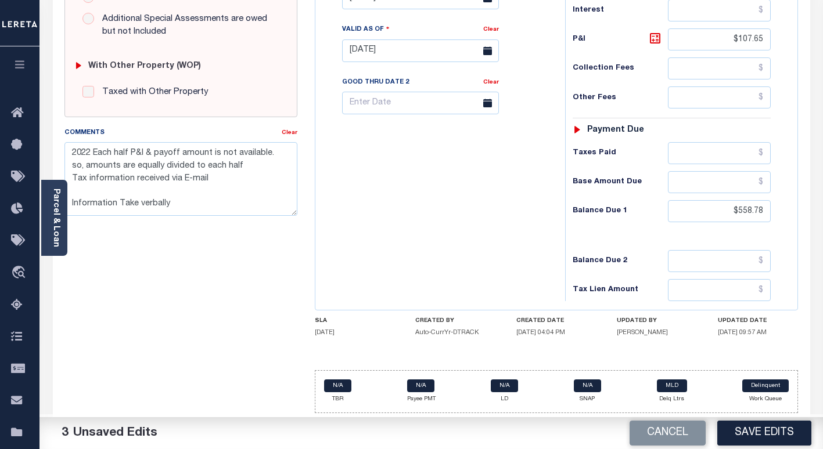
scroll to position [314, 0]
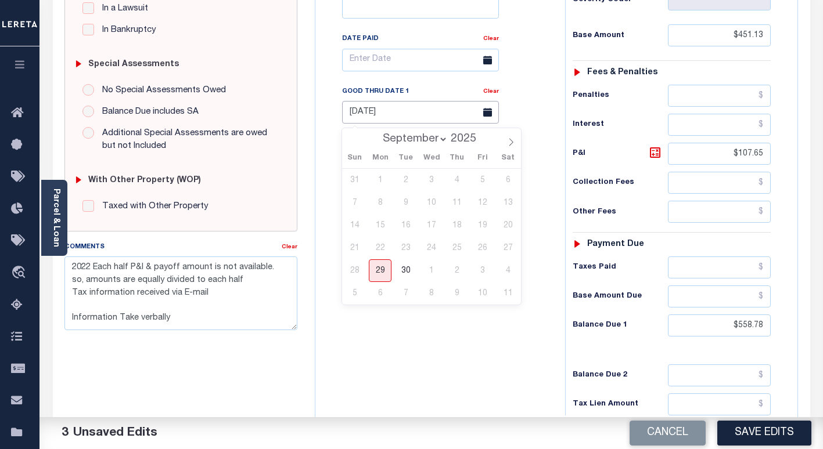
click at [364, 115] on input "[DATE]" at bounding box center [420, 112] width 157 height 23
click at [413, 139] on select "September October November December" at bounding box center [412, 140] width 71 height 12
select select "9"
click at [378, 134] on select "September October November December" at bounding box center [412, 140] width 71 height 12
click at [481, 272] on span "31" at bounding box center [482, 270] width 23 height 23
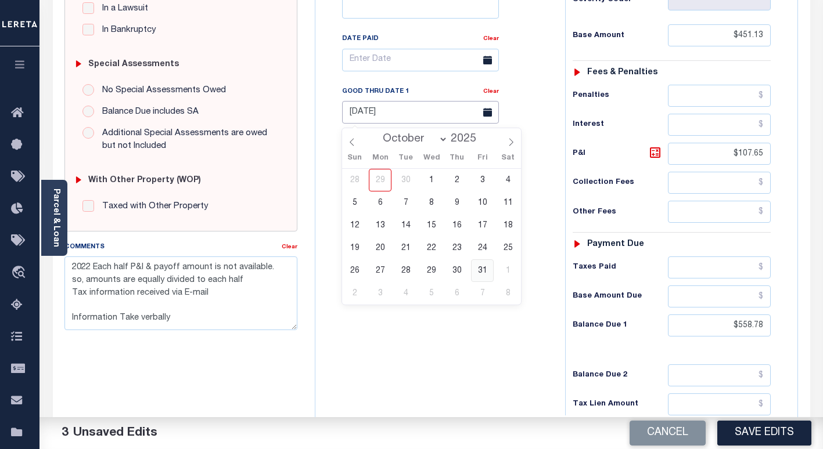
type input "10/31/2025"
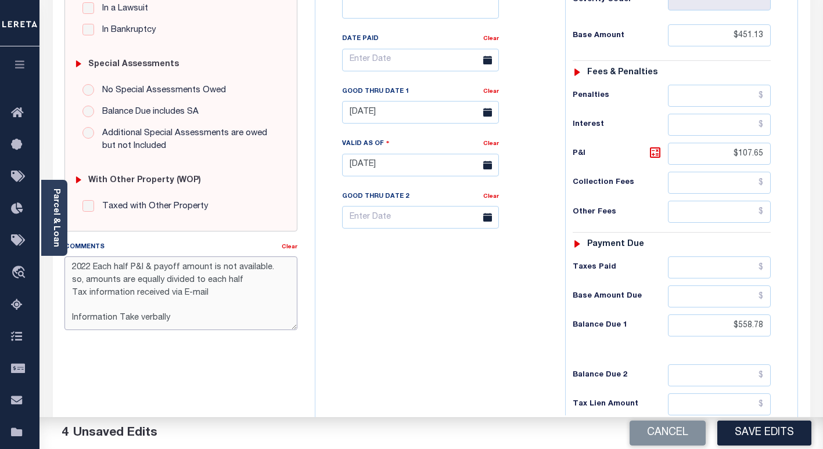
click at [71, 265] on textarea "2022 Each half P&I & payoff amount is not available. so, amounts are equally di…" at bounding box center [180, 293] width 233 height 73
paste textarea "558.78"
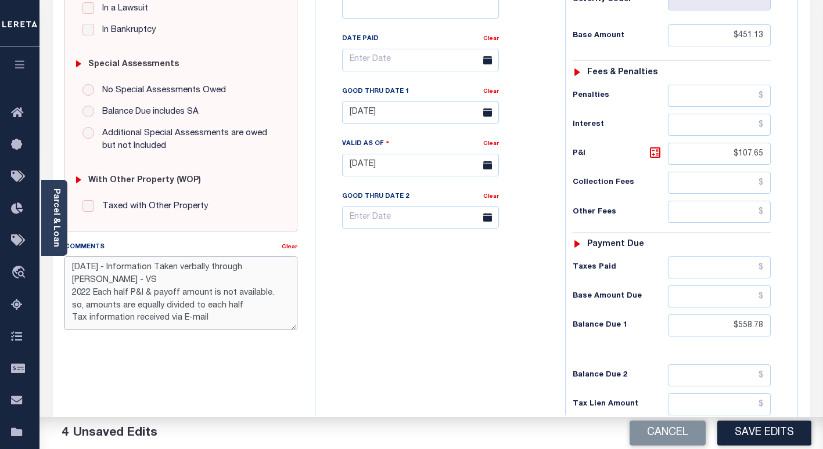
drag, startPoint x: 127, startPoint y: 282, endPoint x: 70, endPoint y: 272, distance: 58.3
click at [70, 272] on textarea "9/29/25 - Information Taken verbally through TC - Angie - VS 2022 Each half P&I…" at bounding box center [180, 293] width 233 height 73
type textarea "9/29/25 - Information Taken verbally through TC - Angie - VS 2022 Each half P&I…"
click at [751, 426] on button "Save Edits" at bounding box center [764, 433] width 94 height 25
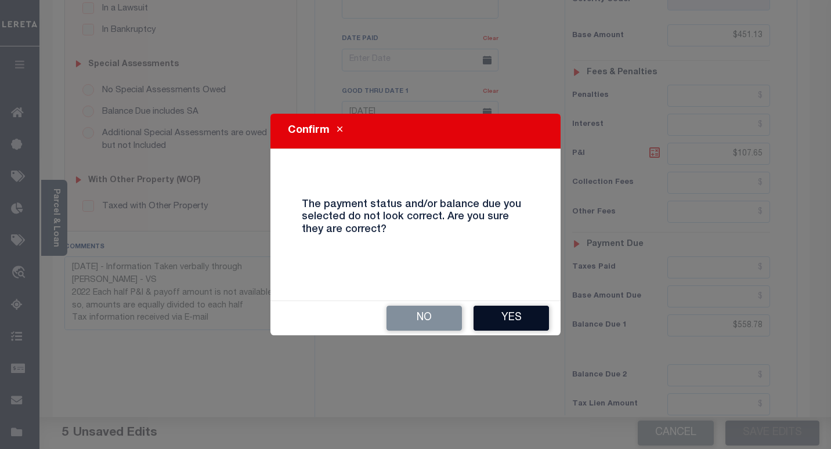
click at [487, 318] on button "Yes" at bounding box center [511, 318] width 75 height 25
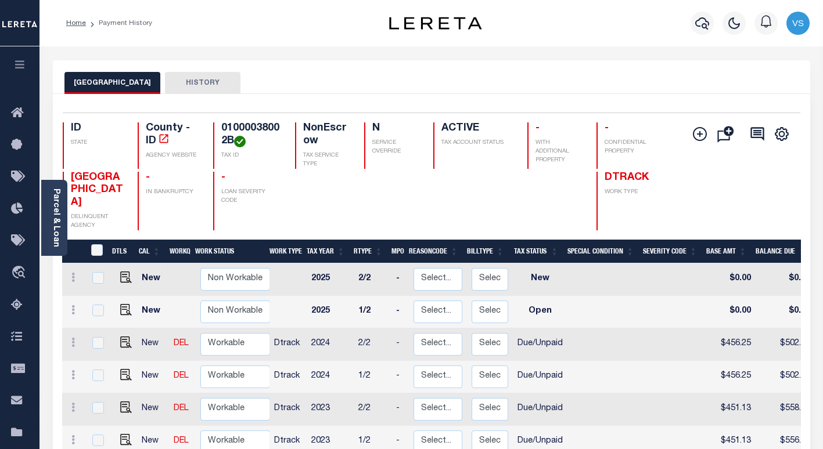
scroll to position [58, 0]
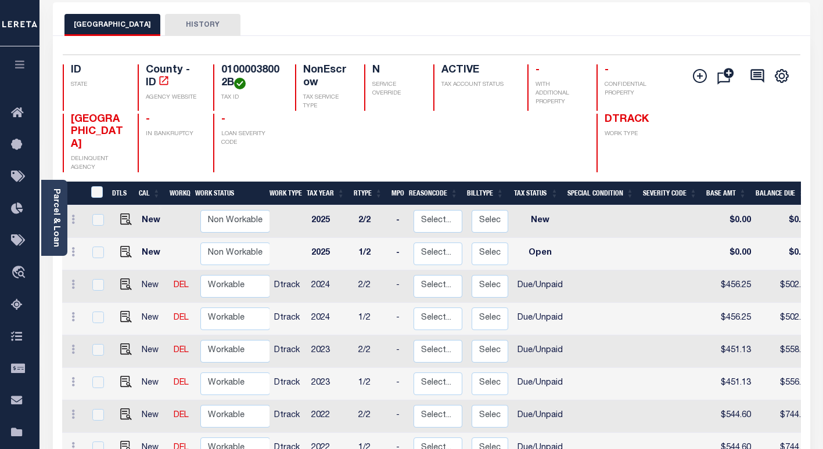
click at [117, 379] on link at bounding box center [122, 383] width 17 height 8
checkbox input "true"
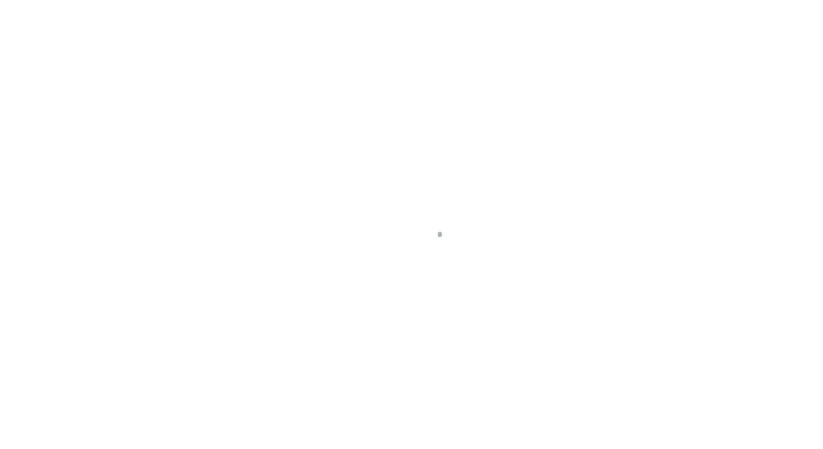
select select "DUE"
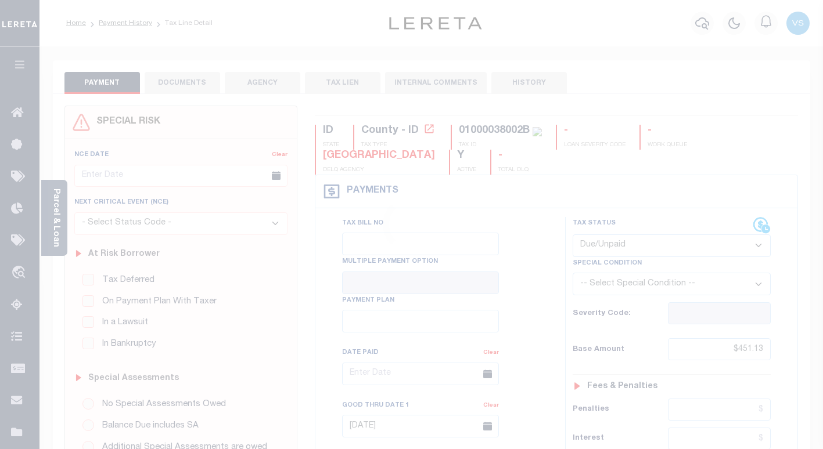
click at [118, 372] on div at bounding box center [411, 224] width 823 height 449
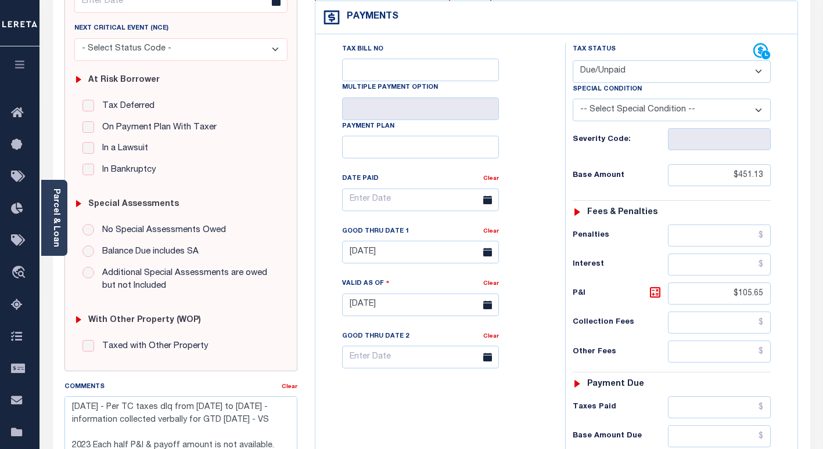
scroll to position [348, 0]
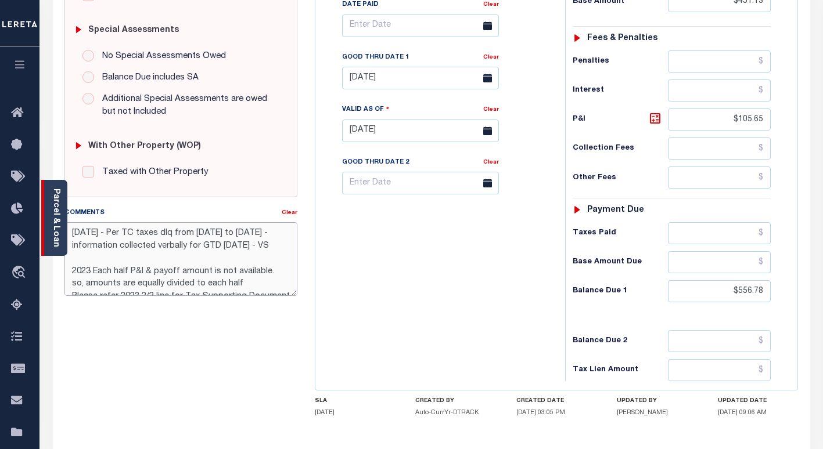
drag, startPoint x: 276, startPoint y: 246, endPoint x: 66, endPoint y: 223, distance: 211.3
click at [66, 223] on div "Parcel & Loan Tax Bill Details 01000038002B TAX ID AGENCY 2023 TAX YEAR 2025" at bounding box center [431, 113] width 774 height 831
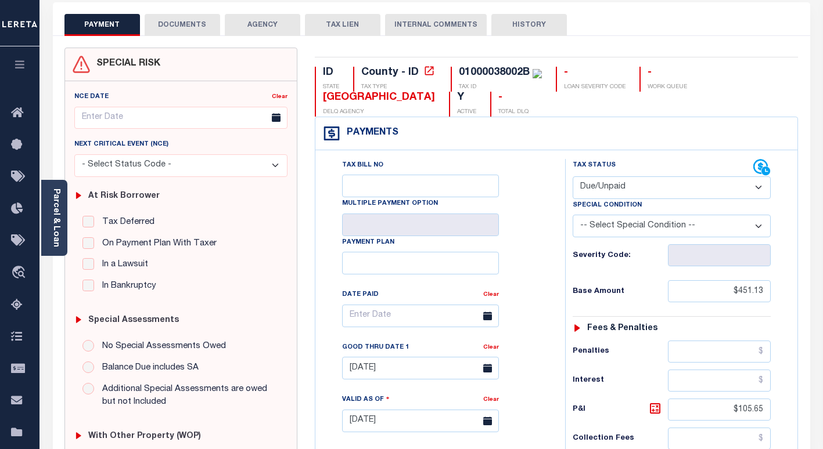
scroll to position [0, 0]
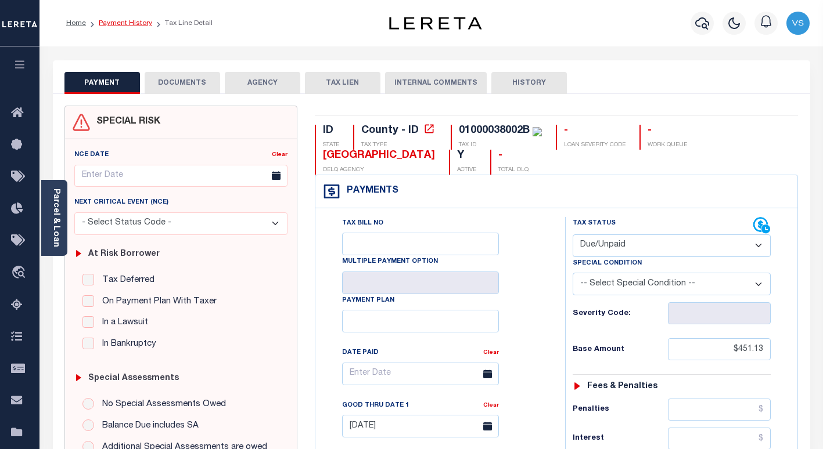
click at [118, 21] on link "Payment History" at bounding box center [125, 23] width 53 height 7
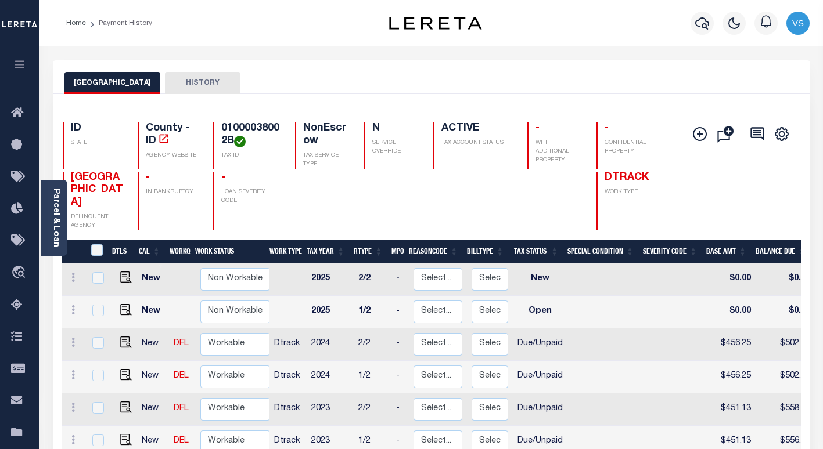
scroll to position [174, 0]
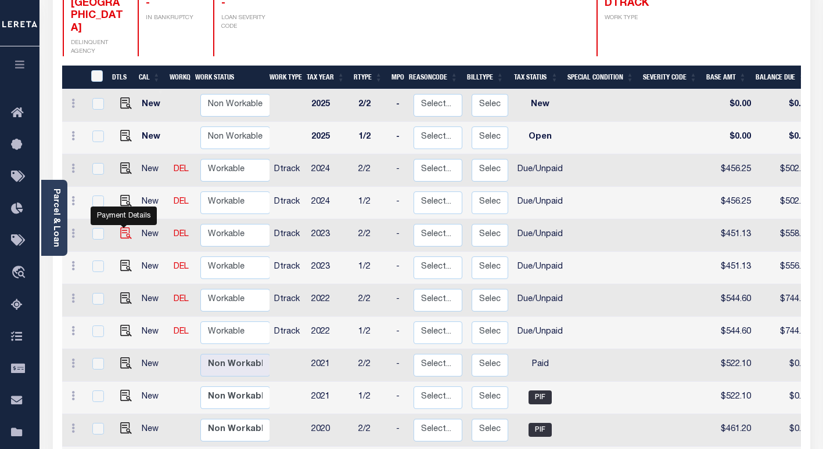
click at [120, 228] on img "" at bounding box center [126, 234] width 12 height 12
checkbox input "true"
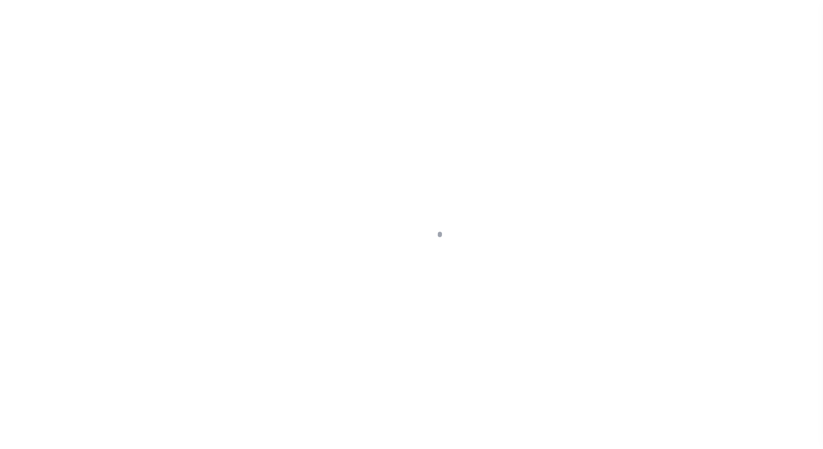
select select "DUE"
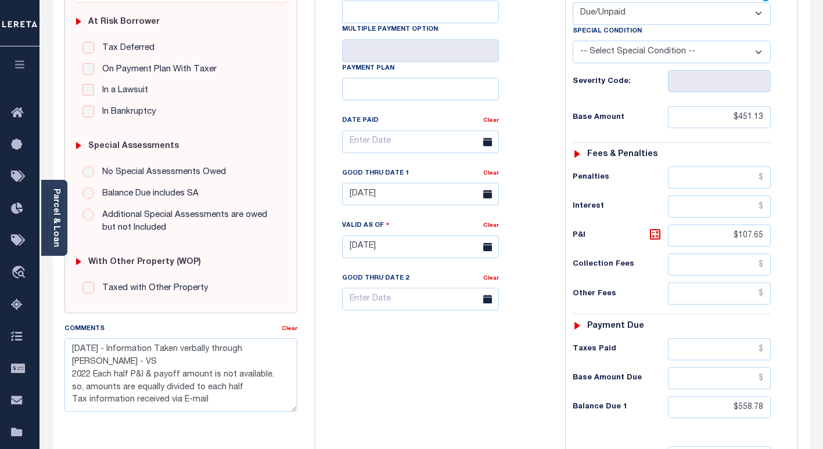
scroll to position [406, 0]
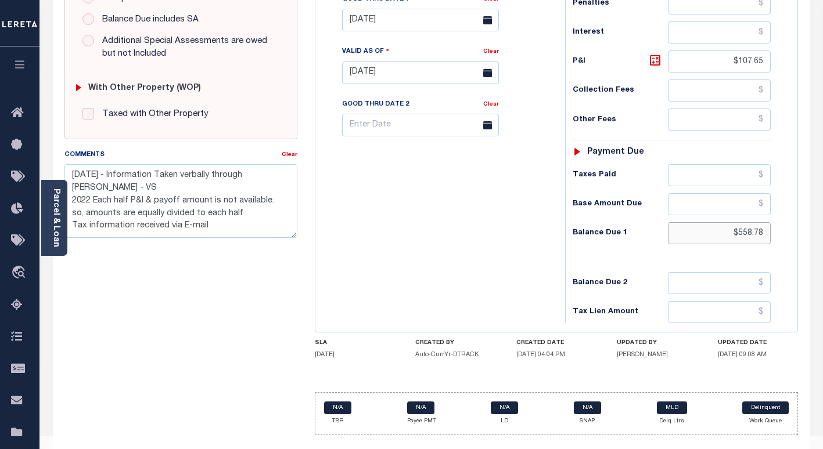
drag, startPoint x: 752, startPoint y: 233, endPoint x: 759, endPoint y: 292, distance: 59.6
click at [751, 235] on input "$558.78" at bounding box center [719, 233] width 103 height 22
type input "$556.78"
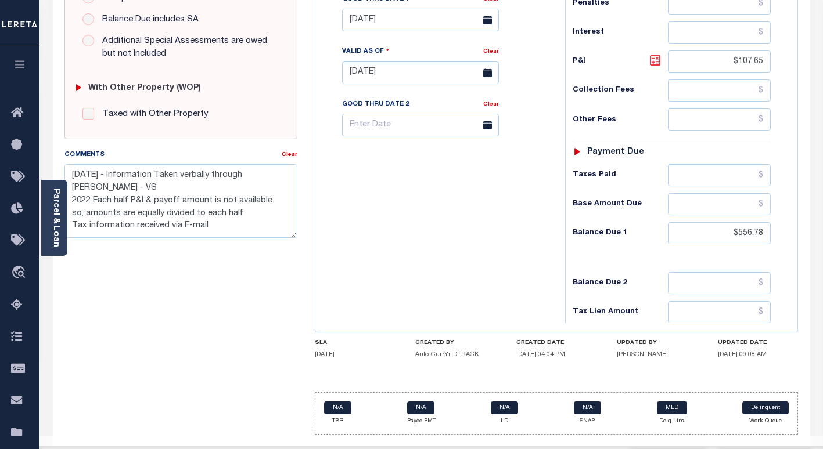
click at [653, 64] on icon at bounding box center [654, 60] width 7 height 7
type input "$105.65"
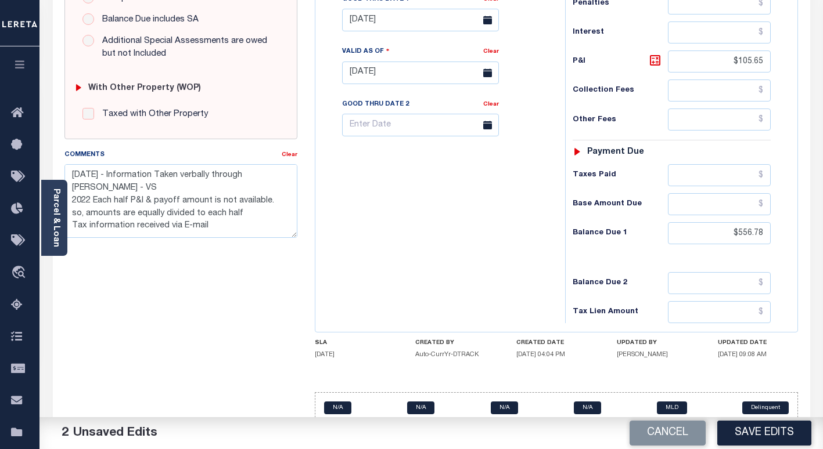
scroll to position [290, 0]
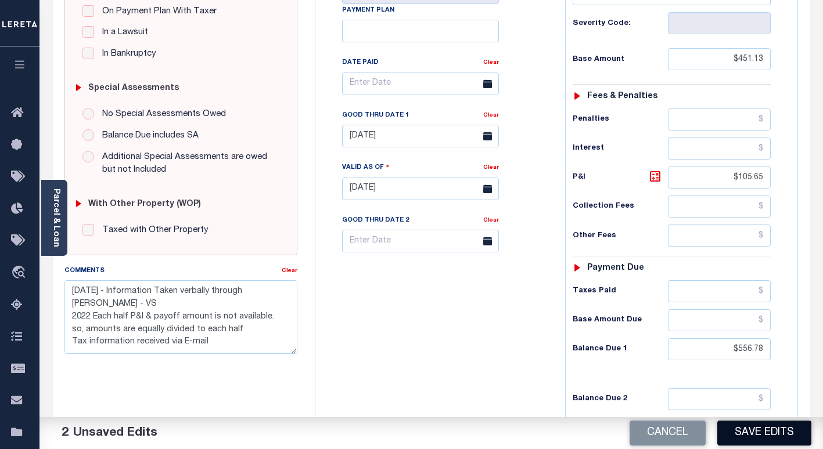
click at [731, 438] on button "Save Edits" at bounding box center [764, 433] width 94 height 25
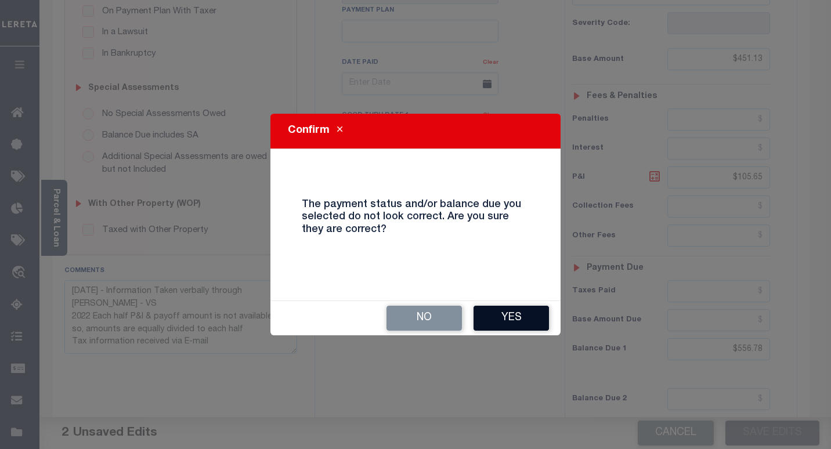
click at [497, 319] on button "Yes" at bounding box center [511, 318] width 75 height 25
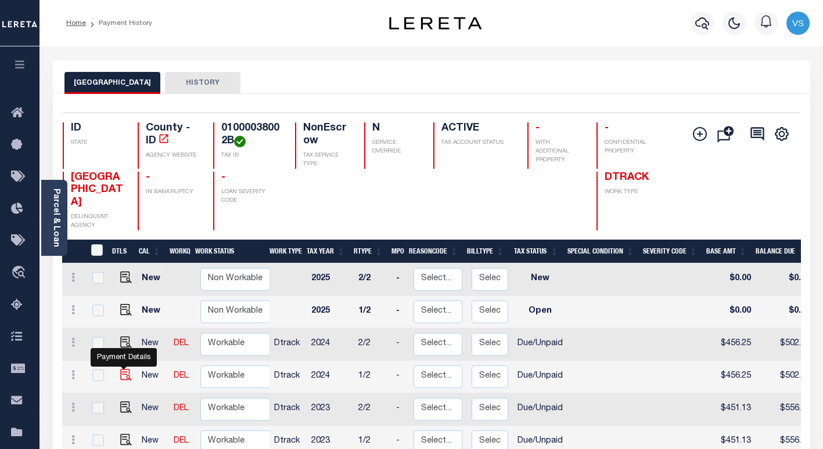
click at [124, 369] on img "" at bounding box center [126, 375] width 12 height 12
checkbox input "true"
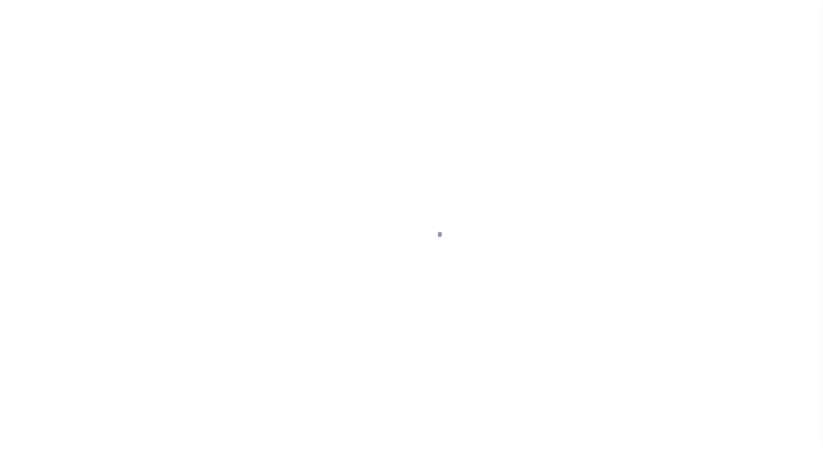
select select "DUE"
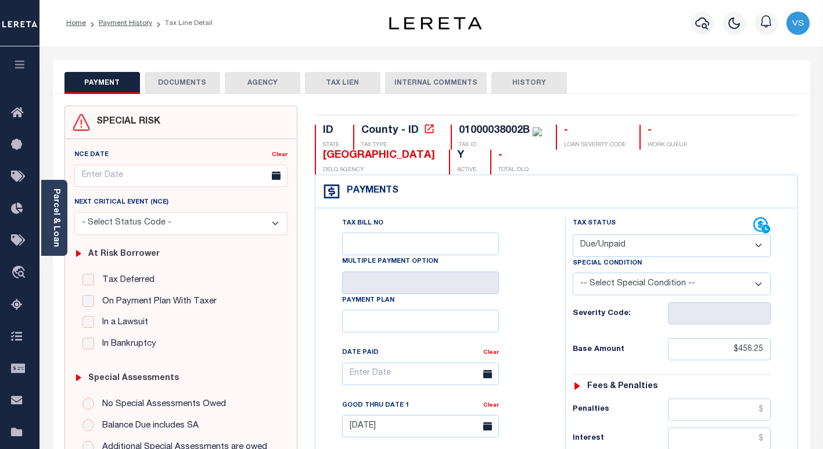
scroll to position [232, 0]
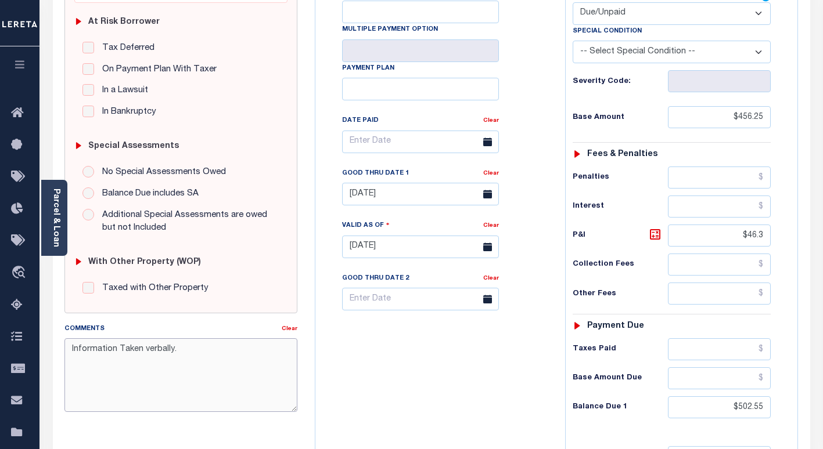
click at [71, 346] on textarea "Information Taken verbally." at bounding box center [180, 374] width 233 height 73
paste textarea "[DATE] - Per TC taxes dlq from [DATE] to [DATE] -information collected verbally…"
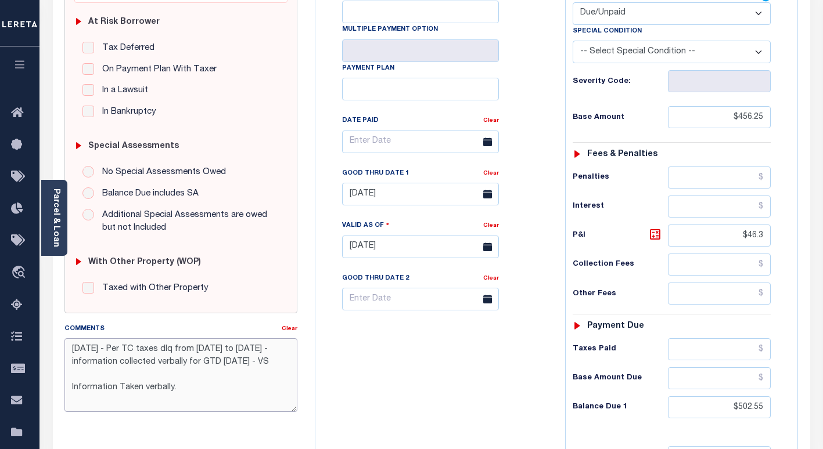
type textarea "[DATE] - Per TC taxes dlq from [DATE] to [DATE] -information collected verbally…"
type input "[DATE]"
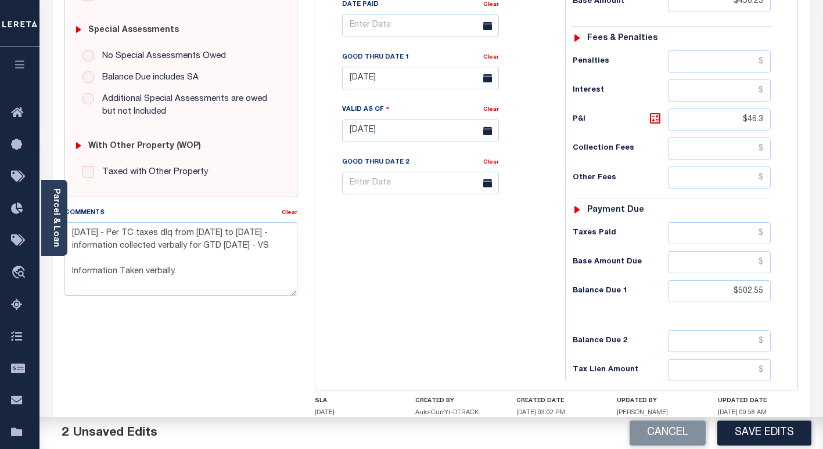
scroll to position [406, 0]
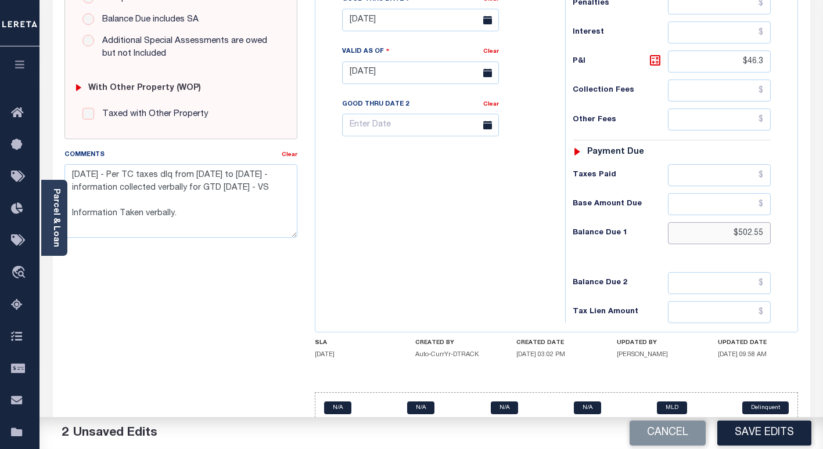
drag, startPoint x: 766, startPoint y: 235, endPoint x: 719, endPoint y: 235, distance: 47.0
click at [720, 235] on input "$502.55" at bounding box center [719, 233] width 103 height 22
paste input "511.89"
type input "$511.89"
click at [653, 59] on icon at bounding box center [655, 60] width 14 height 14
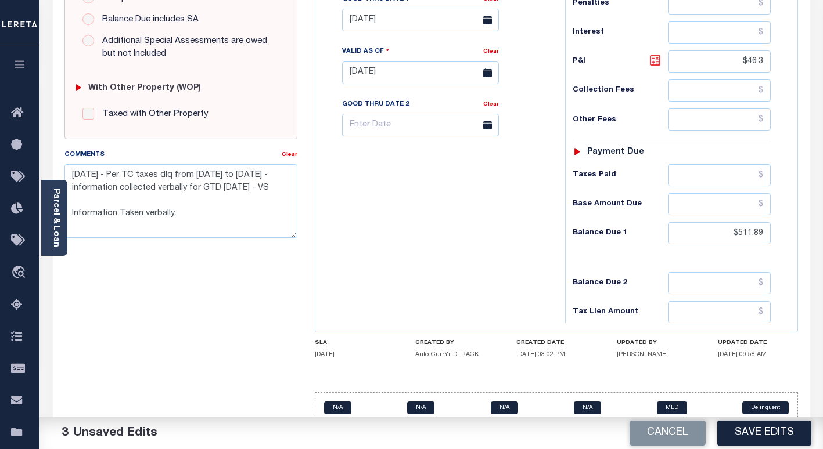
type input "$55.64"
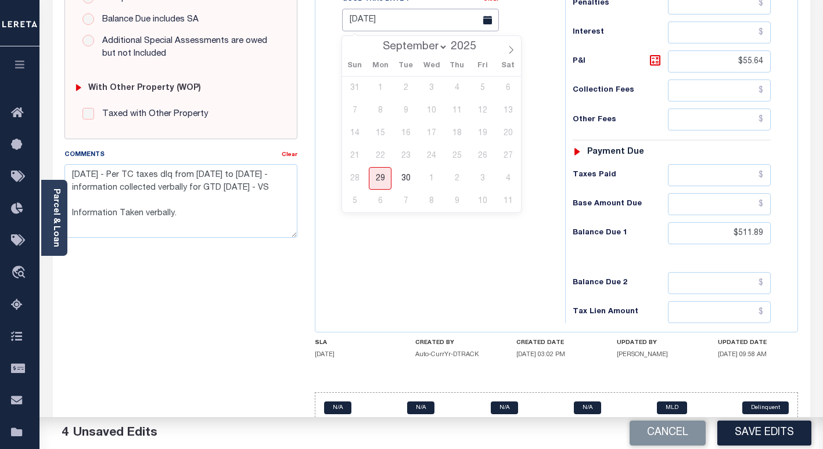
click at [368, 21] on input "[DATE]" at bounding box center [420, 20] width 157 height 23
click at [421, 52] on select "September October November December" at bounding box center [412, 47] width 71 height 12
select select "9"
click at [378, 41] on select "September October November December" at bounding box center [412, 47] width 71 height 12
click at [478, 181] on span "31" at bounding box center [482, 178] width 23 height 23
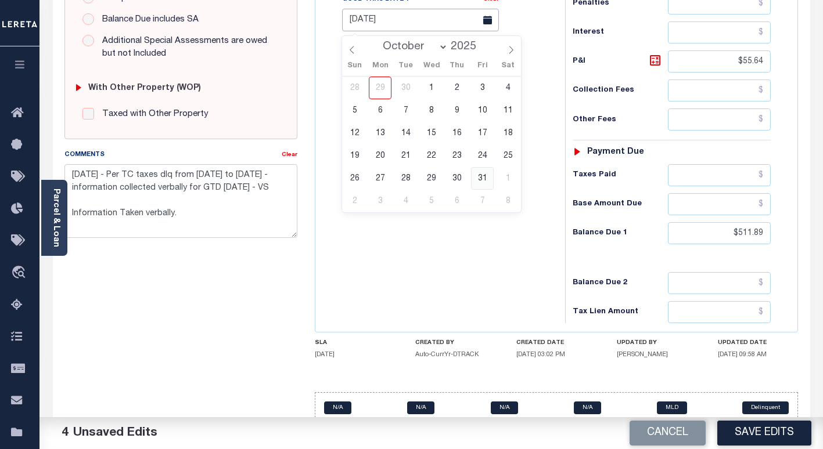
type input "[DATE]"
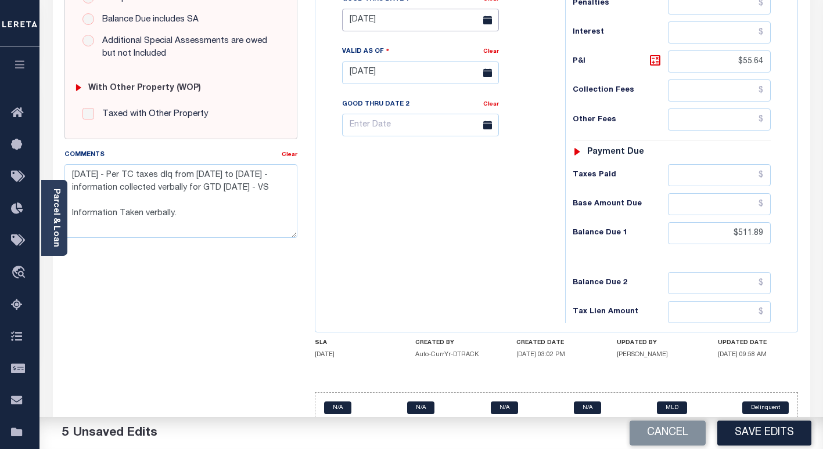
scroll to position [232, 0]
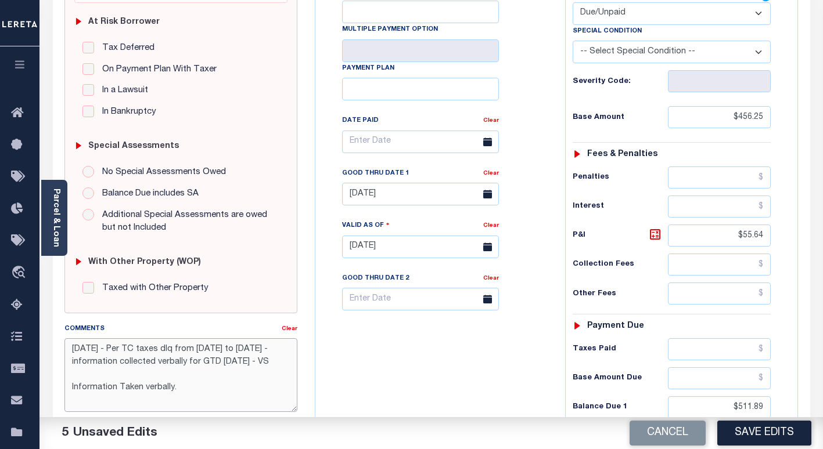
drag, startPoint x: 281, startPoint y: 363, endPoint x: 59, endPoint y: 342, distance: 222.7
click at [59, 342] on div "Comments Clear [DATE] - Per TC taxes dlq from [DATE] to [DATE] -information col…" at bounding box center [181, 372] width 250 height 99
click at [749, 441] on button "Save Edits" at bounding box center [764, 433] width 94 height 25
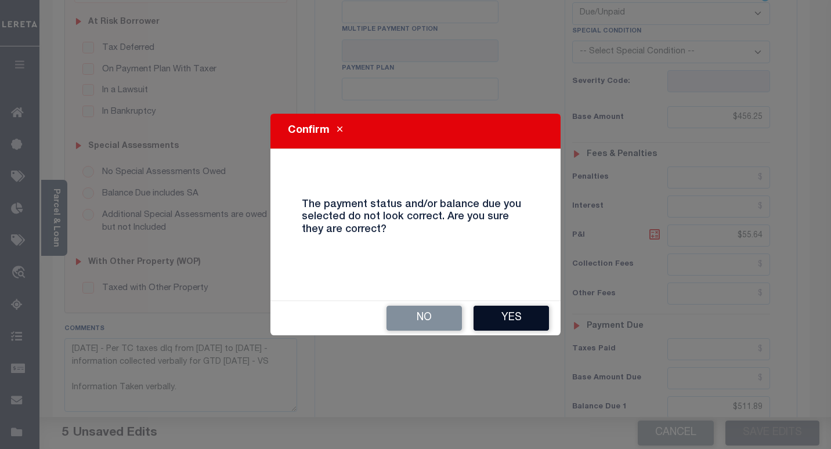
click at [493, 319] on button "Yes" at bounding box center [511, 318] width 75 height 25
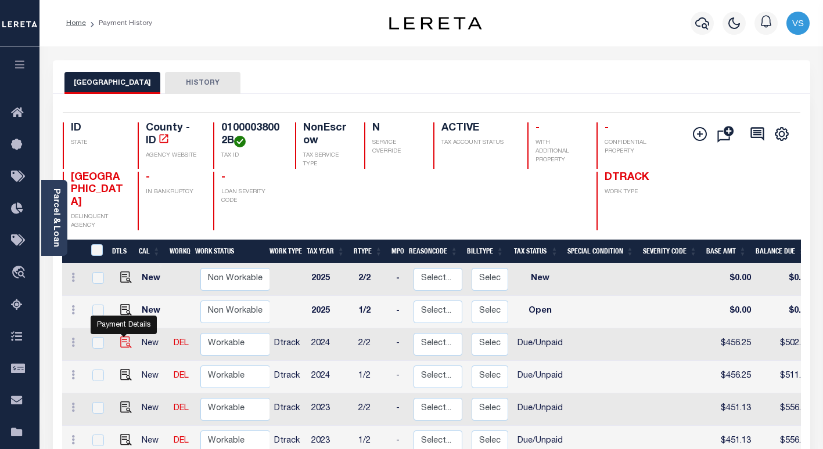
click at [121, 337] on img "" at bounding box center [126, 343] width 12 height 12
checkbox input "true"
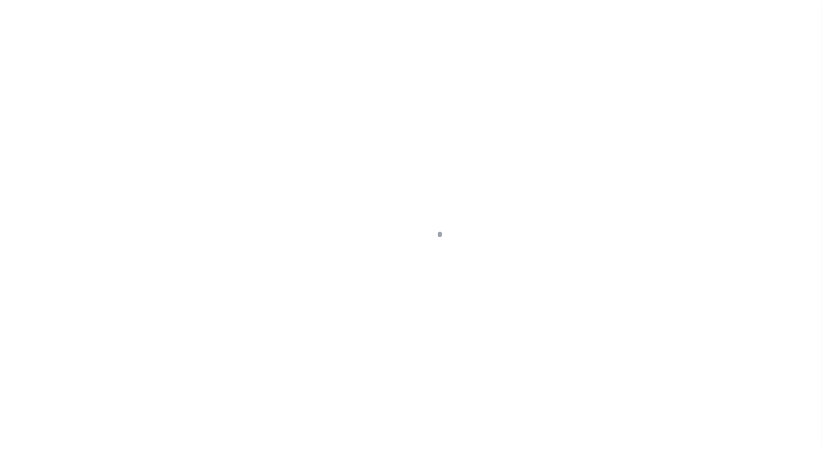
select select "DUE"
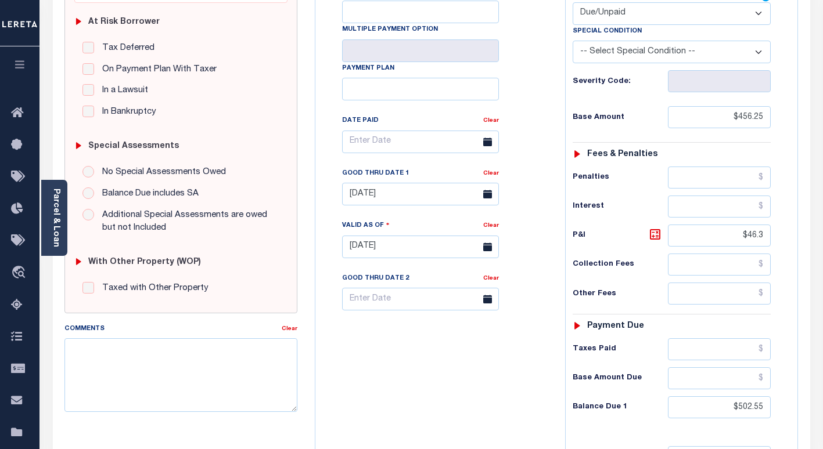
scroll to position [348, 0]
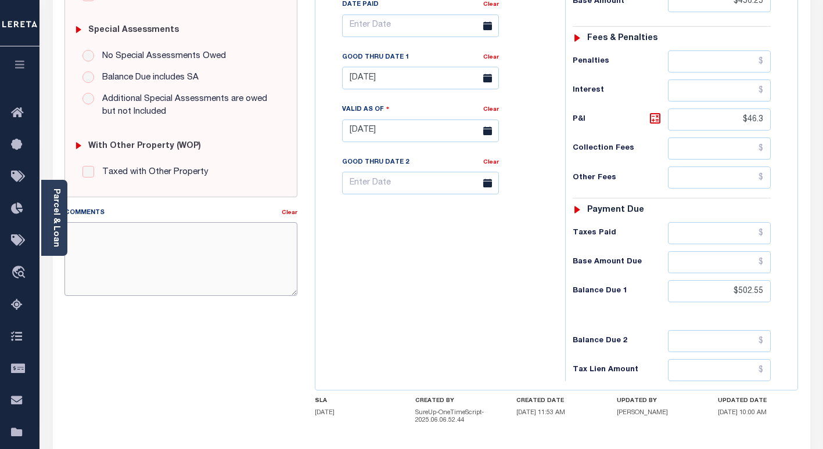
click at [174, 273] on textarea "Comments" at bounding box center [180, 258] width 233 height 73
paste textarea "9/29/25 - Per TC taxes dlq from 2022 to 2024 -information collected verbally fo…"
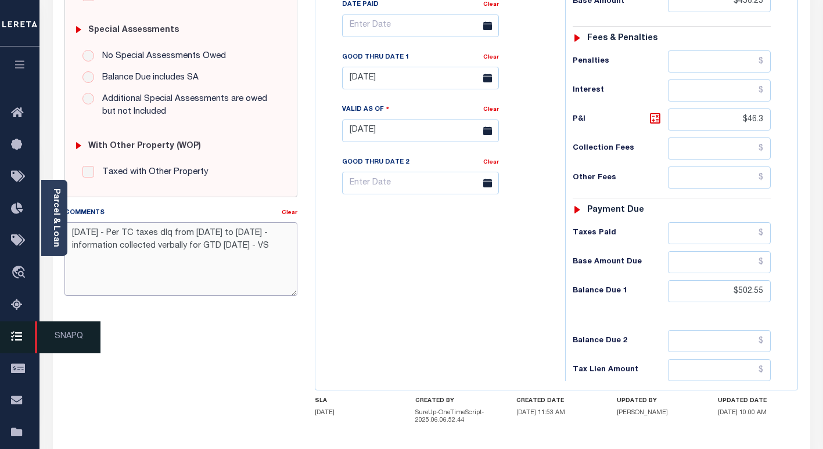
type textarea "9/29/25 - Per TC taxes dlq from 2022 to 2024 -information collected verbally fo…"
type input "[DATE]"
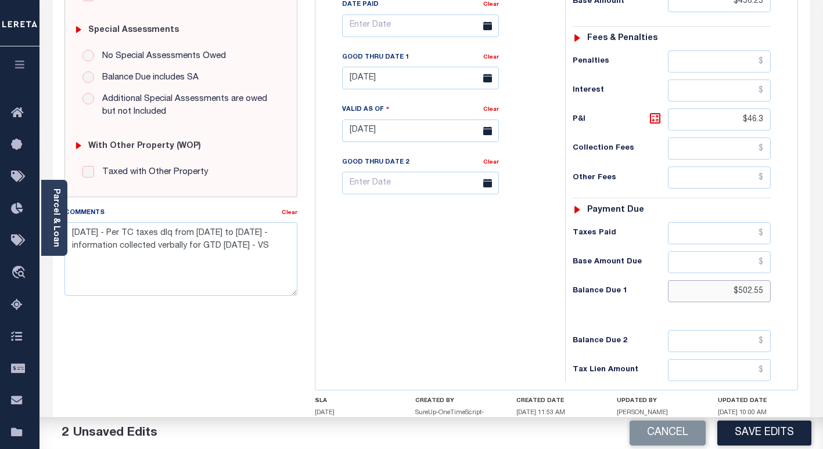
drag, startPoint x: 764, startPoint y: 292, endPoint x: 687, endPoint y: 294, distance: 77.2
click at [690, 291] on input "$502.55" at bounding box center [719, 291] width 103 height 22
click at [753, 286] on input "$502.55" at bounding box center [719, 291] width 103 height 22
type input "$511.89"
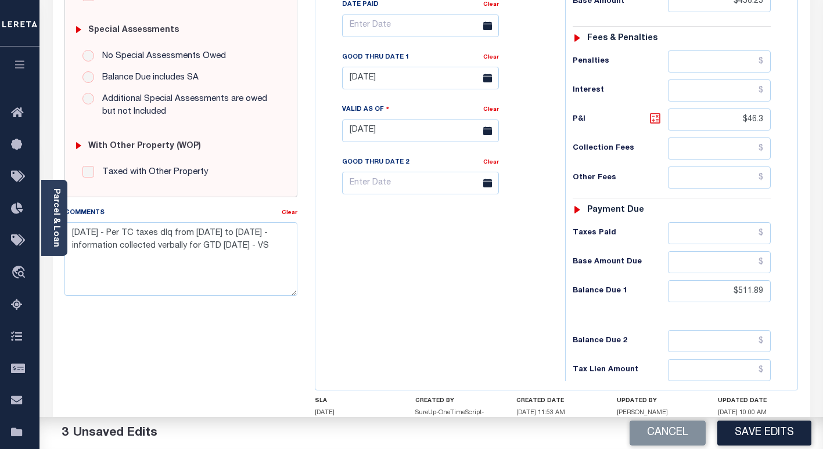
click at [654, 114] on icon at bounding box center [655, 118] width 14 height 14
type input "$55.64"
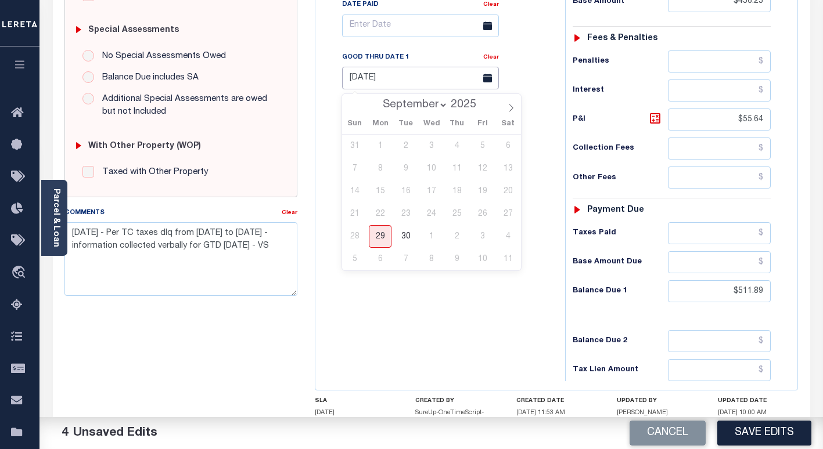
click at [349, 80] on input "[DATE]" at bounding box center [420, 78] width 157 height 23
click at [401, 103] on select "September October November December" at bounding box center [412, 105] width 71 height 12
select select "9"
click at [378, 99] on select "September October November December" at bounding box center [412, 105] width 71 height 12
click at [481, 236] on span "31" at bounding box center [482, 236] width 23 height 23
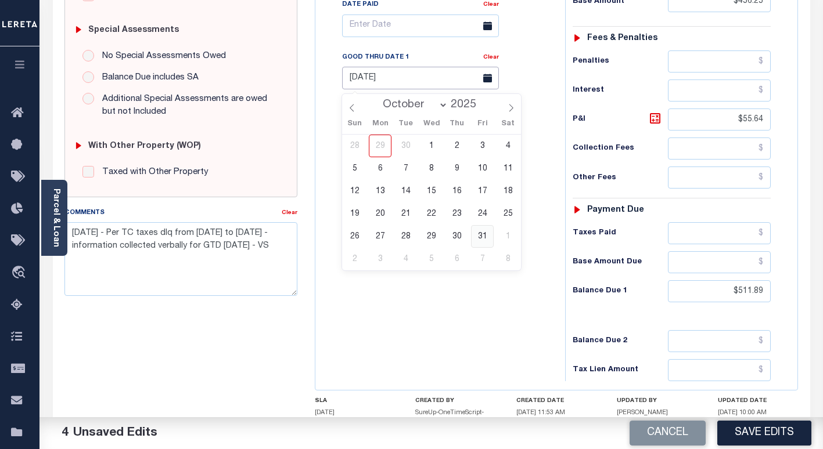
type input "10/31/2025"
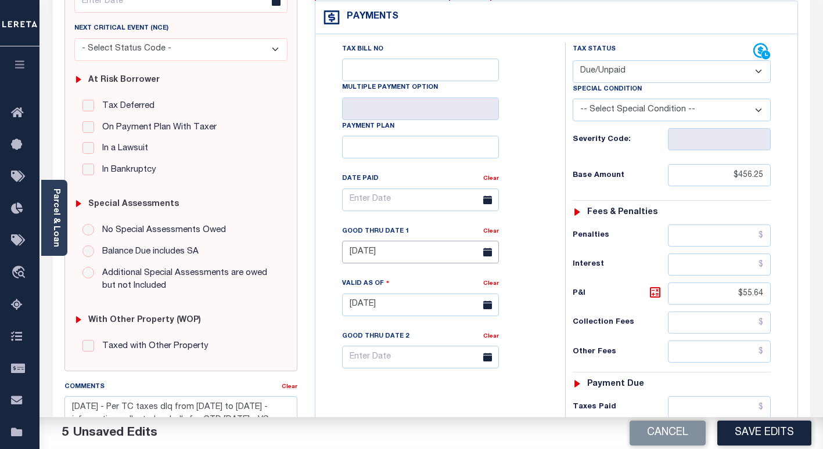
scroll to position [116, 0]
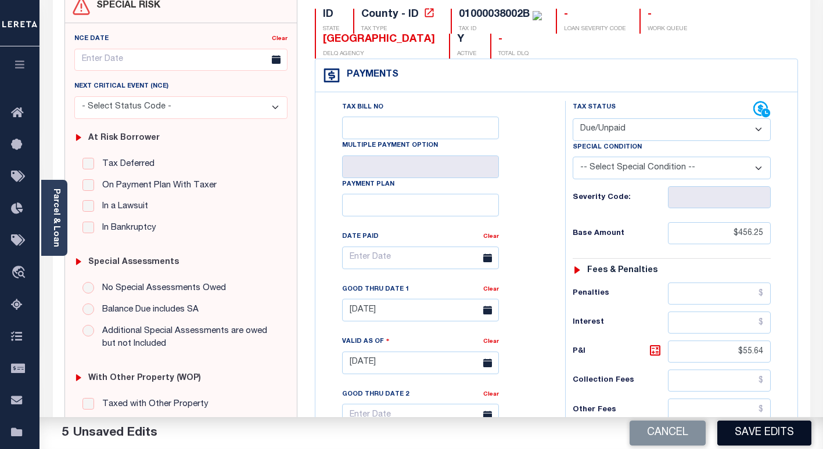
click at [737, 439] on button "Save Edits" at bounding box center [764, 433] width 94 height 25
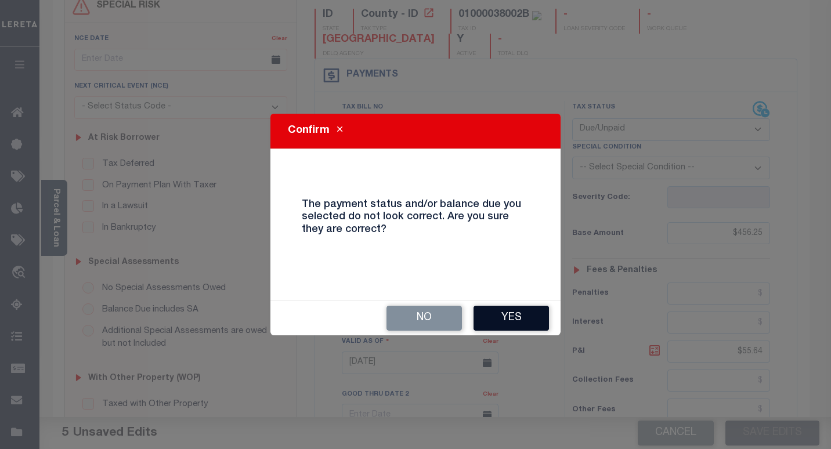
click at [490, 318] on button "Yes" at bounding box center [511, 318] width 75 height 25
